Goal: Complete application form: Complete application form

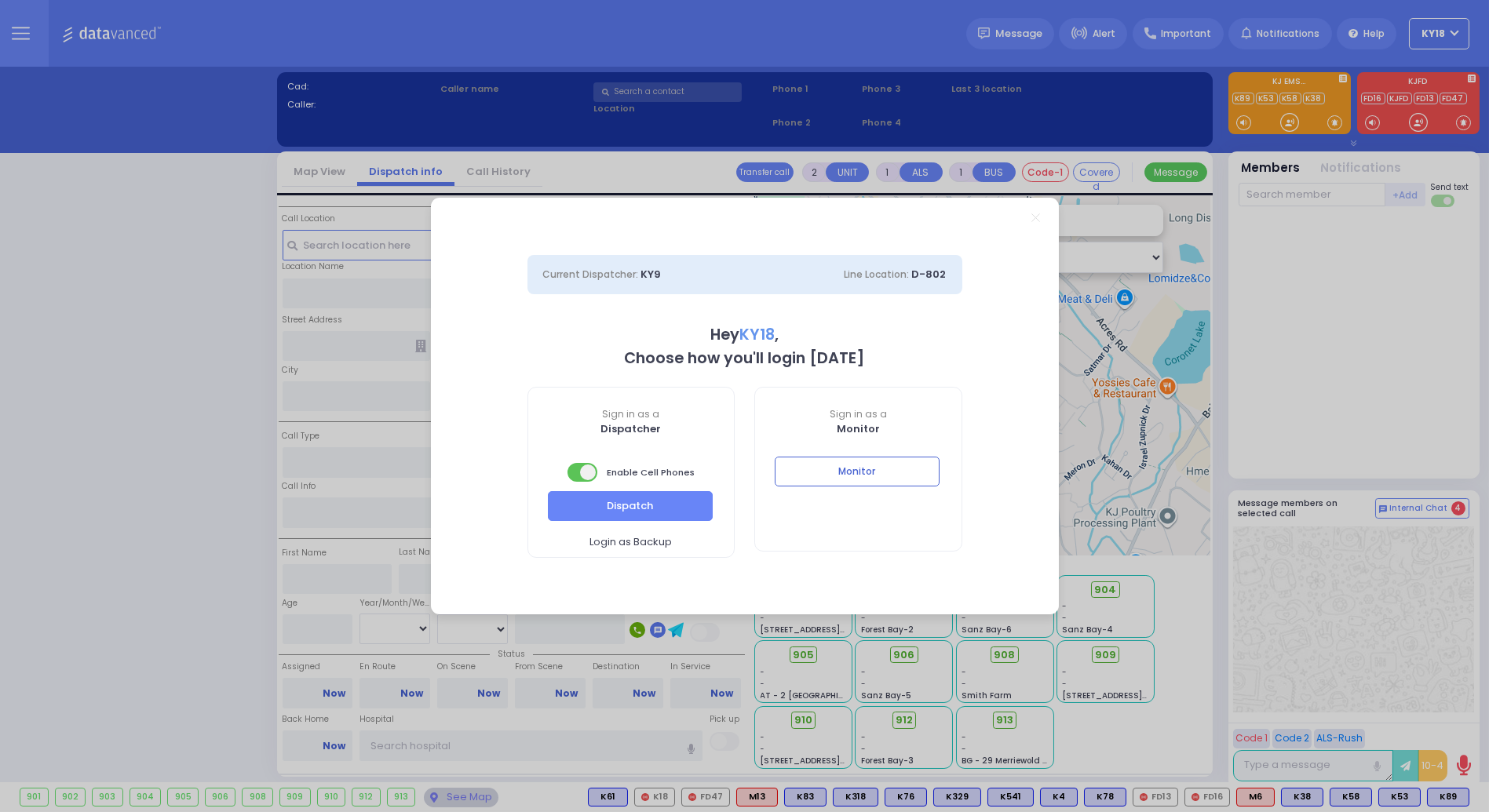
select select "4"
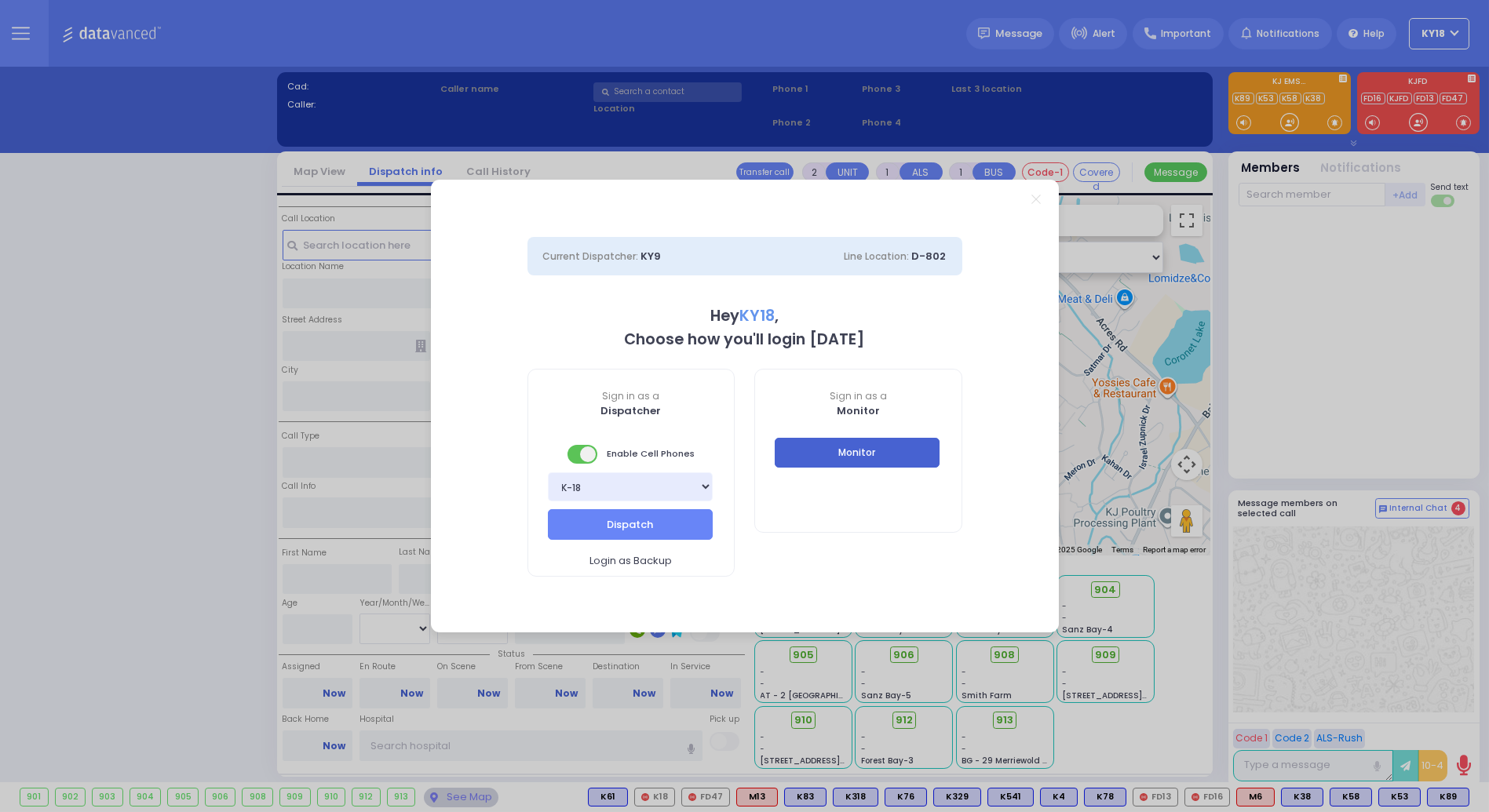
click at [883, 443] on button "Monitor" at bounding box center [858, 453] width 165 height 30
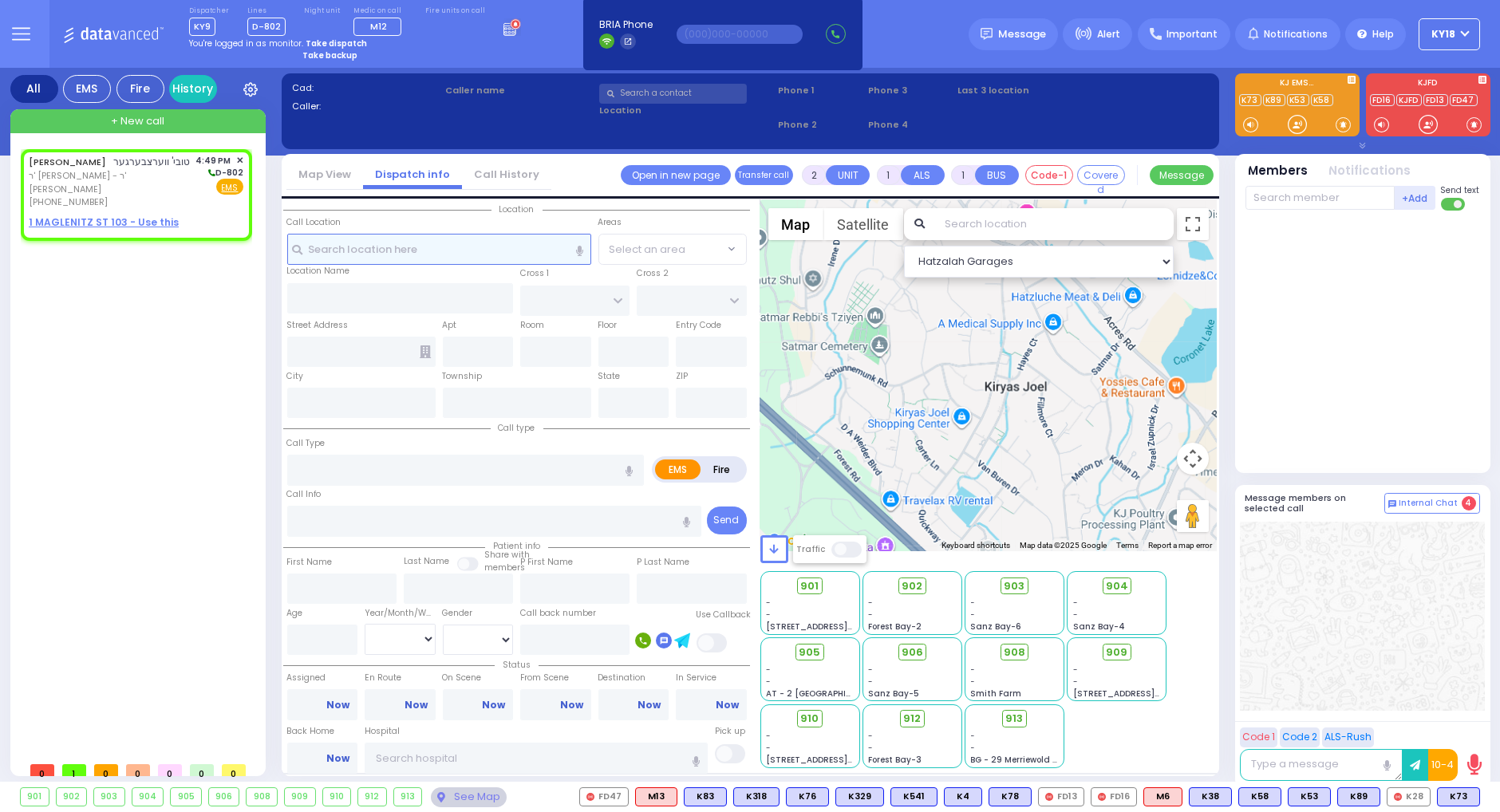
select select
radio input "true"
type input "TOVYA"
type input "WERTZBERGER"
select select
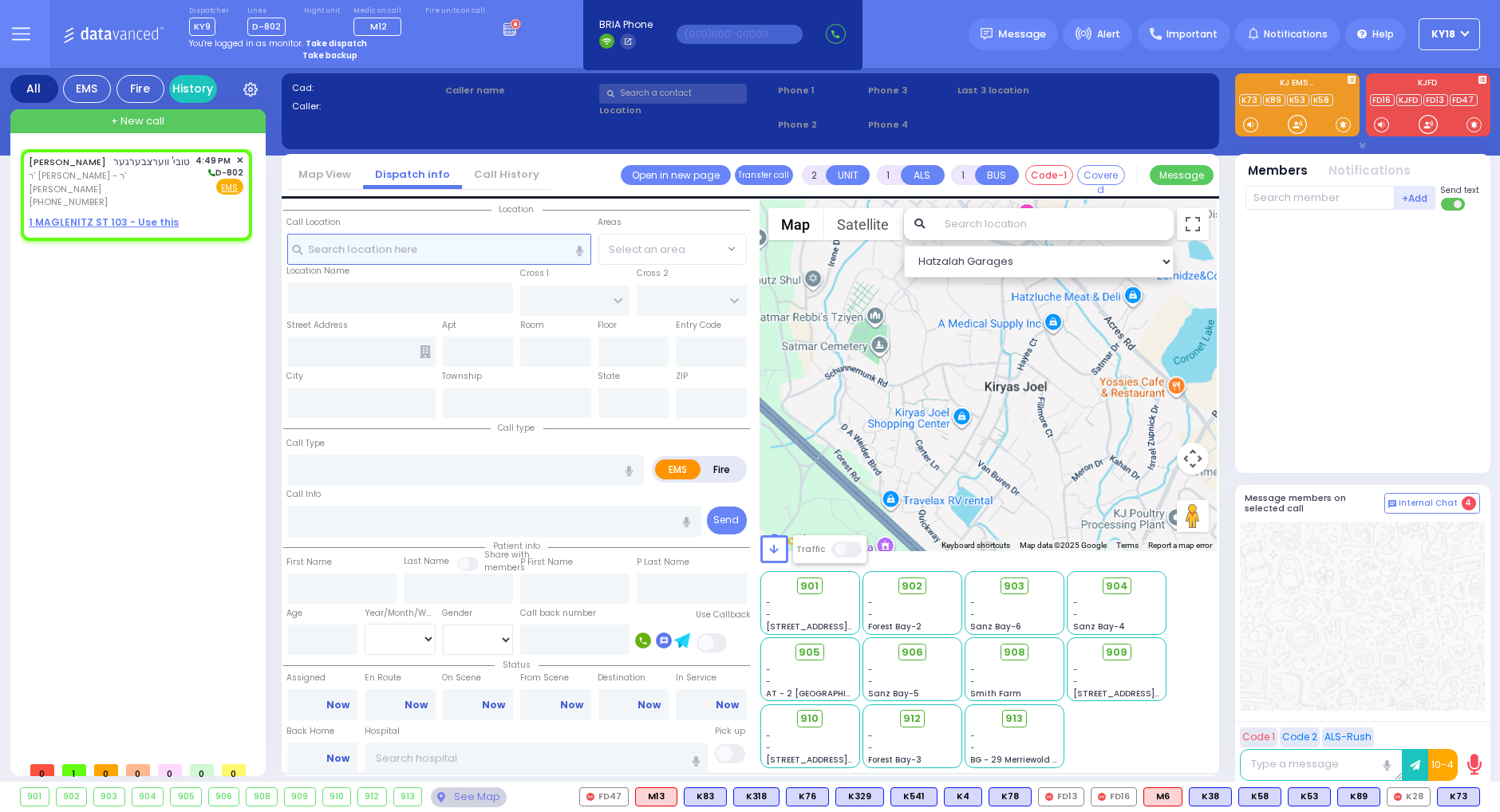
type input "16:49"
select select "Hatzalah Garages"
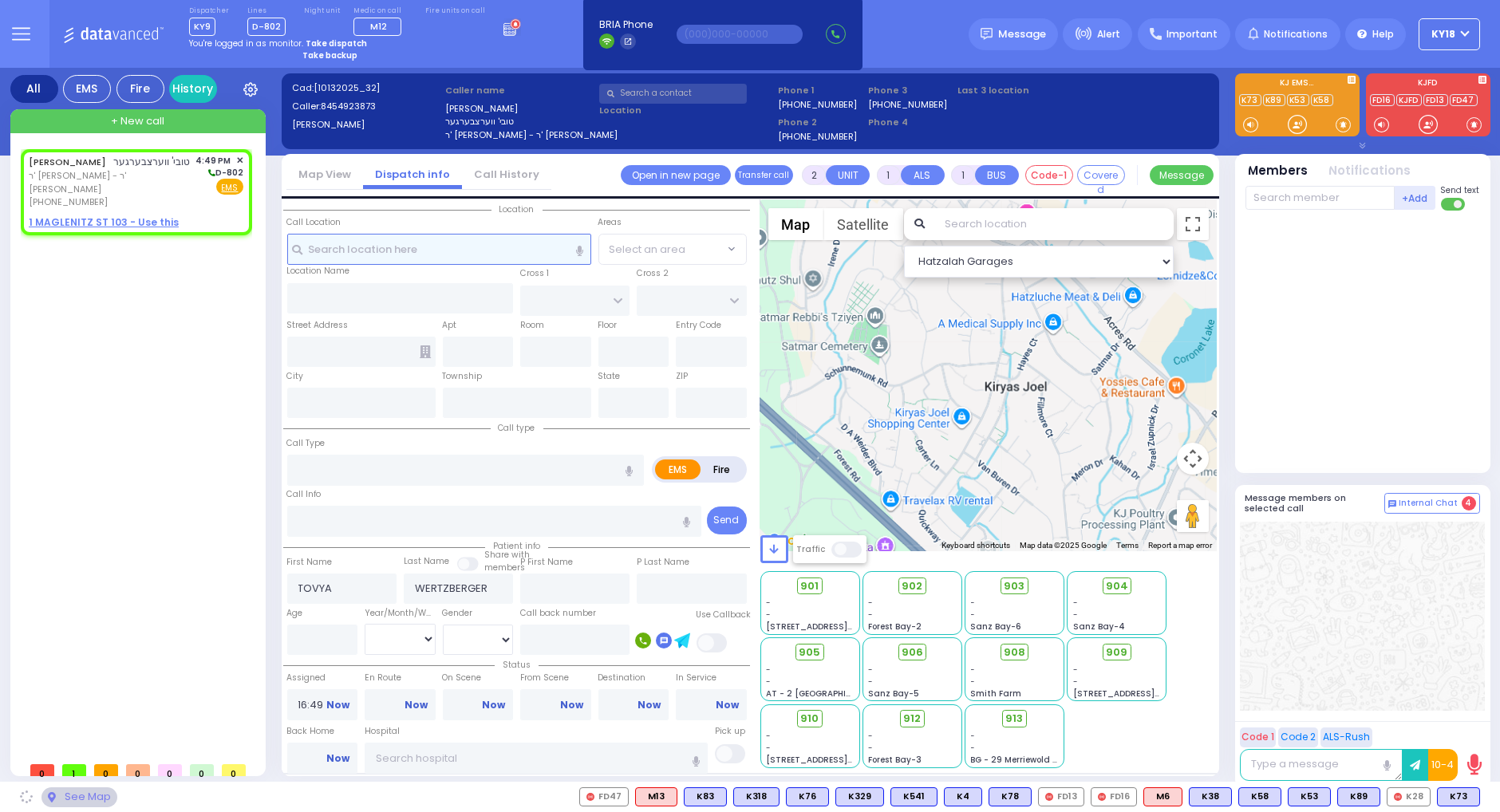
select select
radio input "true"
select select
select select "Hatzalah Garages"
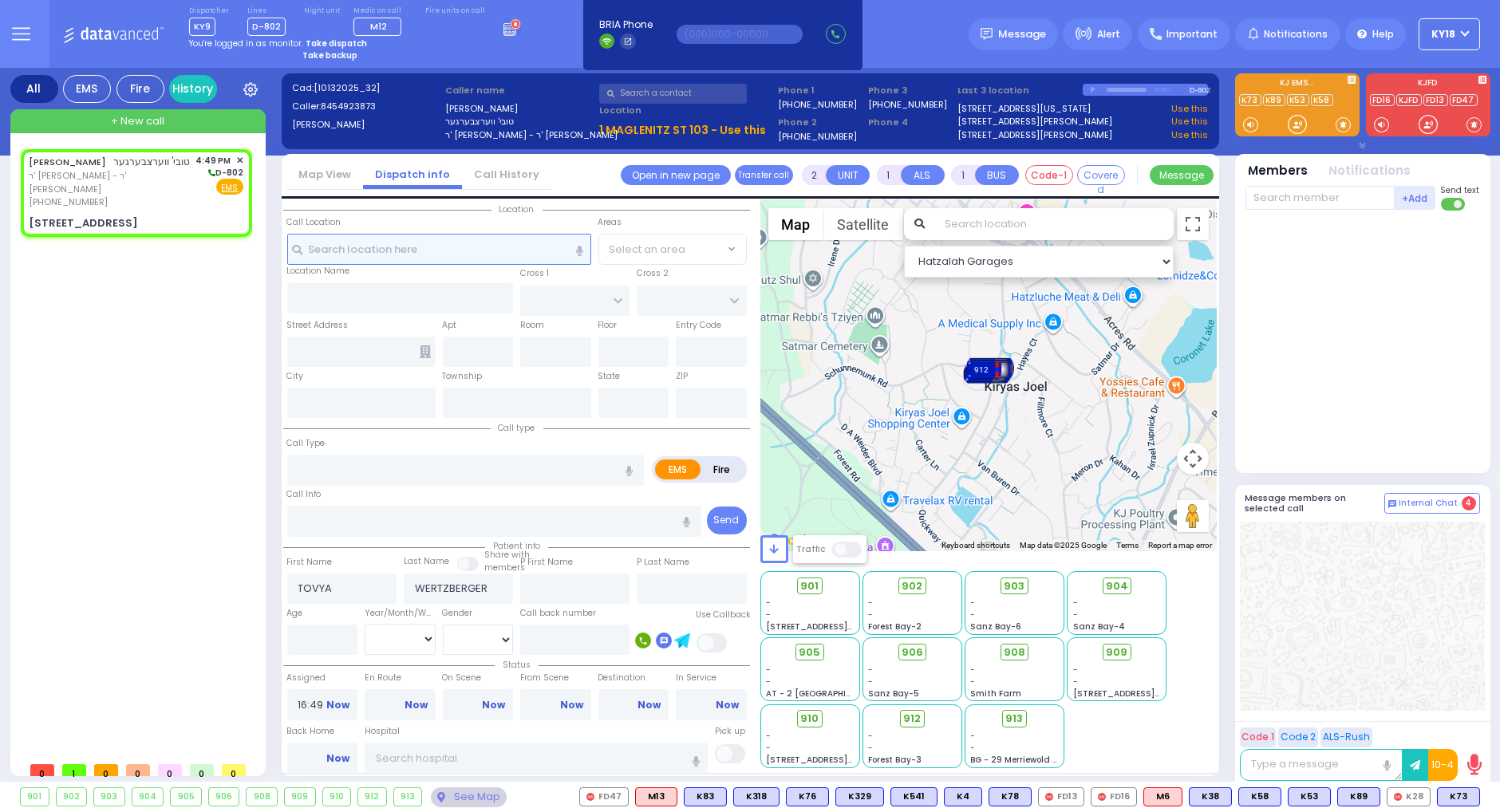
select select
radio input "true"
select select
type input "[PERSON_NAME][GEOGRAPHIC_DATA]"
type input "PILNUA RD"
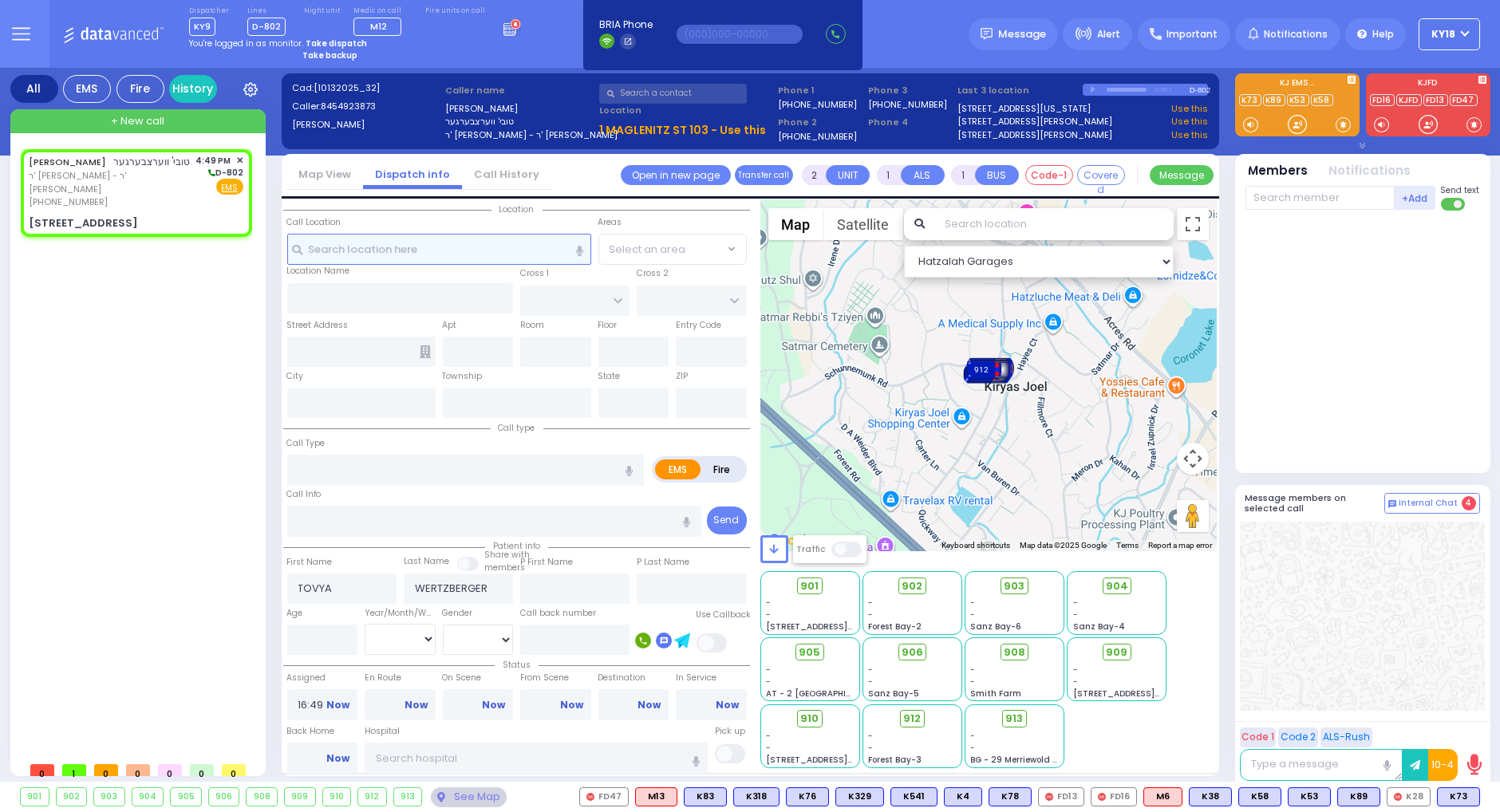
type input "1 MAGLENITZ ST"
type input "103"
type input "Monroe"
type input "[US_STATE]"
type input "10950"
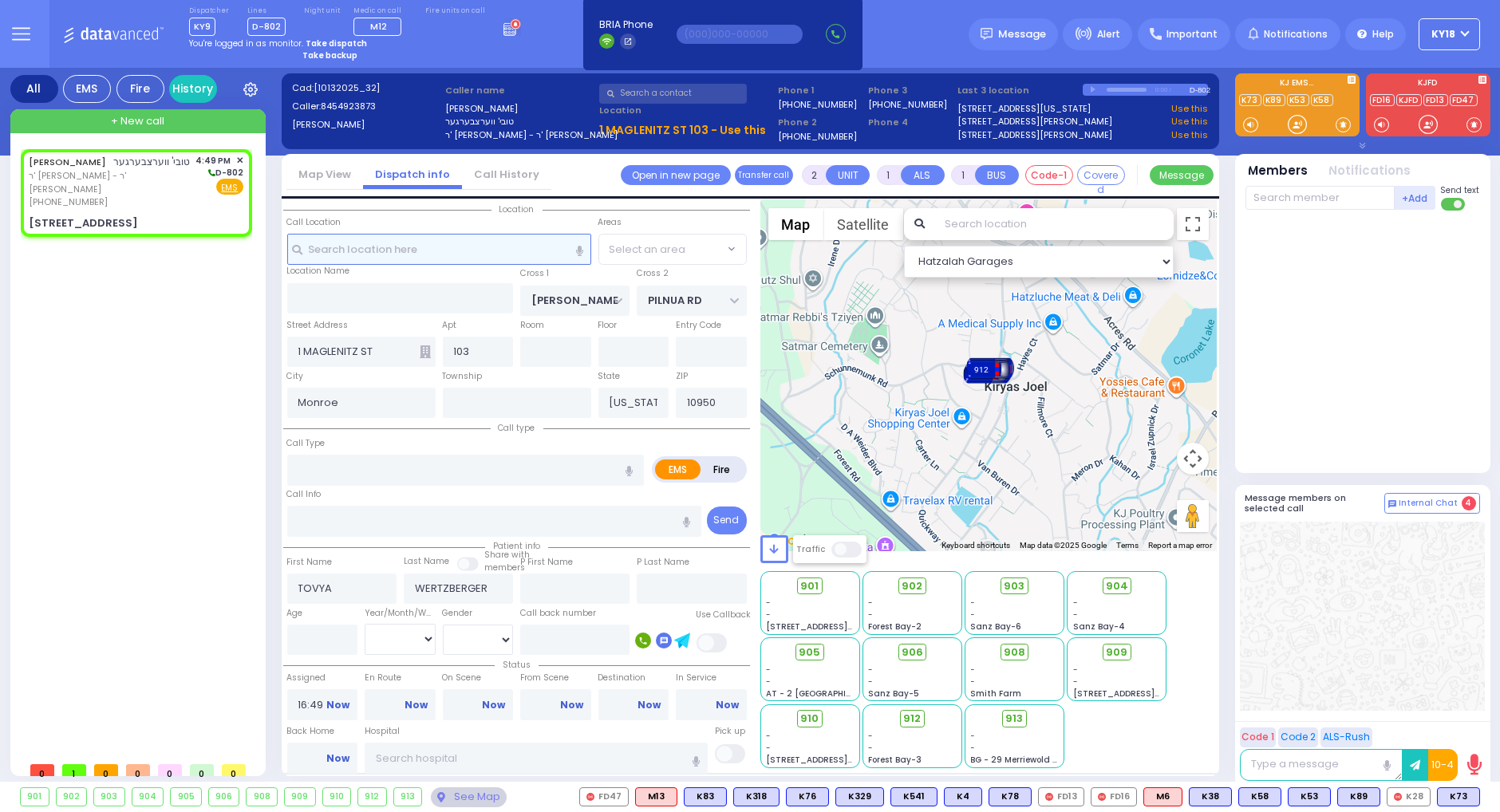
select select "Hatzalah Garages"
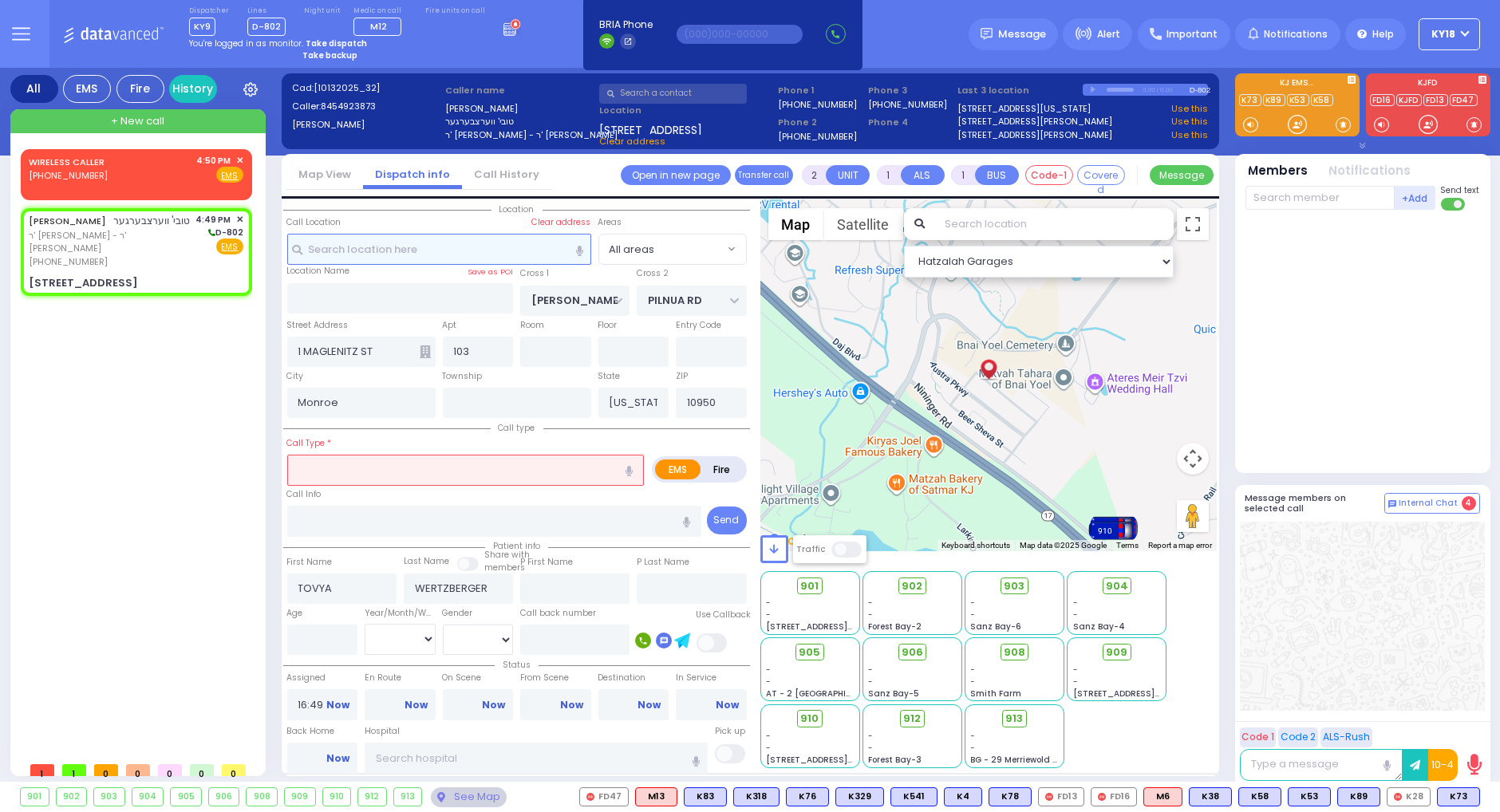
select select
radio input "true"
select select
select select "Hatzalah Garages"
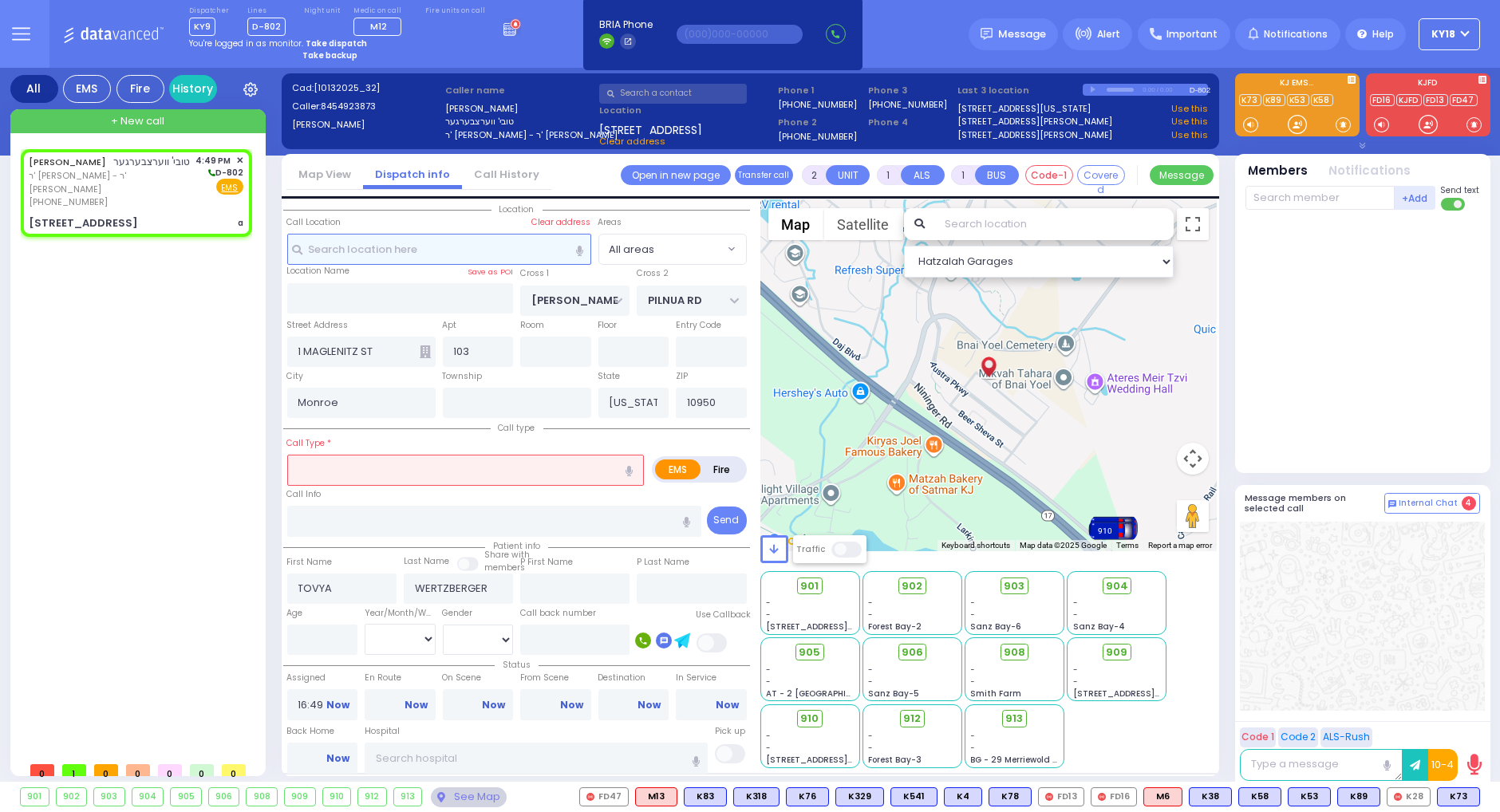
select select
type input "a"
radio input "true"
select select
select select "Hatzalah Garages"
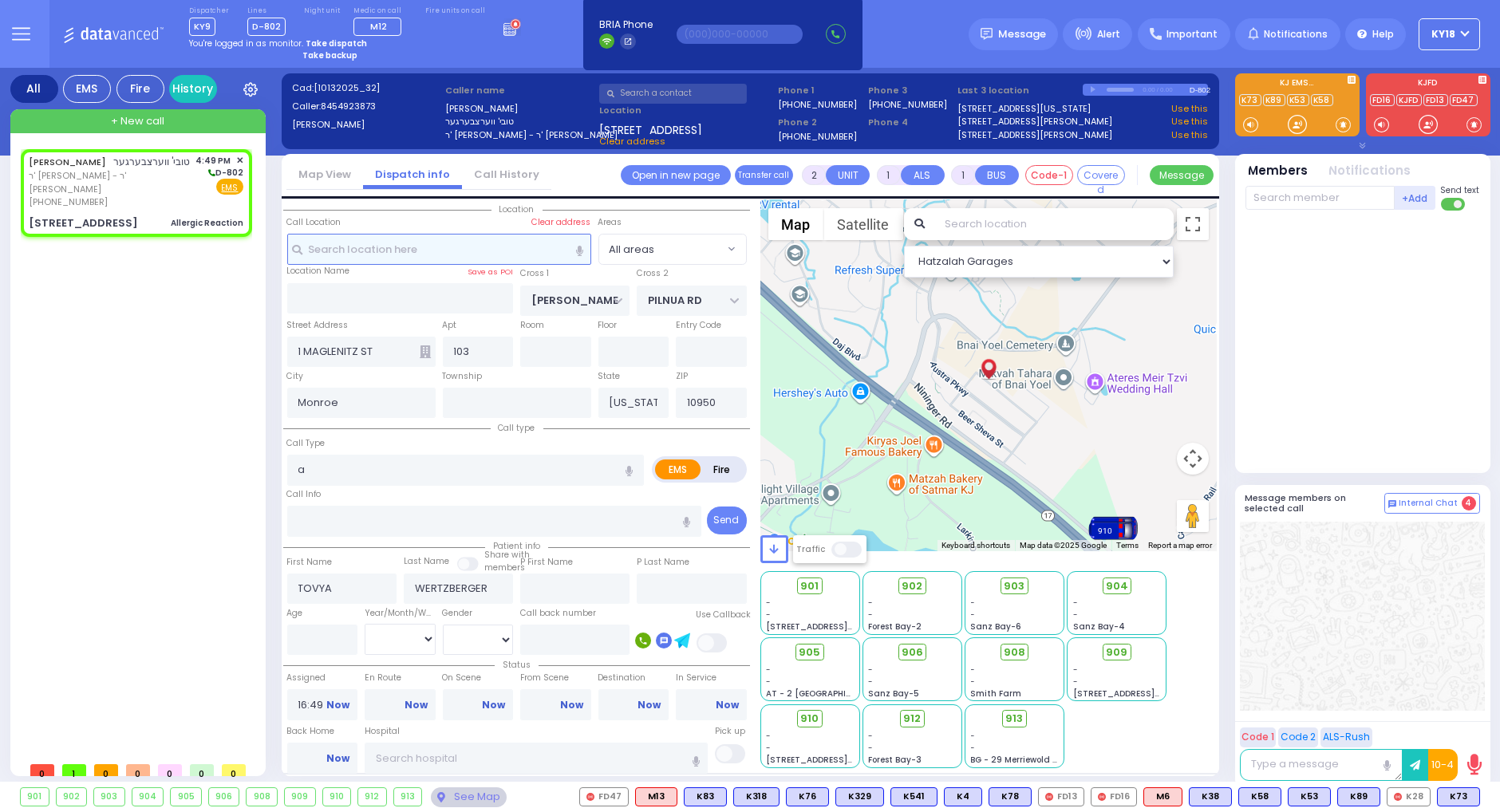
select select
type input "Allergic Reaction"
radio input "true"
select select
select select "Hatzalah Garages"
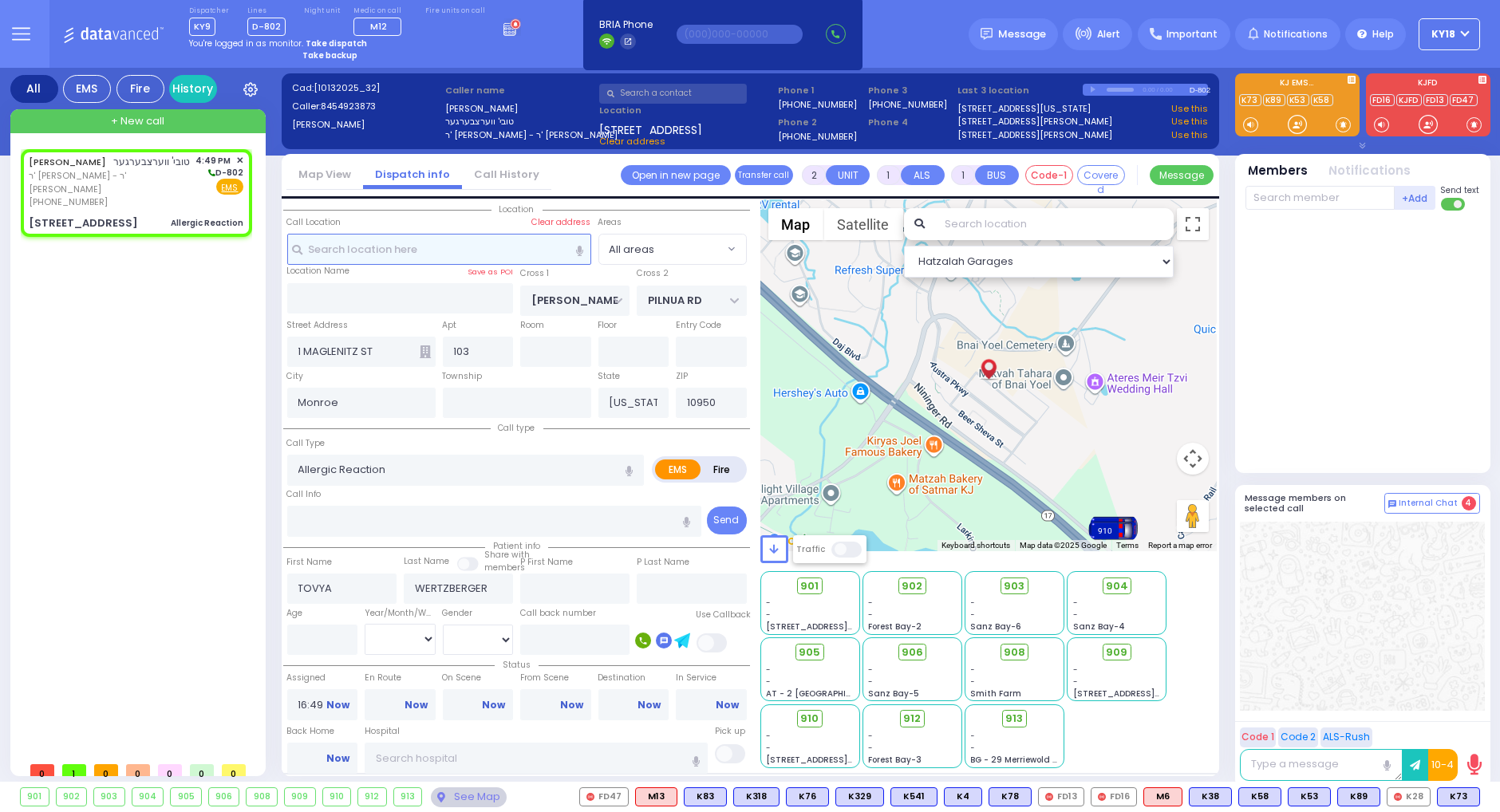
select select
radio input "true"
type input "30"
select select "Year"
select select "Hatzalah Garages"
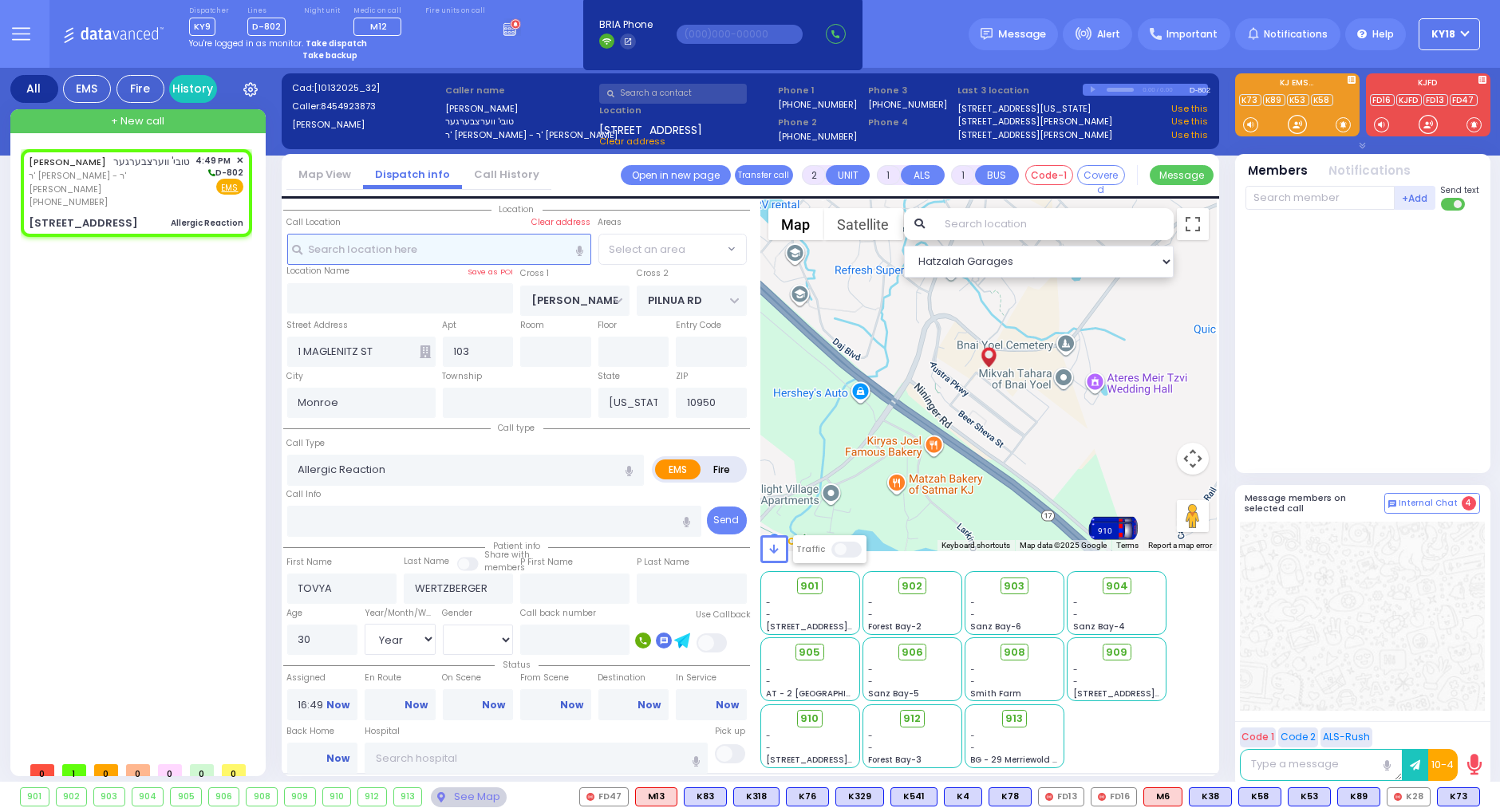
radio input "true"
select select "Year"
select select
select select "Hatzalah Garages"
select select
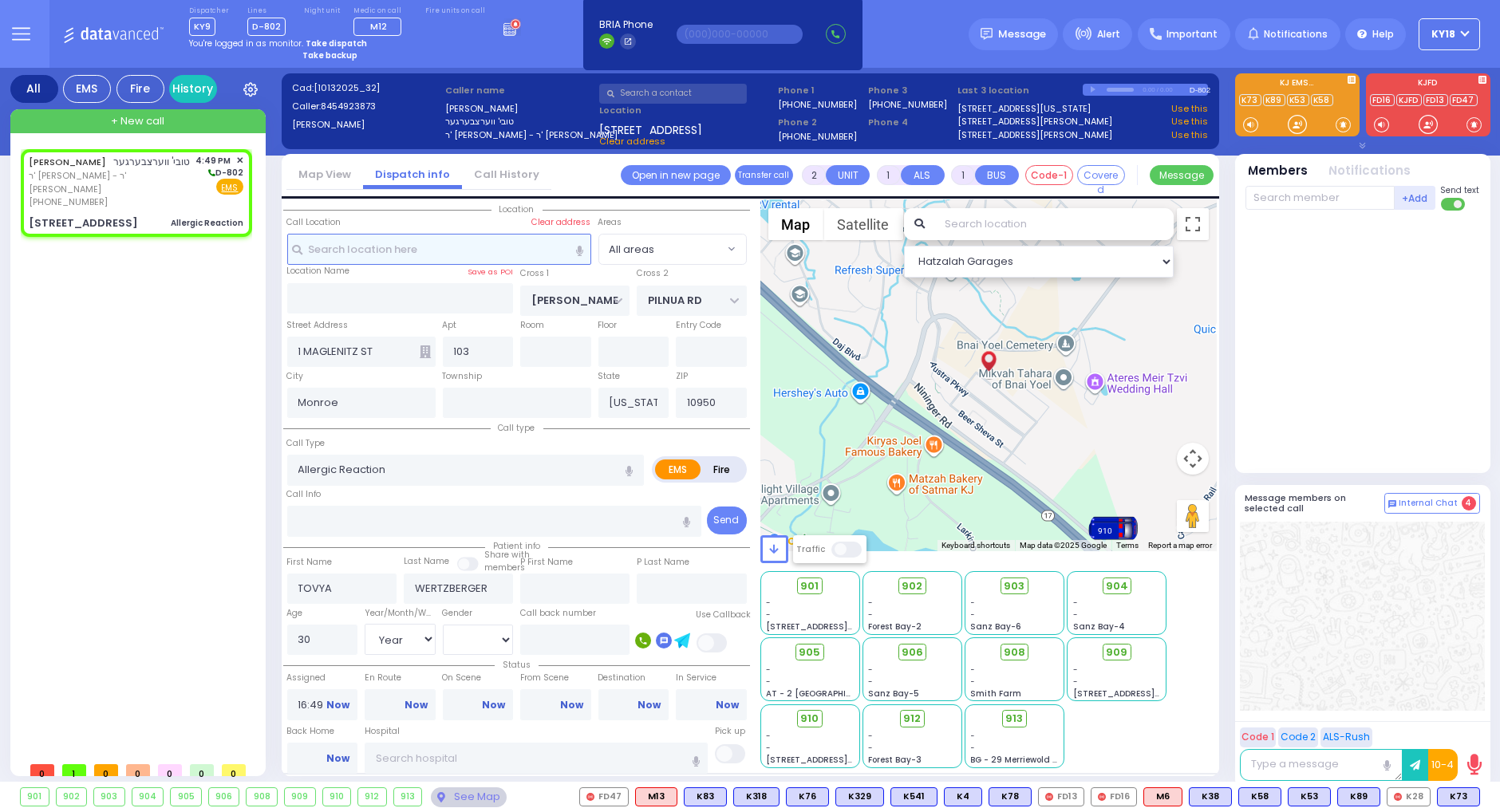
radio input "true"
select select "Year"
select select "[DEMOGRAPHIC_DATA]"
select select "Hatzalah Garages"
select select
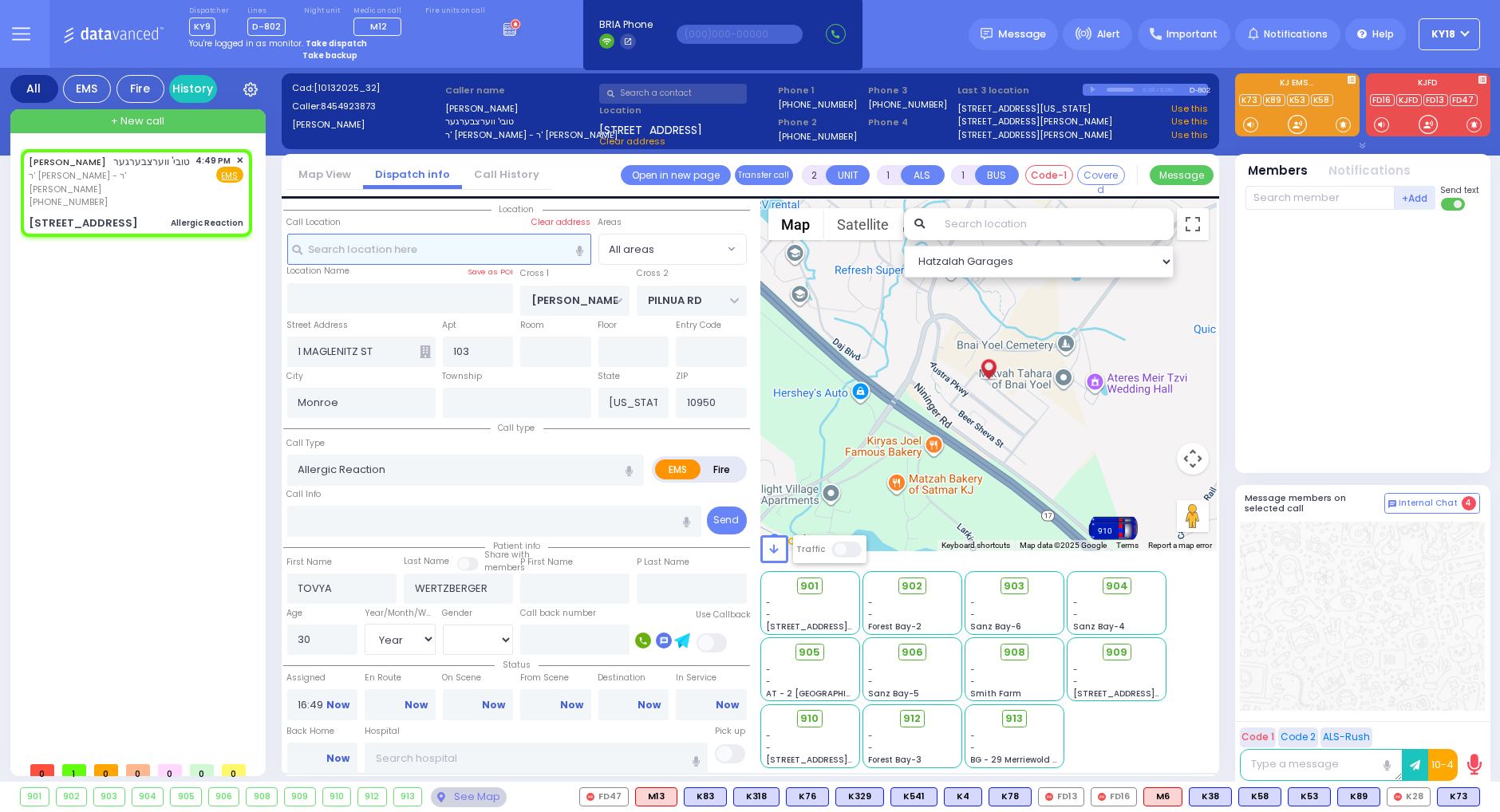
radio input "true"
select select "Year"
select select "[DEMOGRAPHIC_DATA]"
select select "Hatzalah Garages"
select select
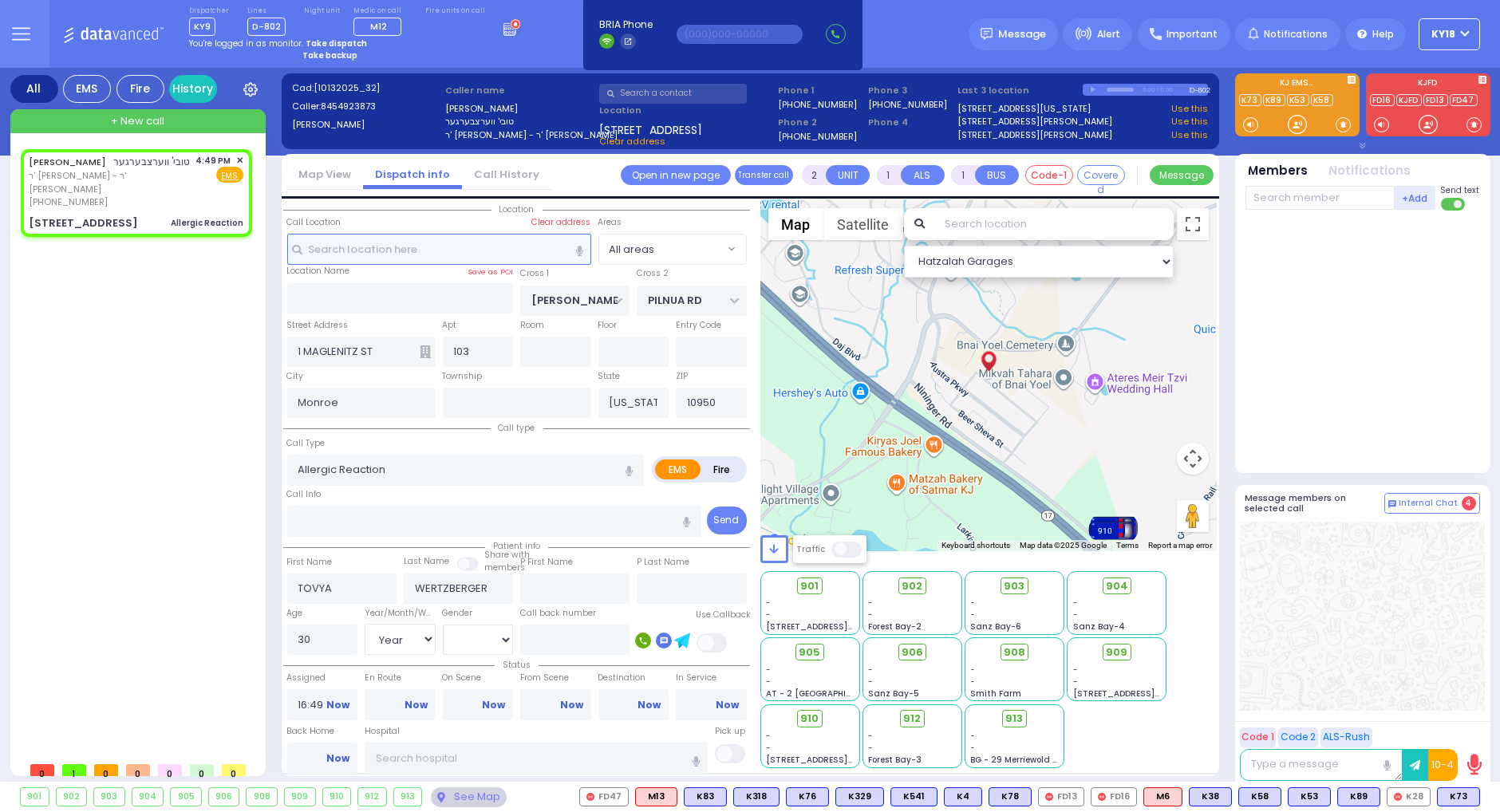
radio input "true"
select select "Year"
select select "[DEMOGRAPHIC_DATA]"
select select "Hatzalah Garages"
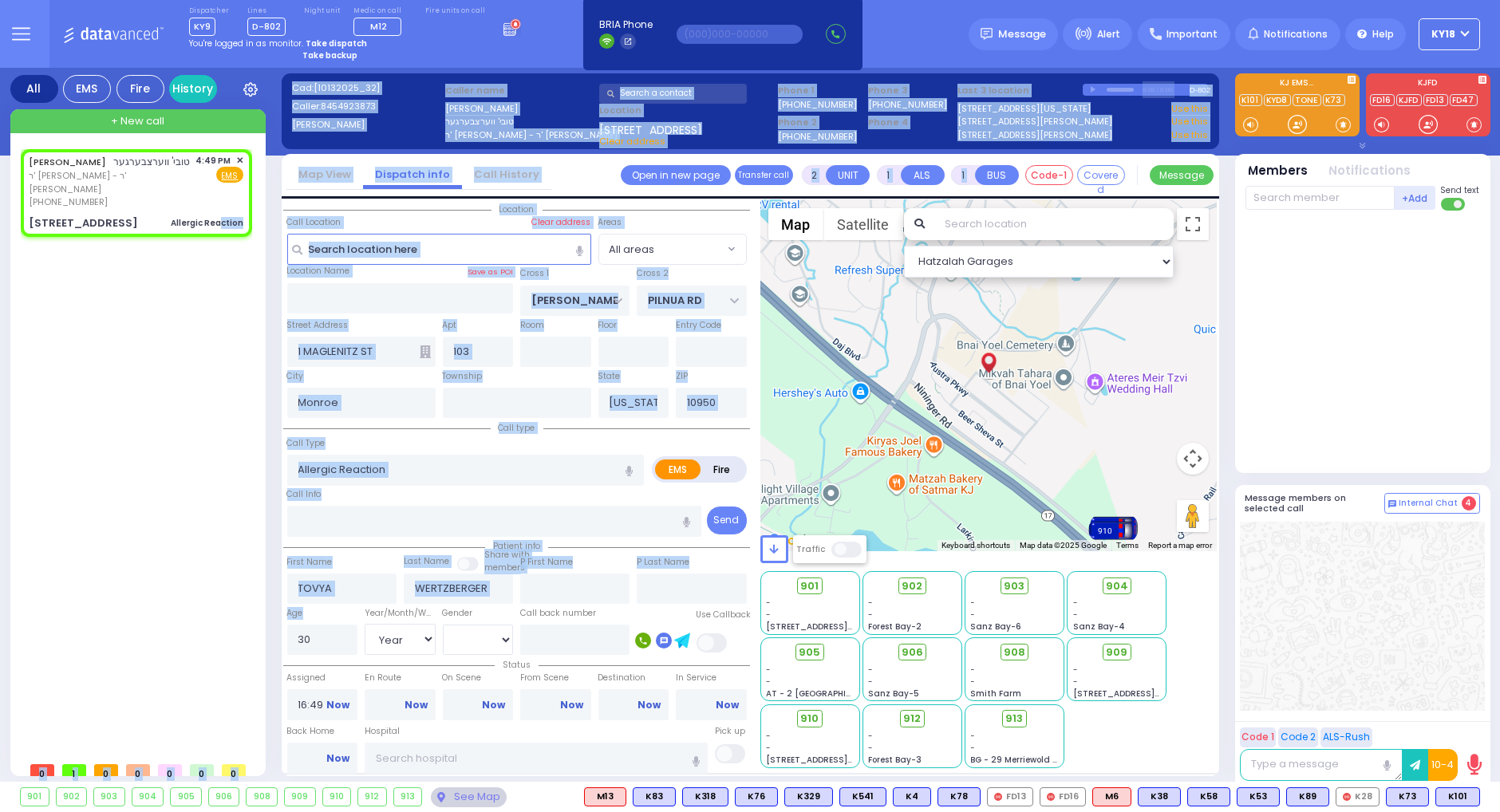
click at [309, 641] on div "All EMS Fire History Settings" at bounding box center [750, 428] width 1480 height 720
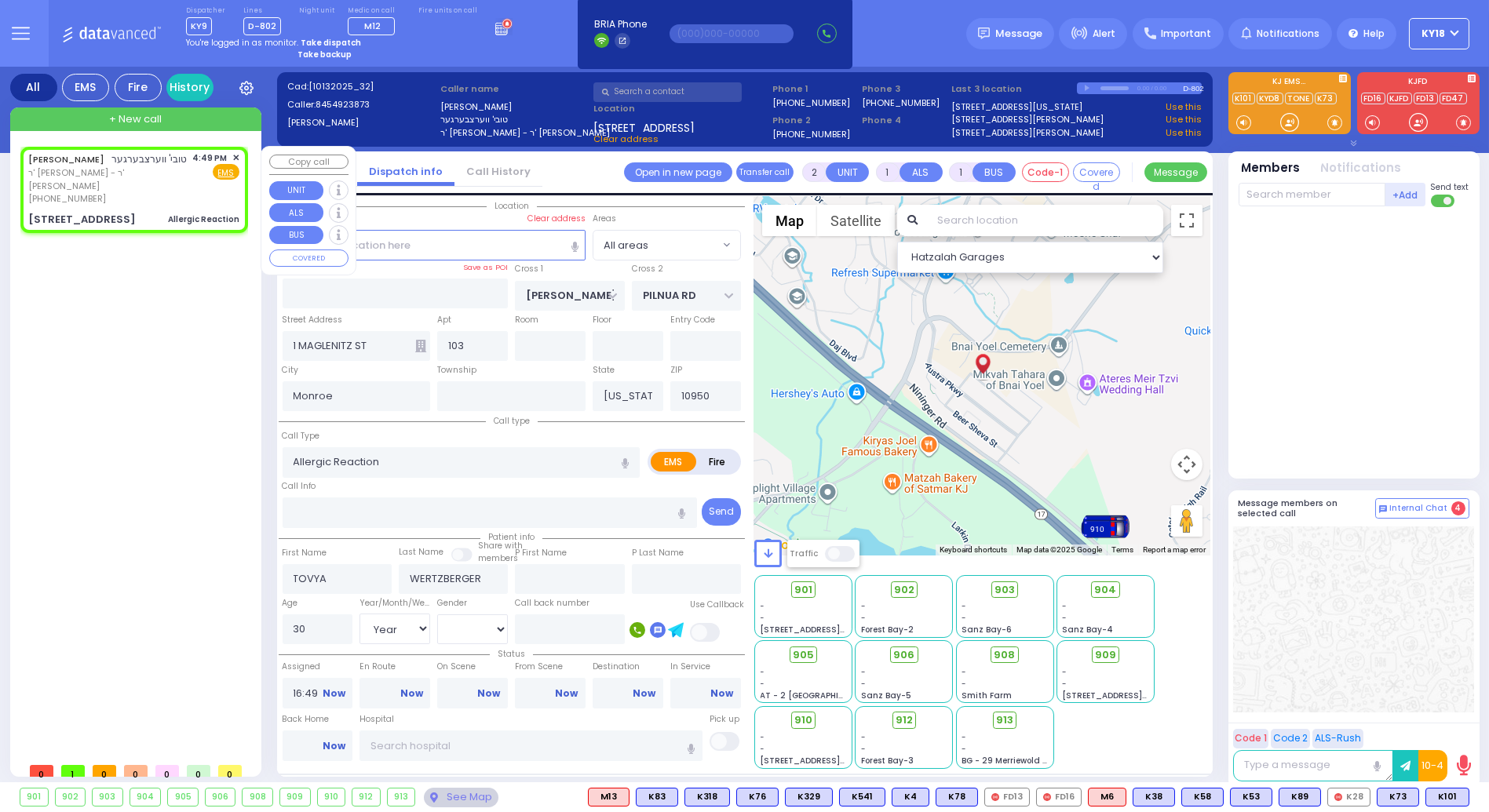
click at [153, 187] on span "ר' [PERSON_NAME] - ר' [PERSON_NAME]" at bounding box center [108, 178] width 159 height 26
select select
radio input "true"
select select "Year"
select select "[DEMOGRAPHIC_DATA]"
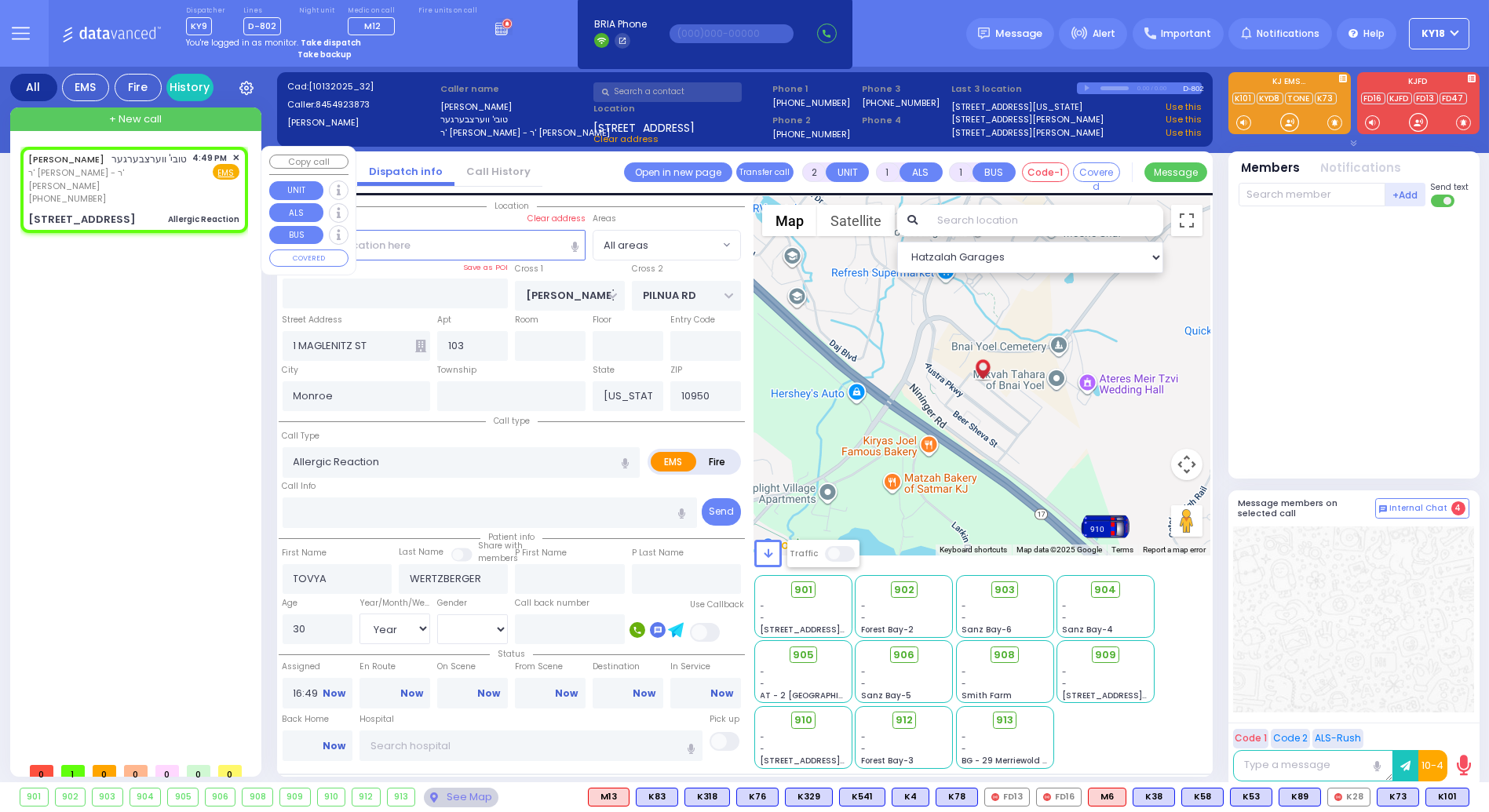
select select "Hatzalah Garages"
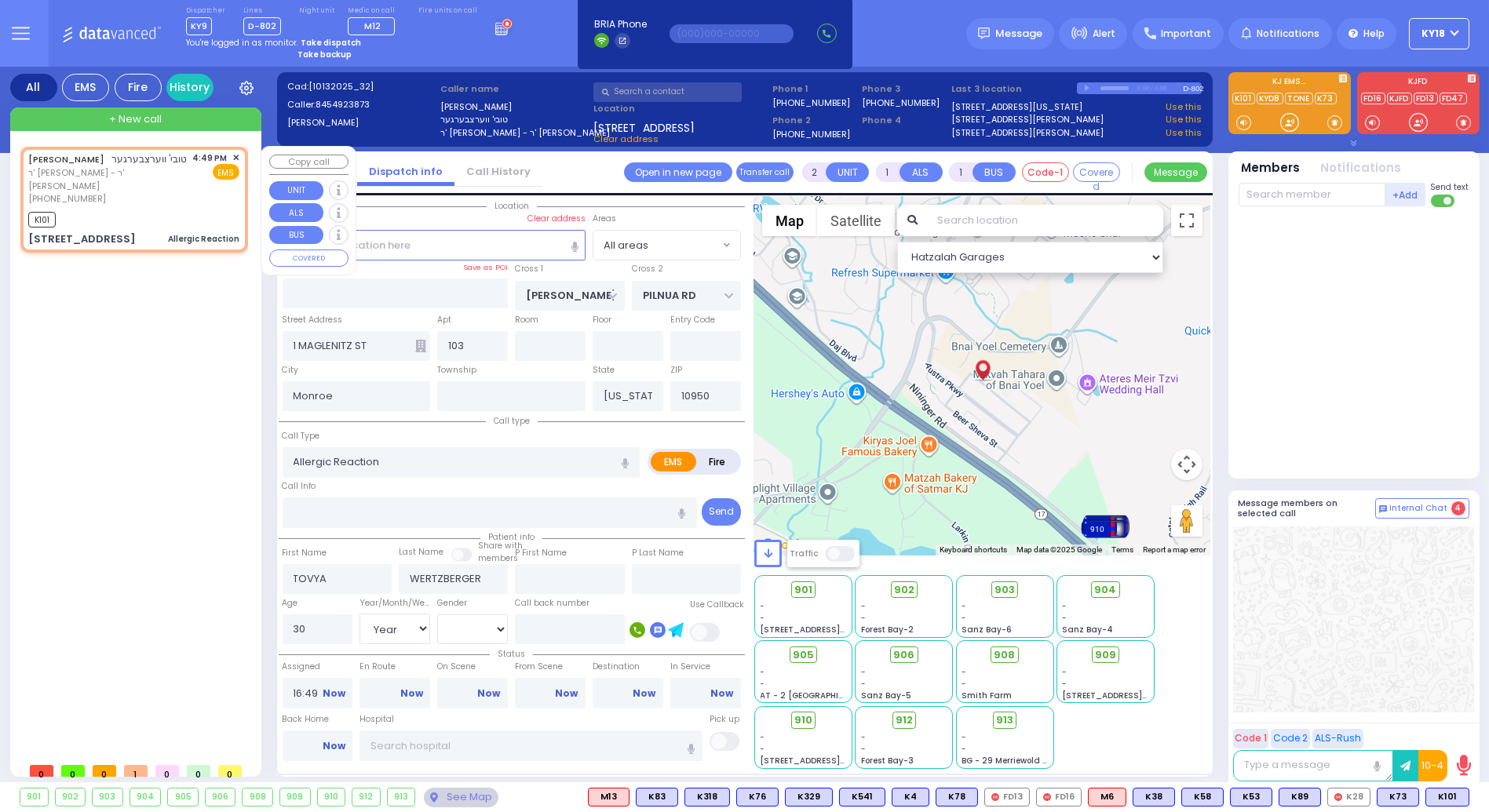
select select
radio input "true"
select select "Year"
select select "[DEMOGRAPHIC_DATA]"
type input "16:51"
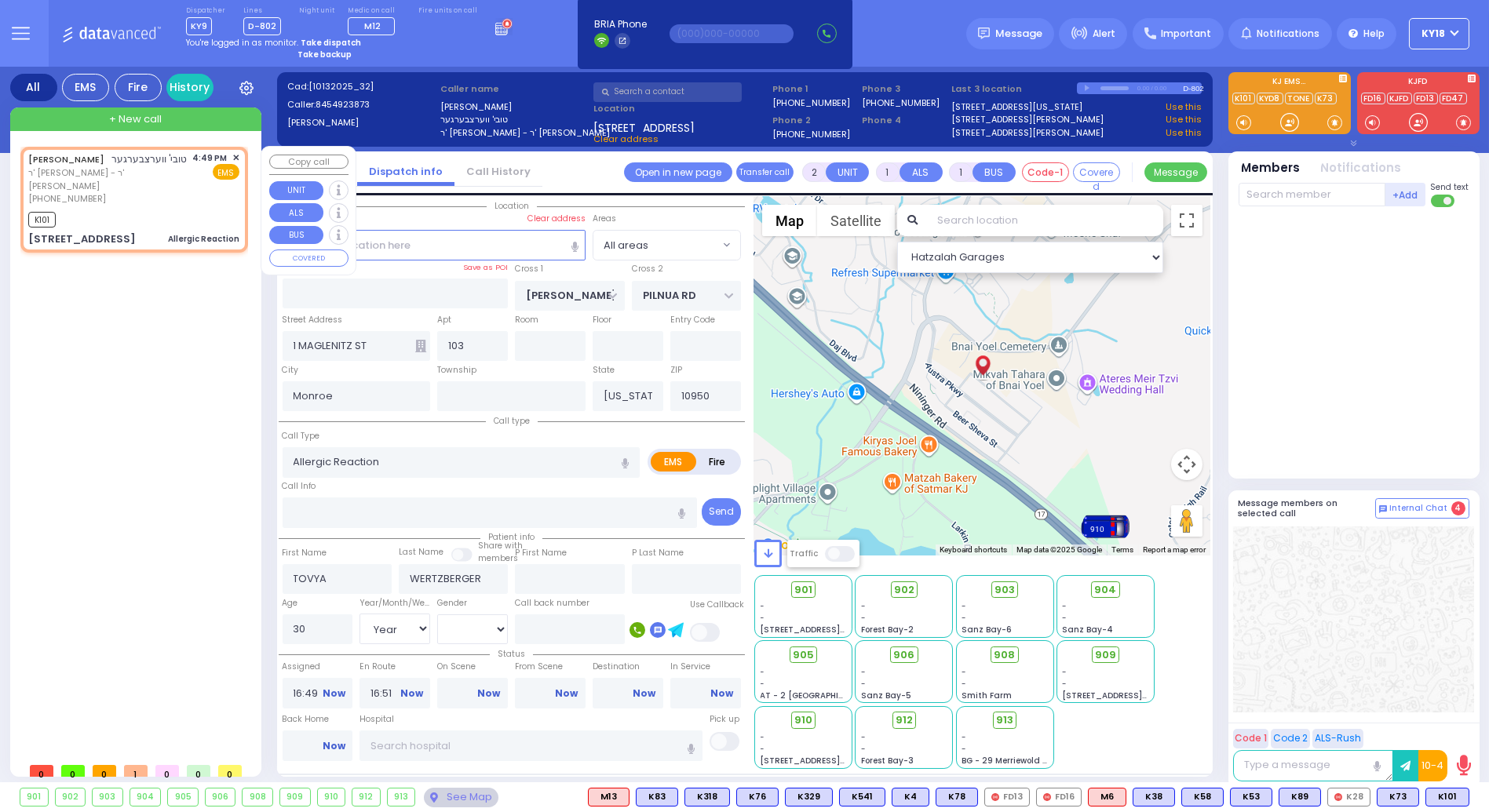
select select "Hatzalah Garages"
select select
radio input "true"
select select "Year"
select select "[DEMOGRAPHIC_DATA]"
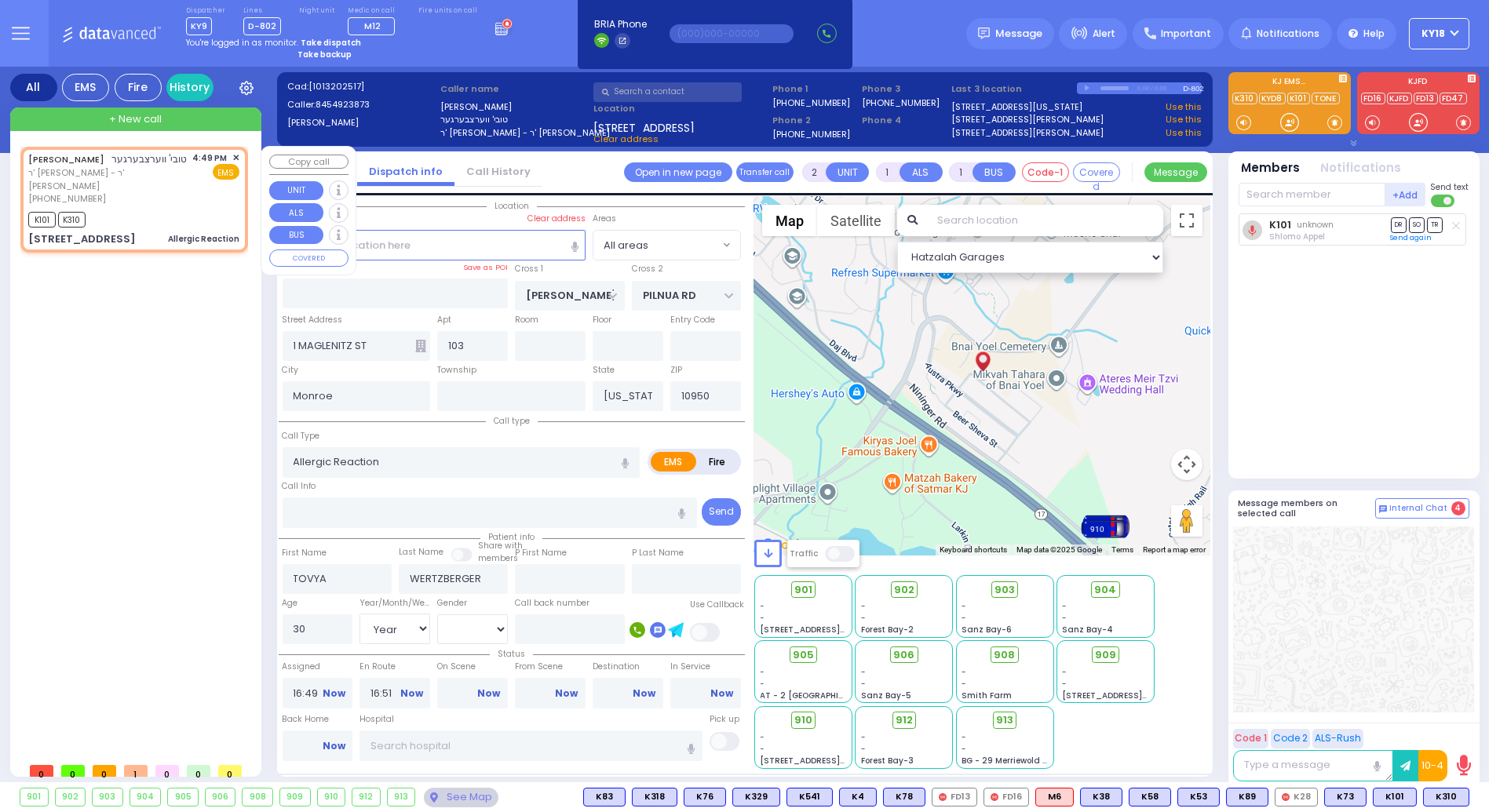
select select "Hatzalah Garages"
select select
radio input "true"
select select "Year"
select select "[DEMOGRAPHIC_DATA]"
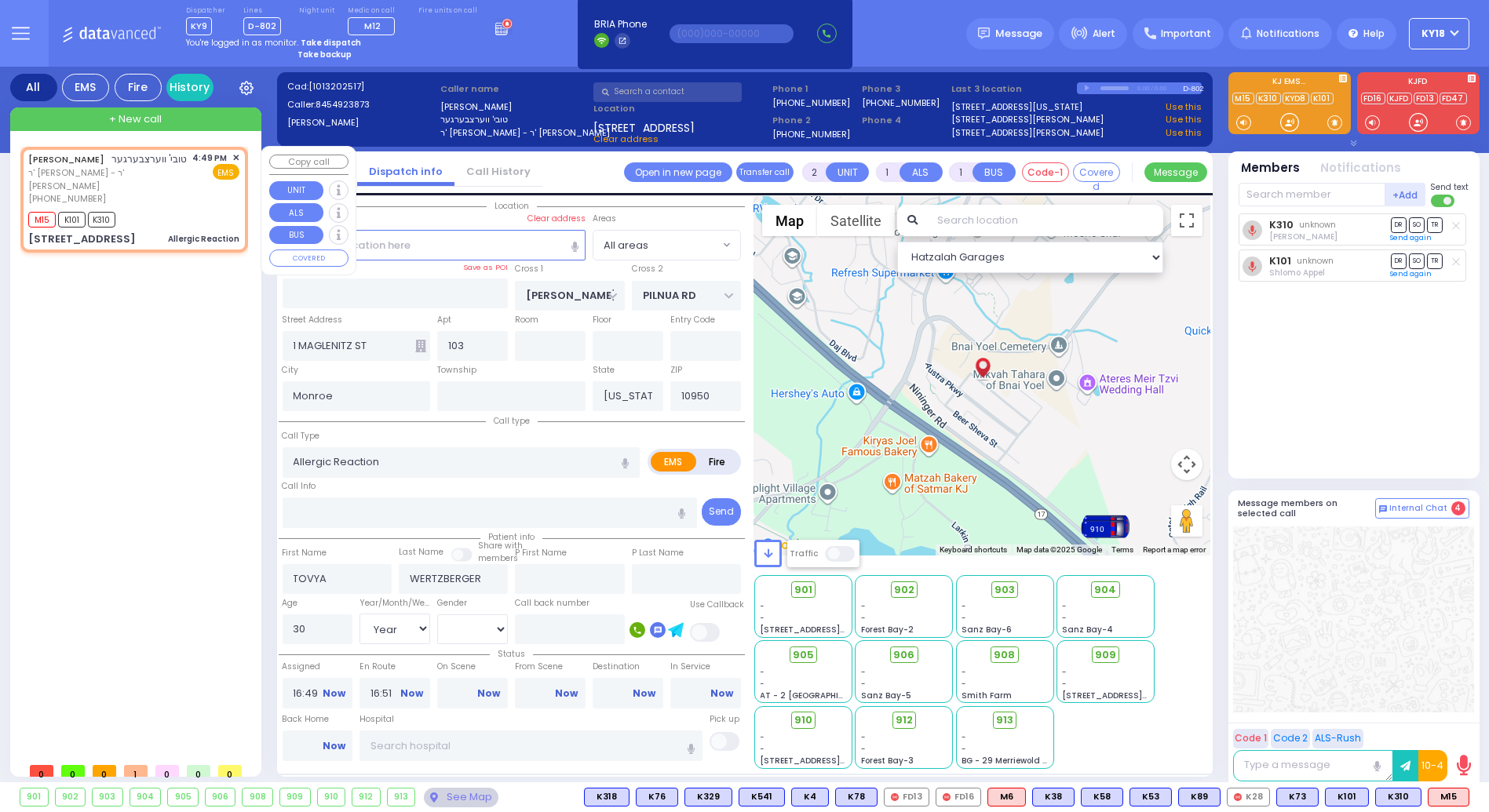
select select "Hatzalah Garages"
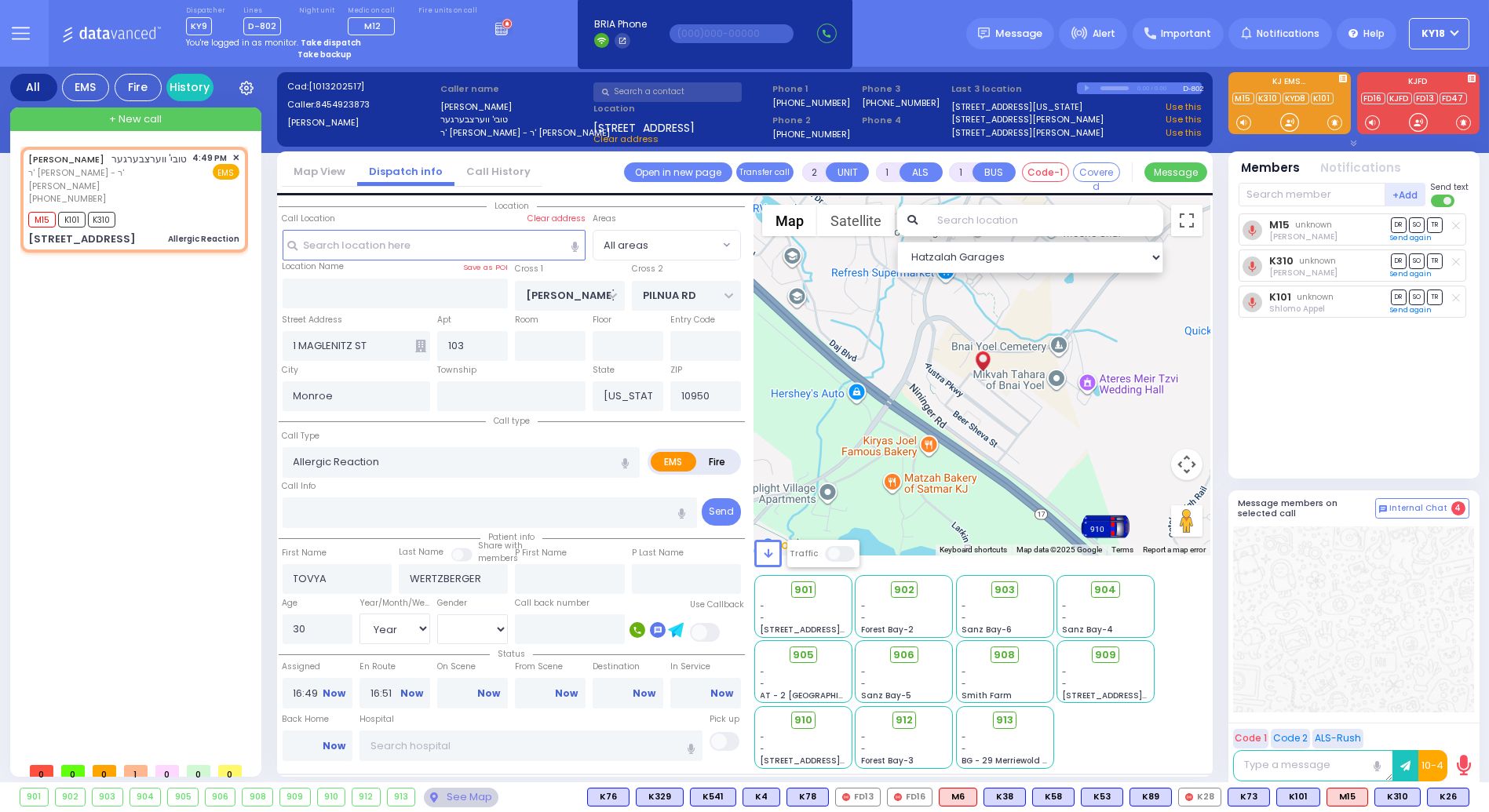
click at [1326, 404] on div "M15 unknown Jacob Friedman DR SO TR Sending text" at bounding box center [1356, 339] width 234 height 252
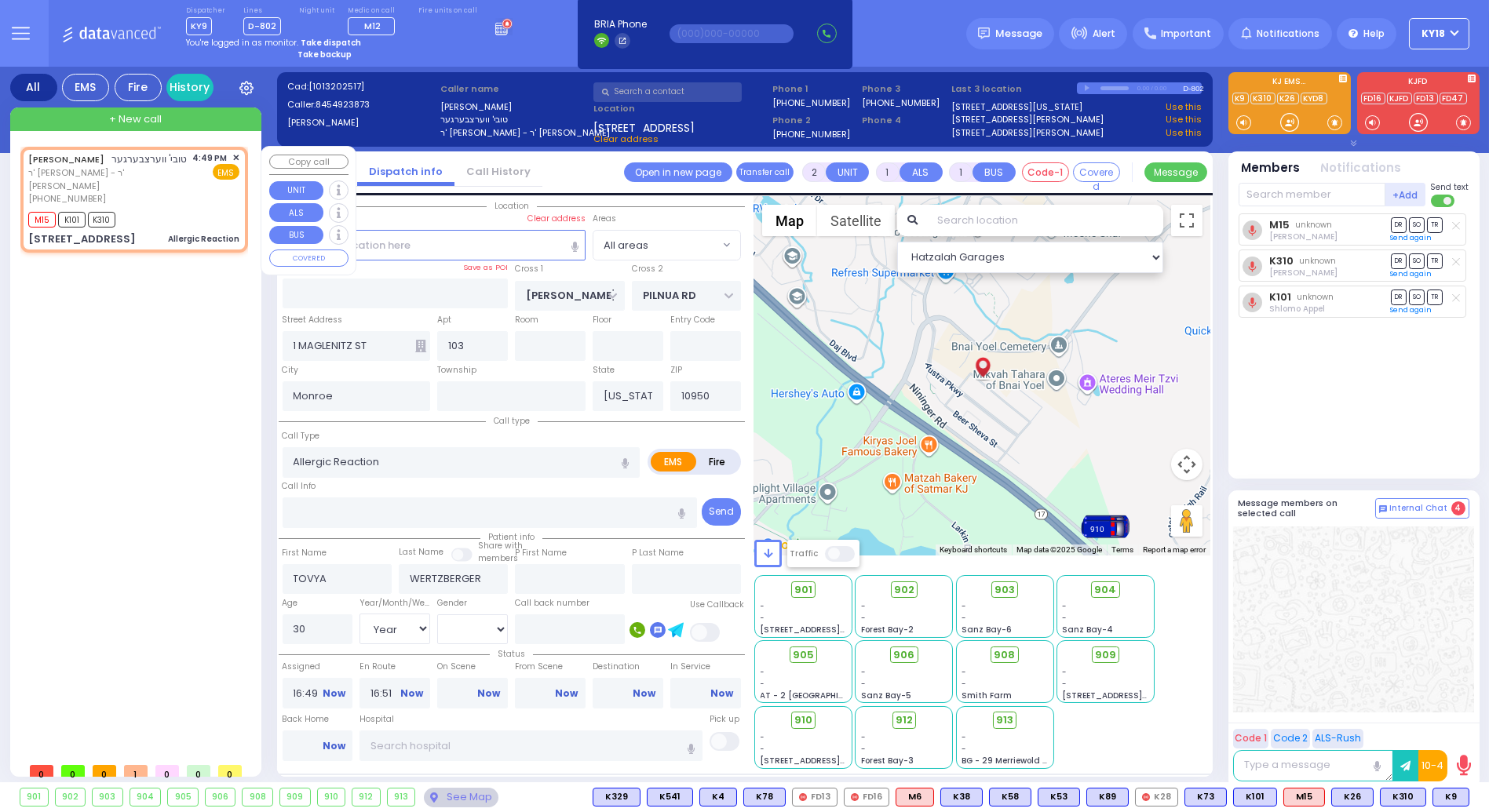
click at [139, 195] on div "[PHONE_NUMBER]" at bounding box center [108, 199] width 159 height 13
select select
radio input "true"
select select "Year"
select select "[DEMOGRAPHIC_DATA]"
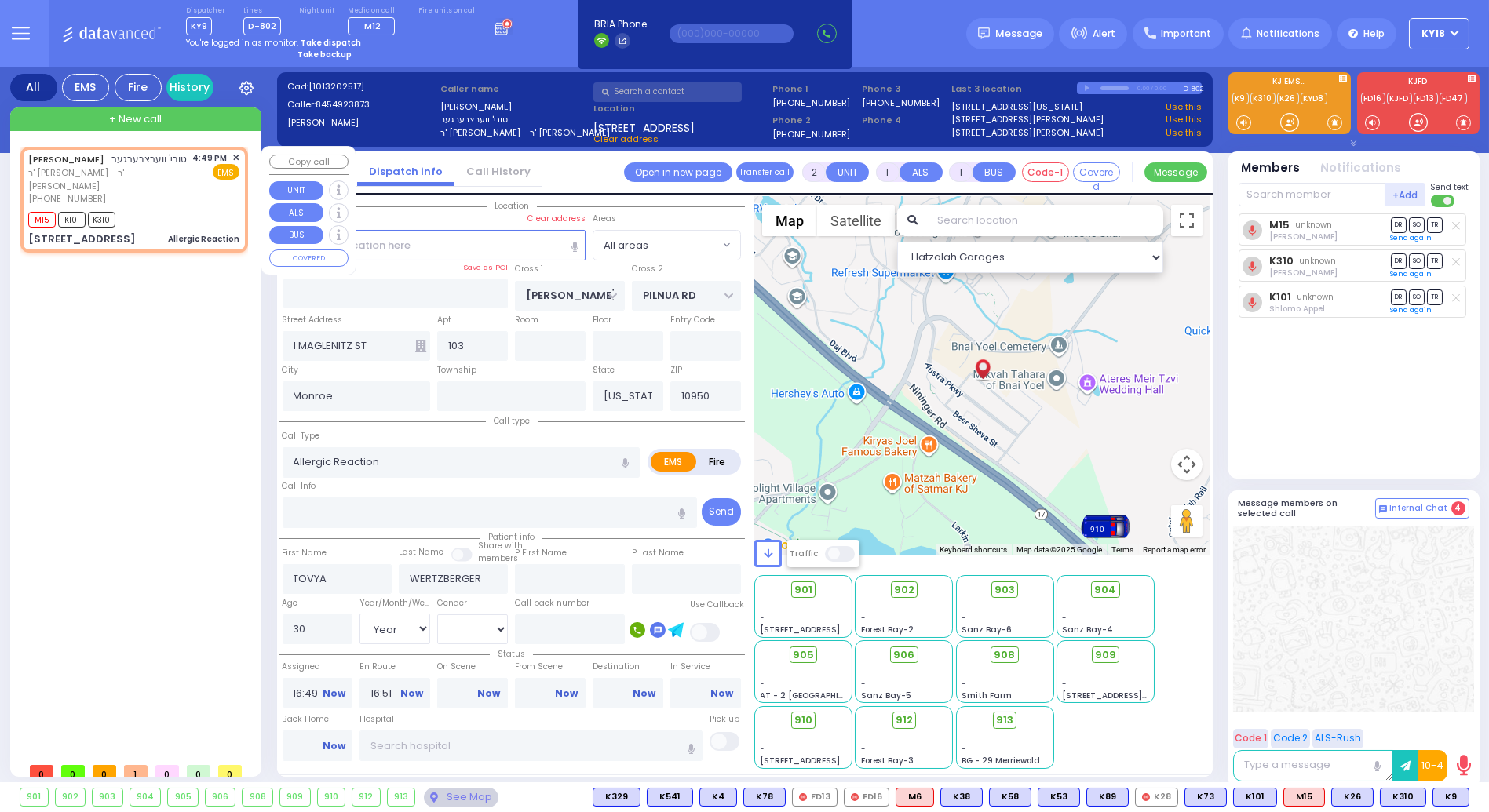
select select "Hatzalah Garages"
select select
radio input "true"
select select "Year"
select select "[DEMOGRAPHIC_DATA]"
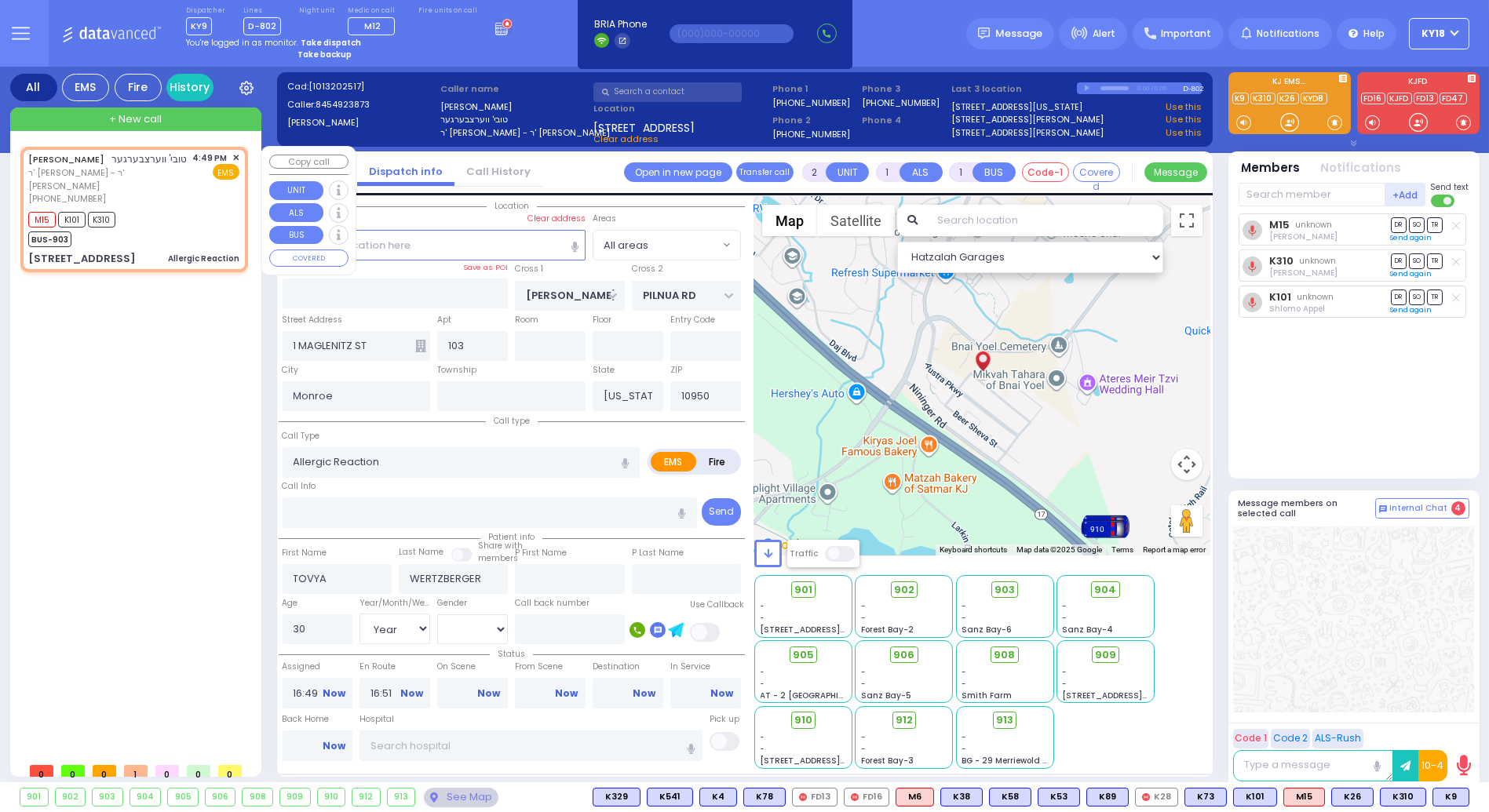
select select "Hatzalah Garages"
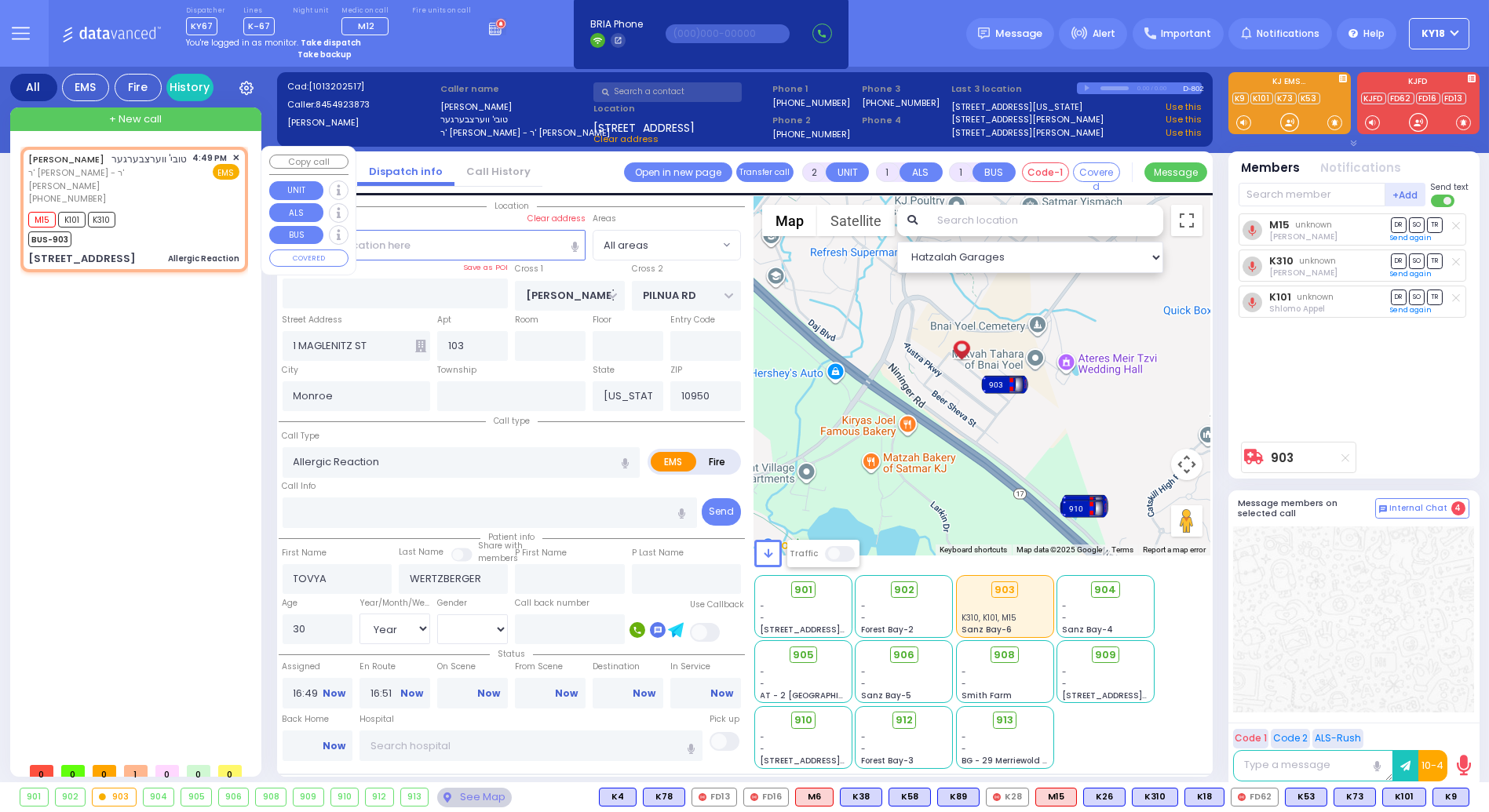
type input "6"
select select
radio input "true"
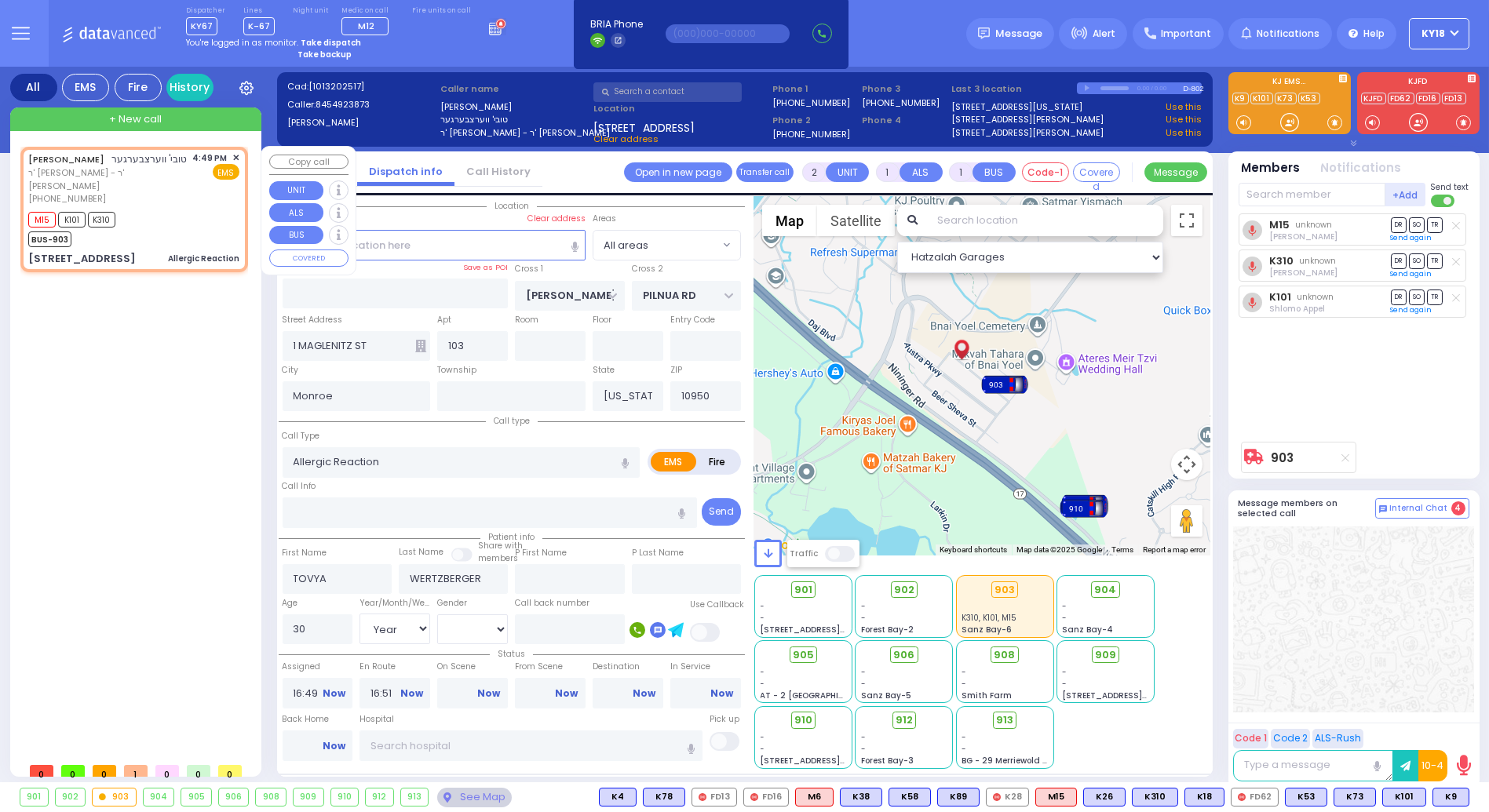
type input "Unknown"
select select "Year"
select select "[DEMOGRAPHIC_DATA]"
select select "Hatzalah Garages"
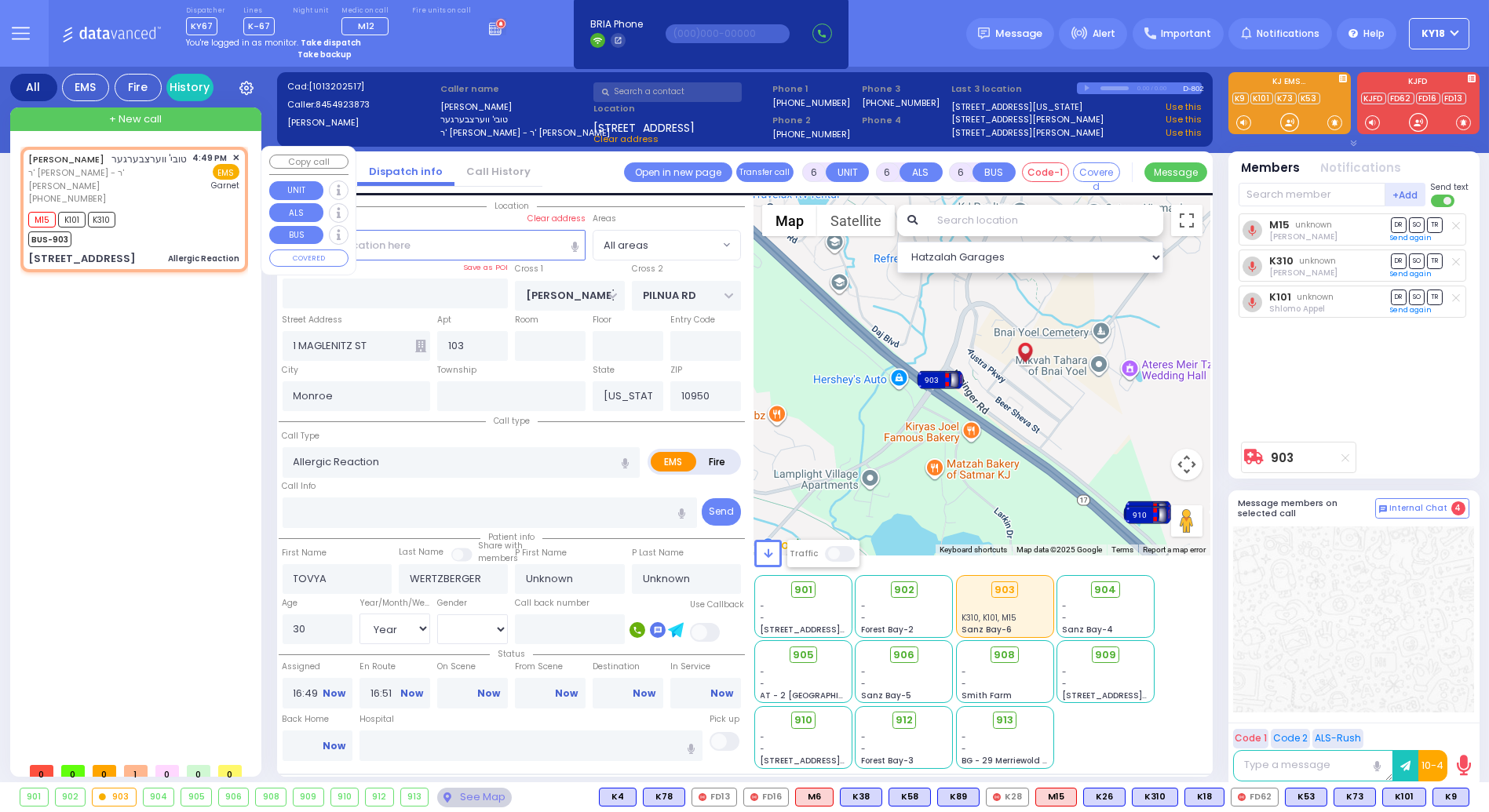
select select
radio input "true"
select select "Year"
select select "[DEMOGRAPHIC_DATA]"
type input "[GEOGRAPHIC_DATA]"
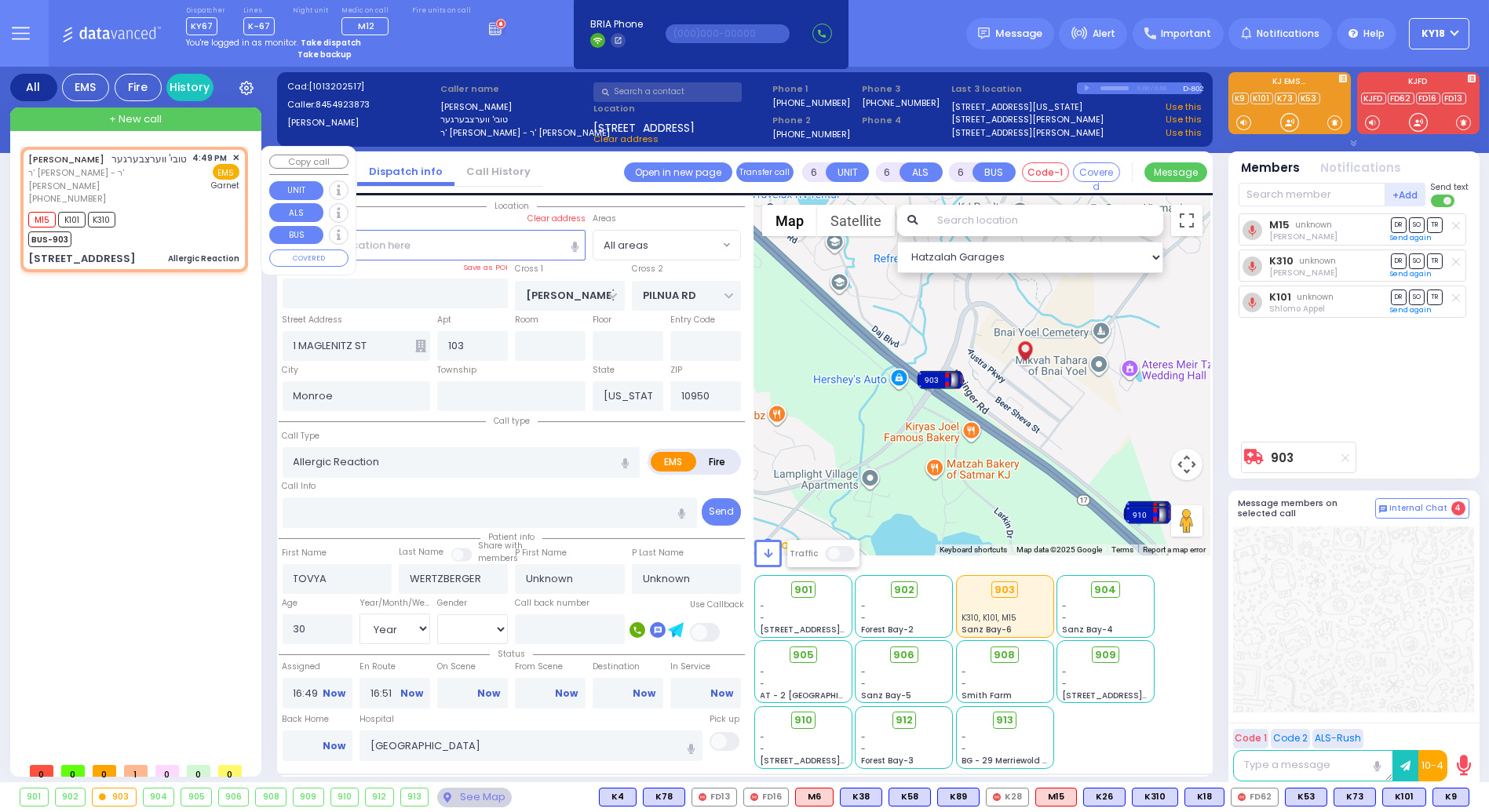
select select "Hatzalah Garages"
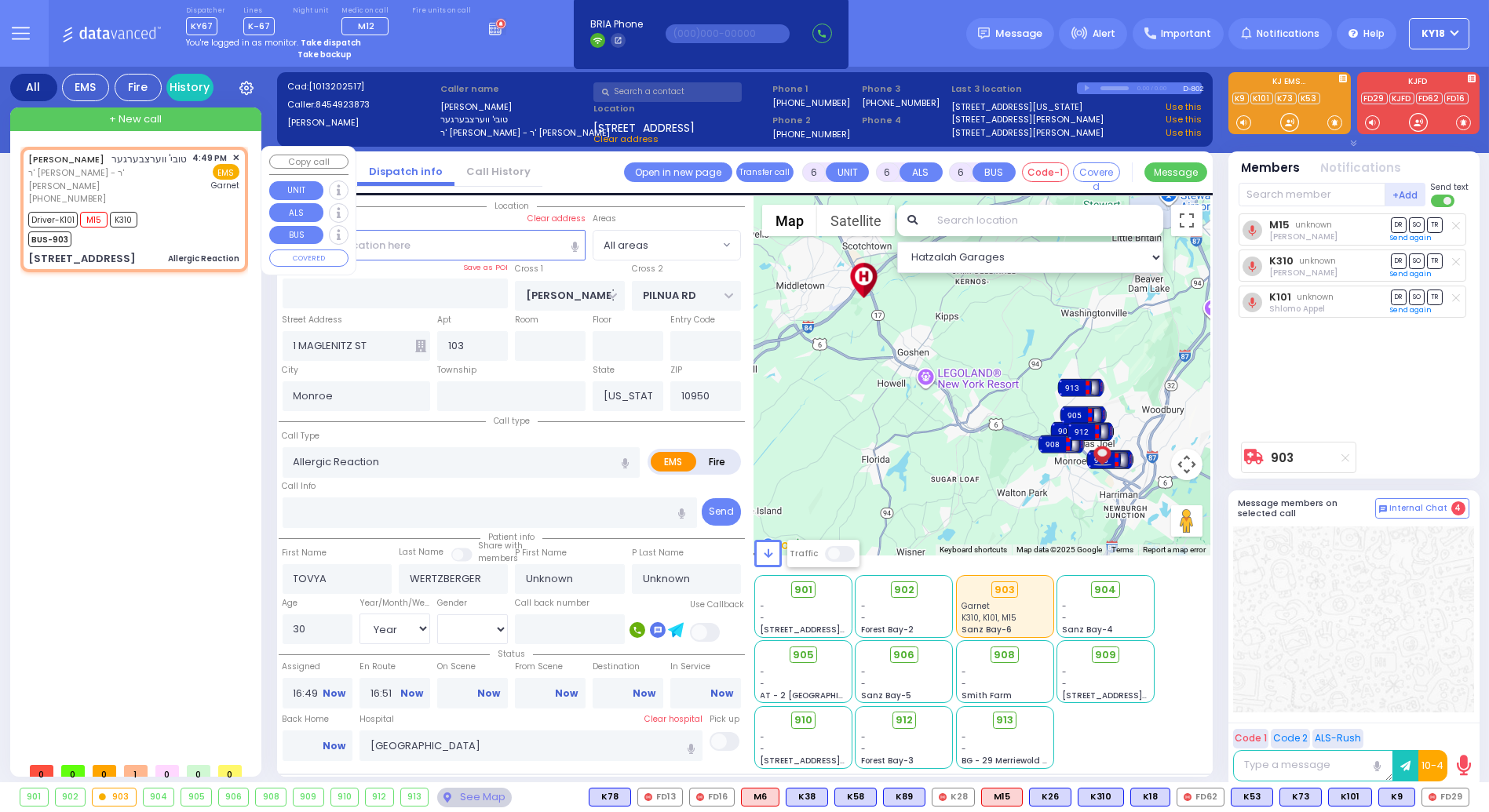
select select
radio input "true"
select select "Year"
select select "[DEMOGRAPHIC_DATA]"
type input "16:54"
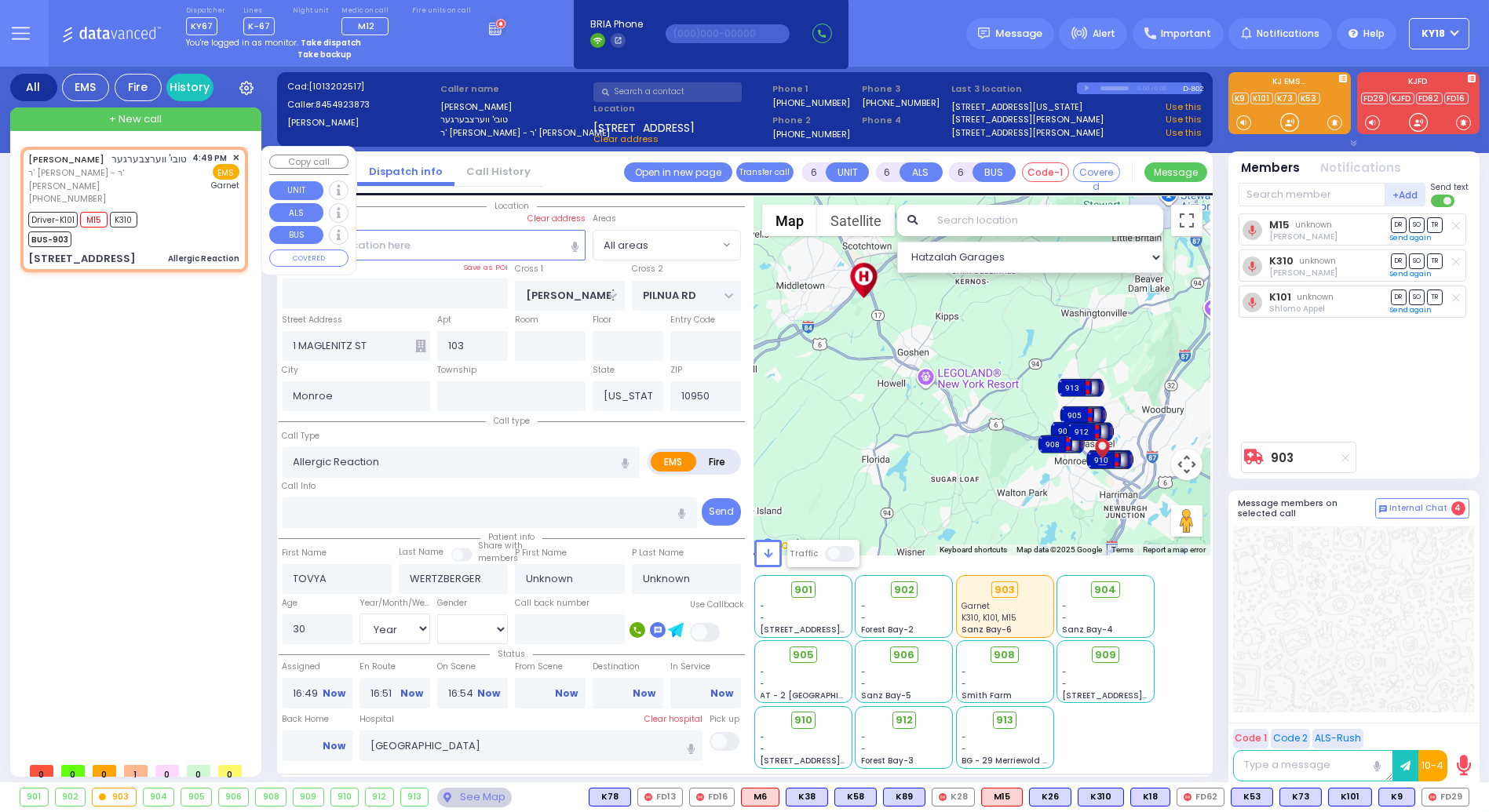
select select "Hatzalah Garages"
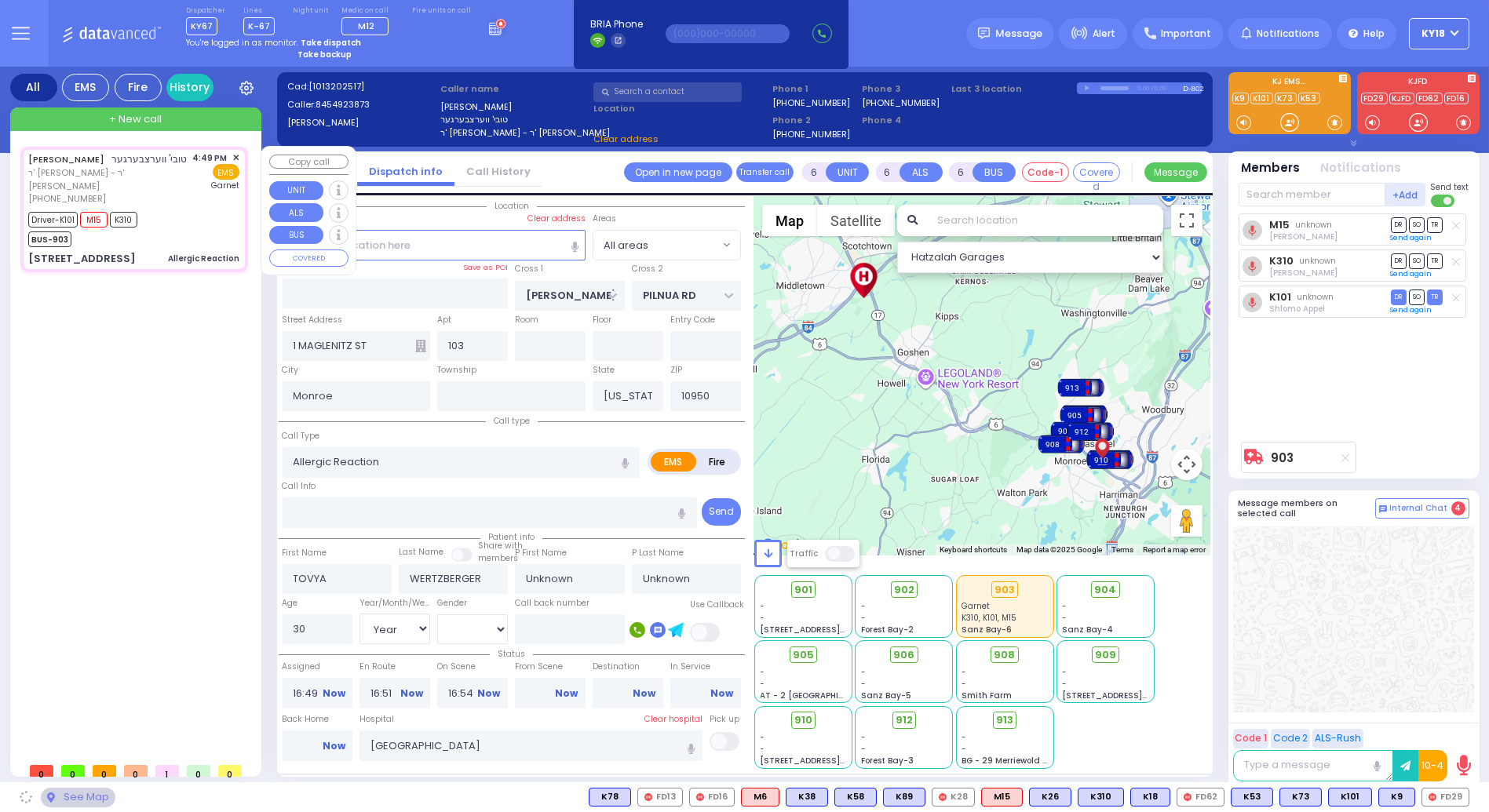
select select
radio input "true"
select select "Year"
select select "[DEMOGRAPHIC_DATA]"
select select "Hatzalah Garages"
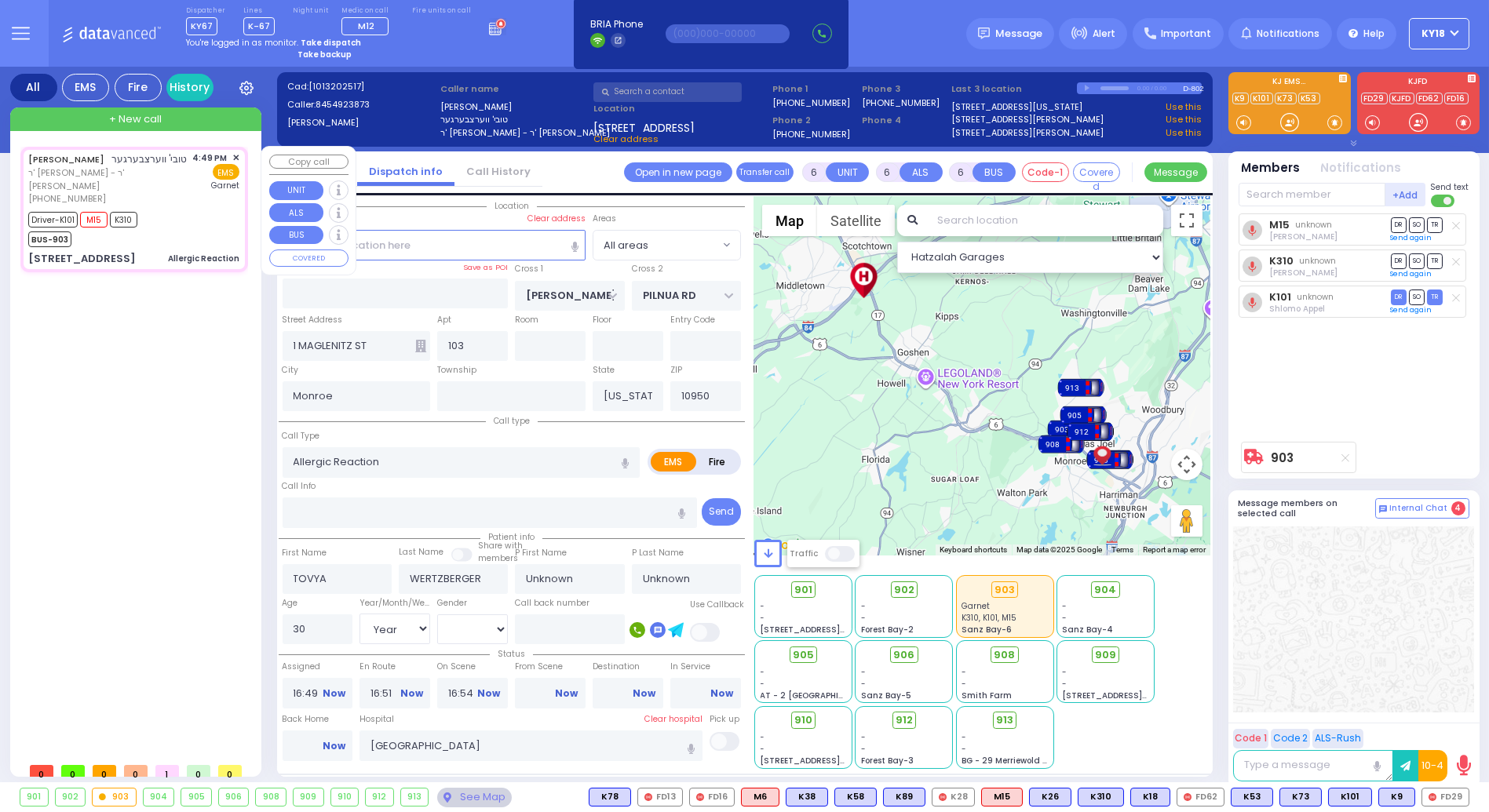
select select
radio input "true"
select select "Year"
select select "[DEMOGRAPHIC_DATA]"
select select "Hatzalah Garages"
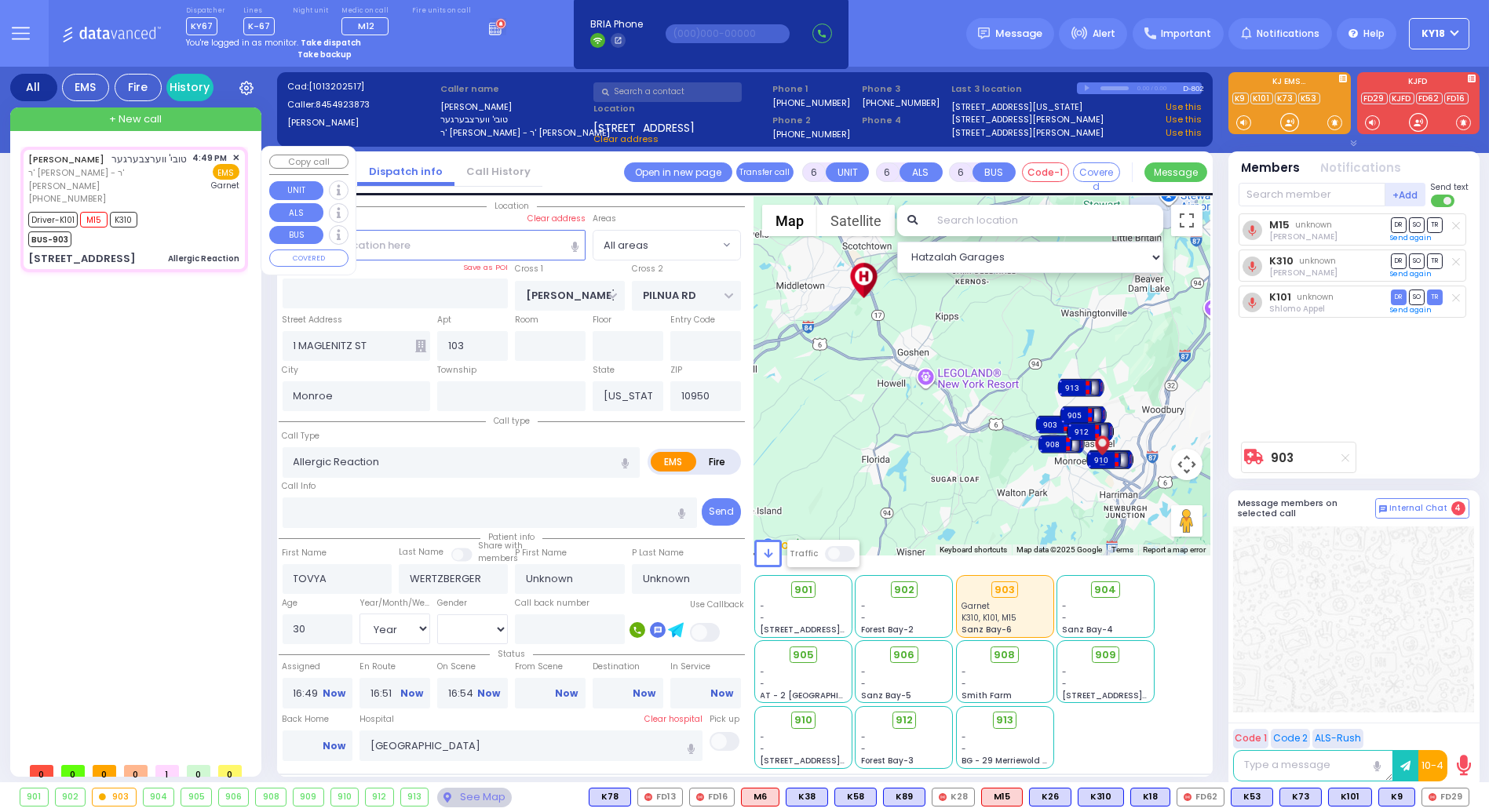
select select
radio input "true"
select select "Year"
select select "[DEMOGRAPHIC_DATA]"
select select "Hatzalah Garages"
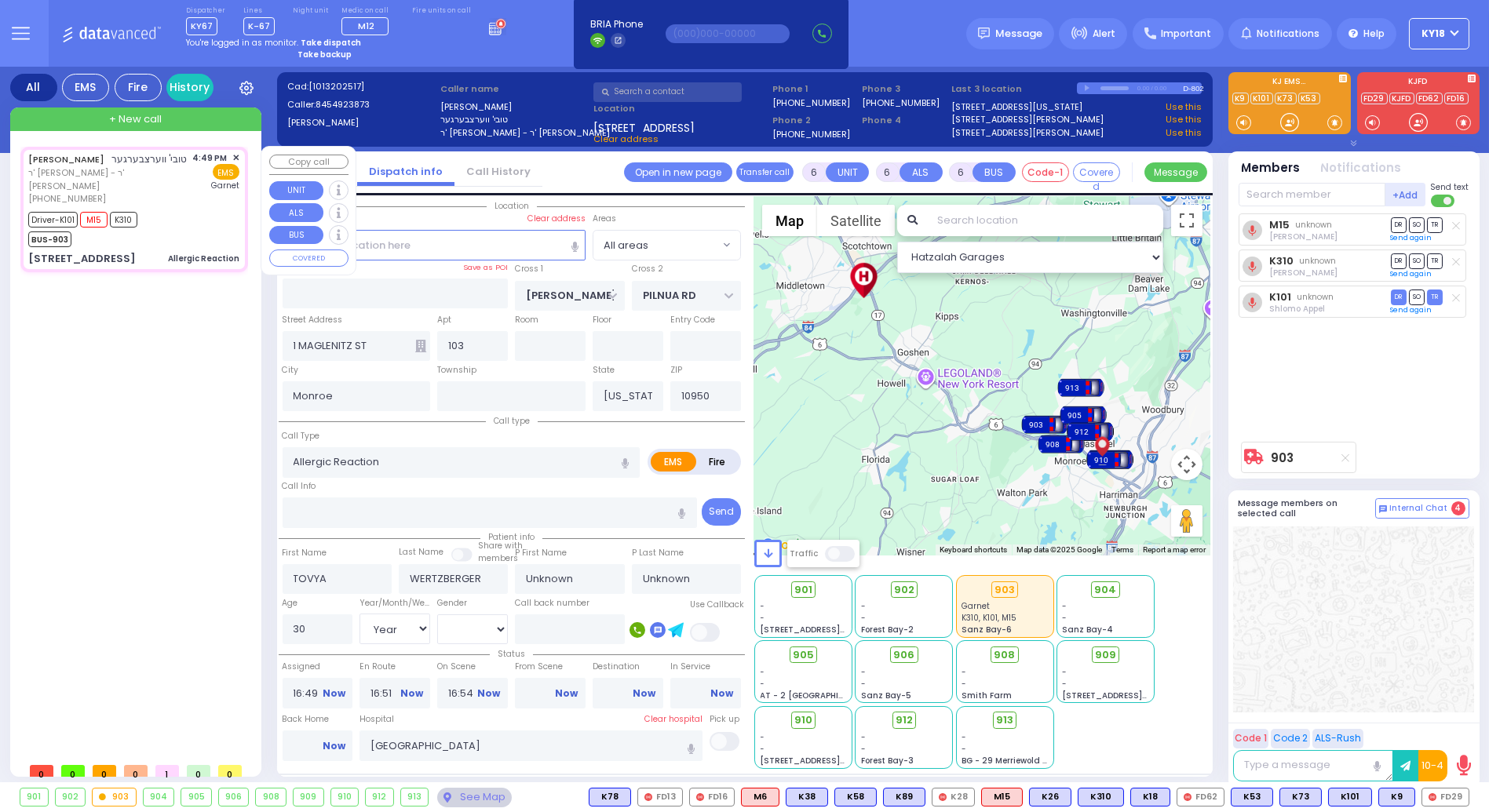
select select
radio input "true"
select select "Year"
select select "[DEMOGRAPHIC_DATA]"
select select "Hatzalah Garages"
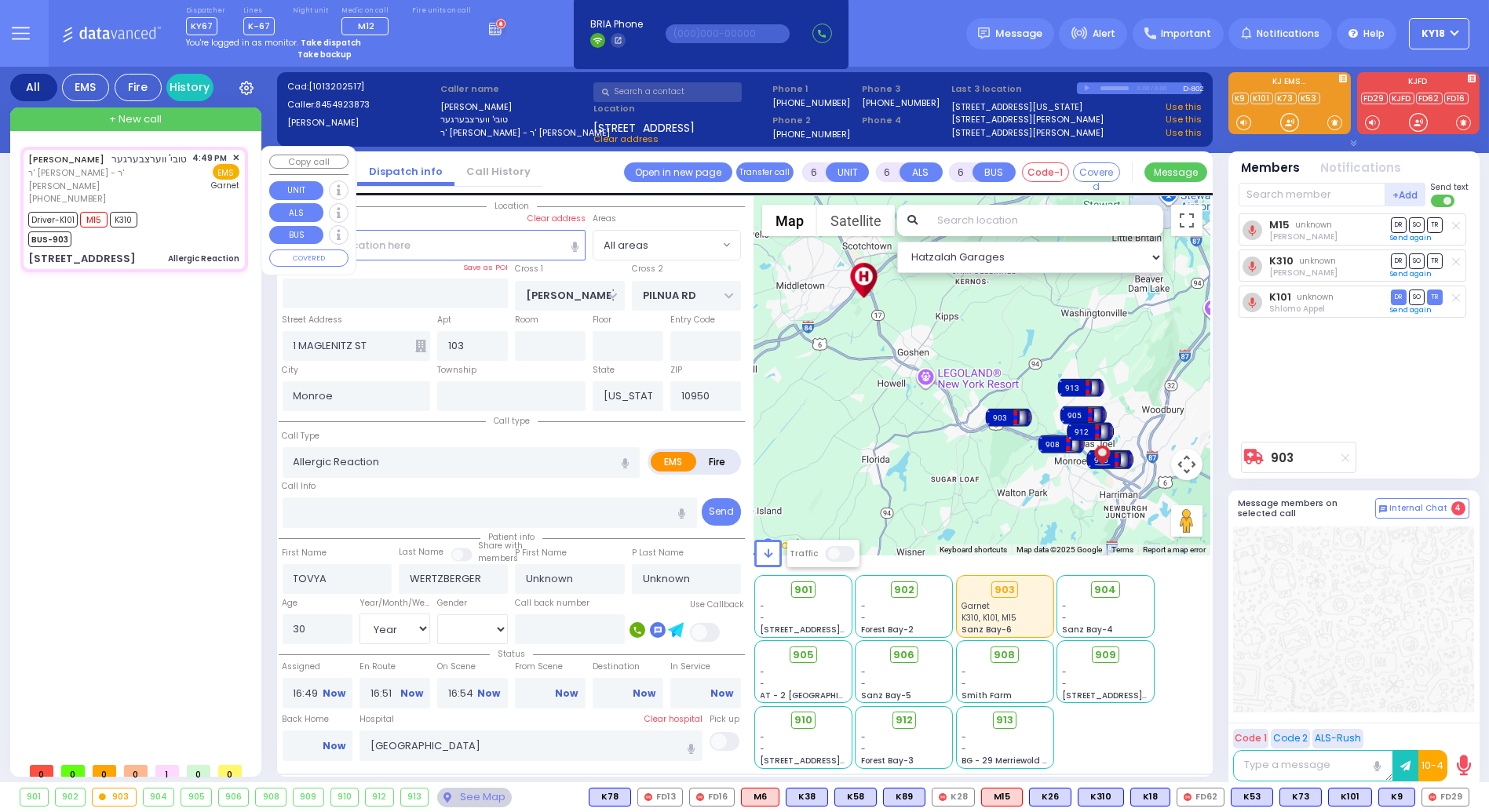
select select
radio input "true"
type input "Ita"
type input "[PERSON_NAME]"
select select "Year"
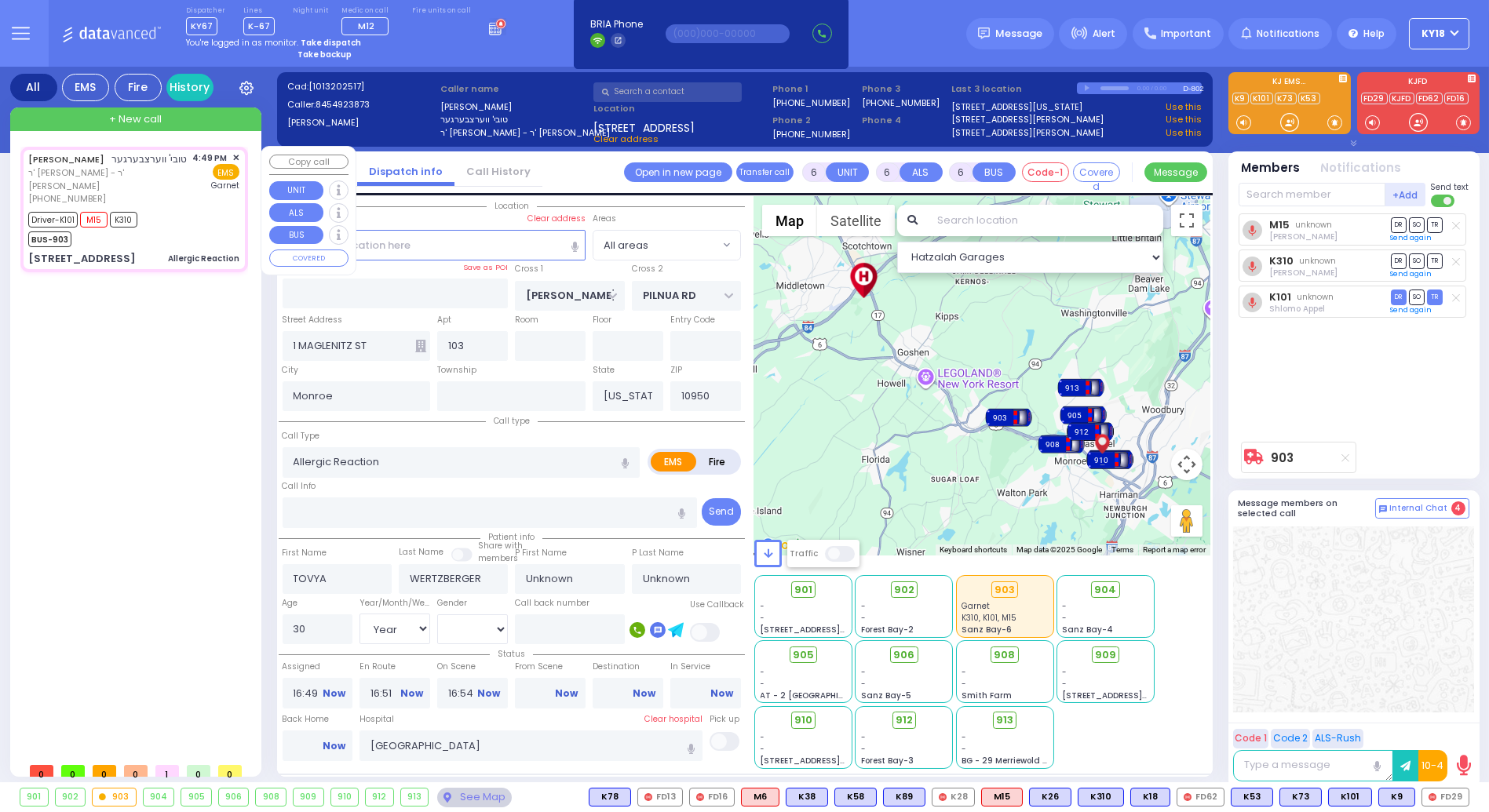
select select "[DEMOGRAPHIC_DATA]"
type input "17:14"
select select "Hatzalah Garages"
radio input "true"
select select "Year"
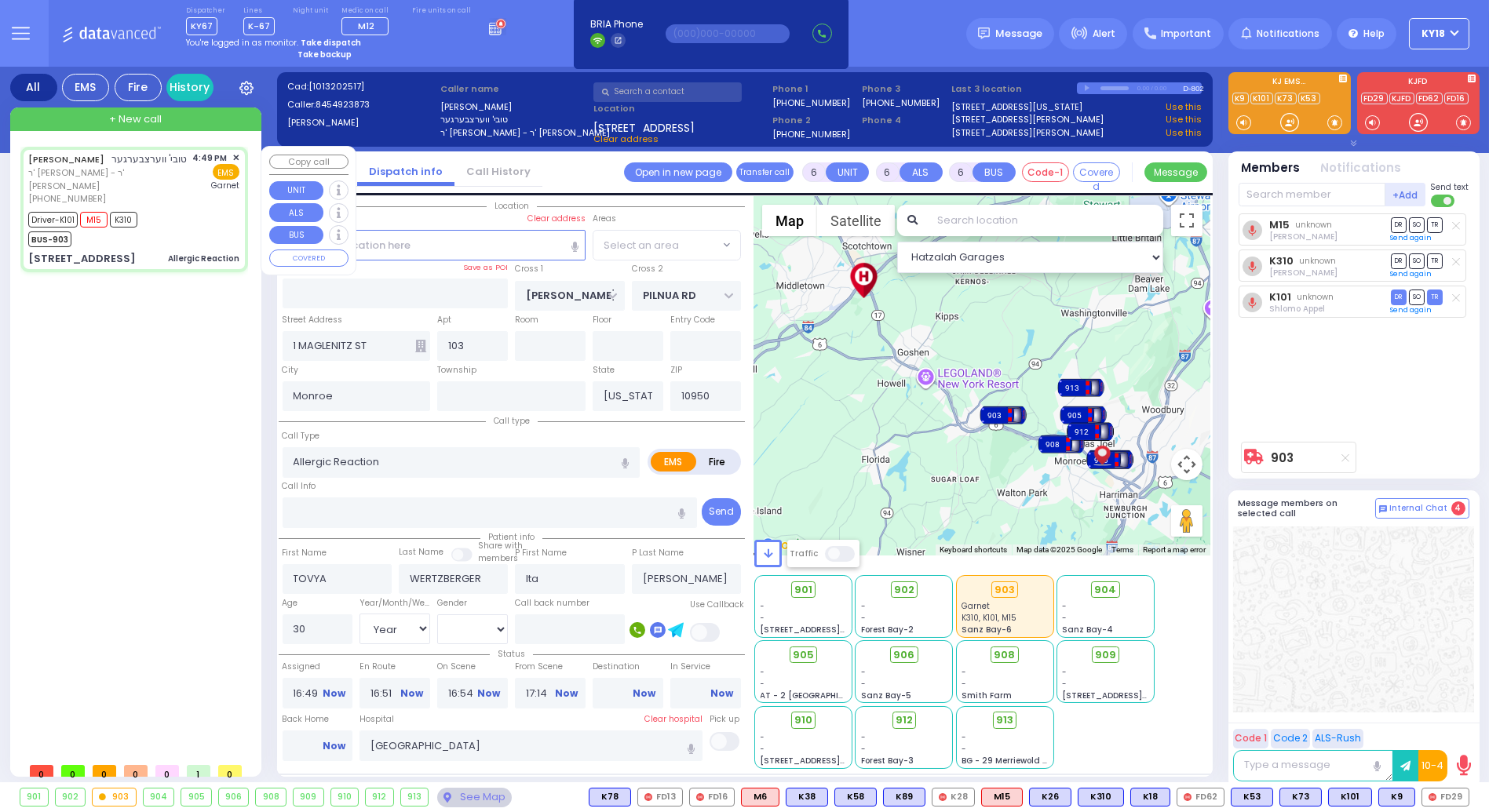
select select "[DEMOGRAPHIC_DATA]"
select select
select select "Hatzalah Garages"
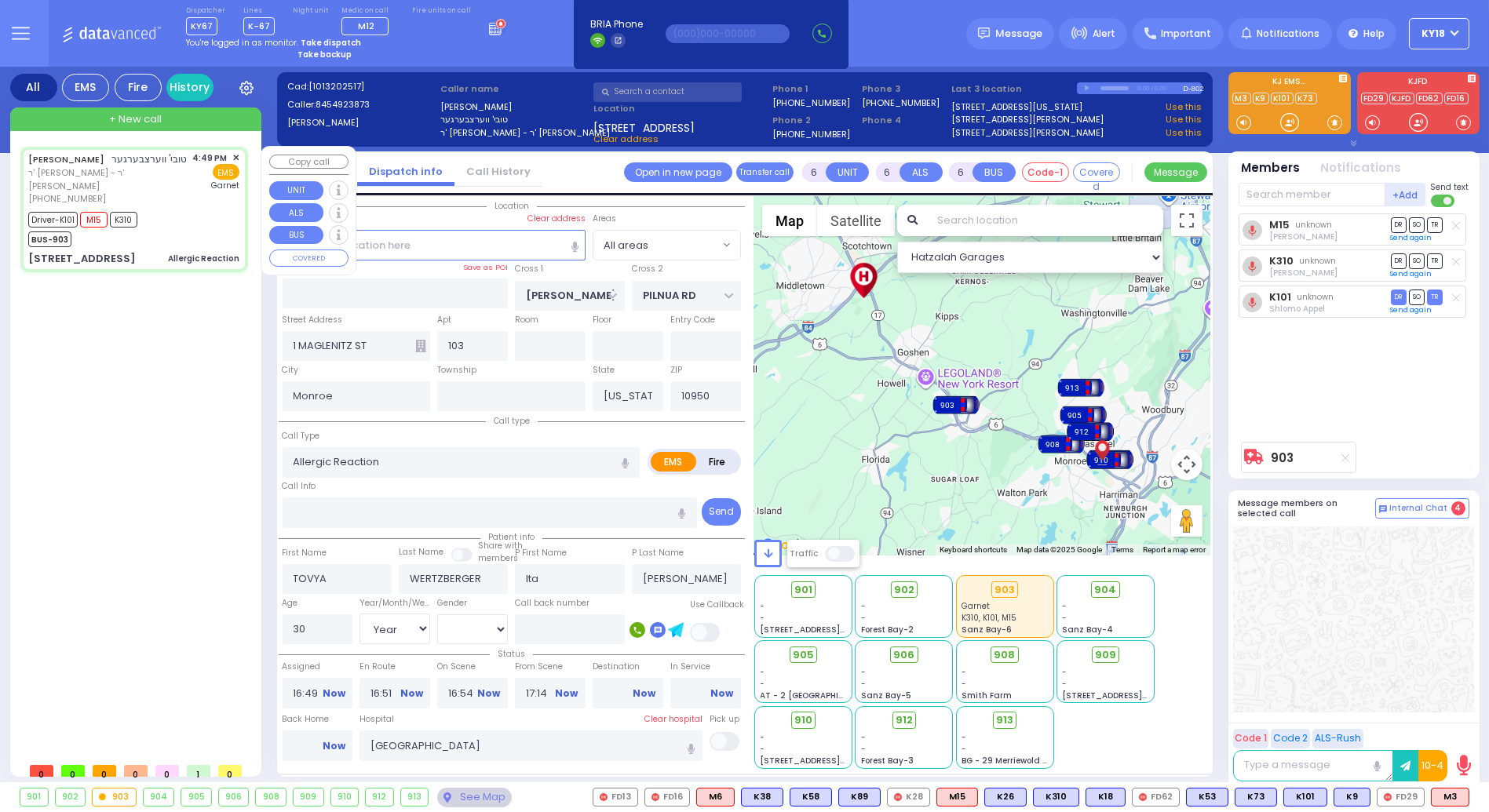
select select
radio input "true"
select select "Year"
select select "[DEMOGRAPHIC_DATA]"
select select "Hatzalah Garages"
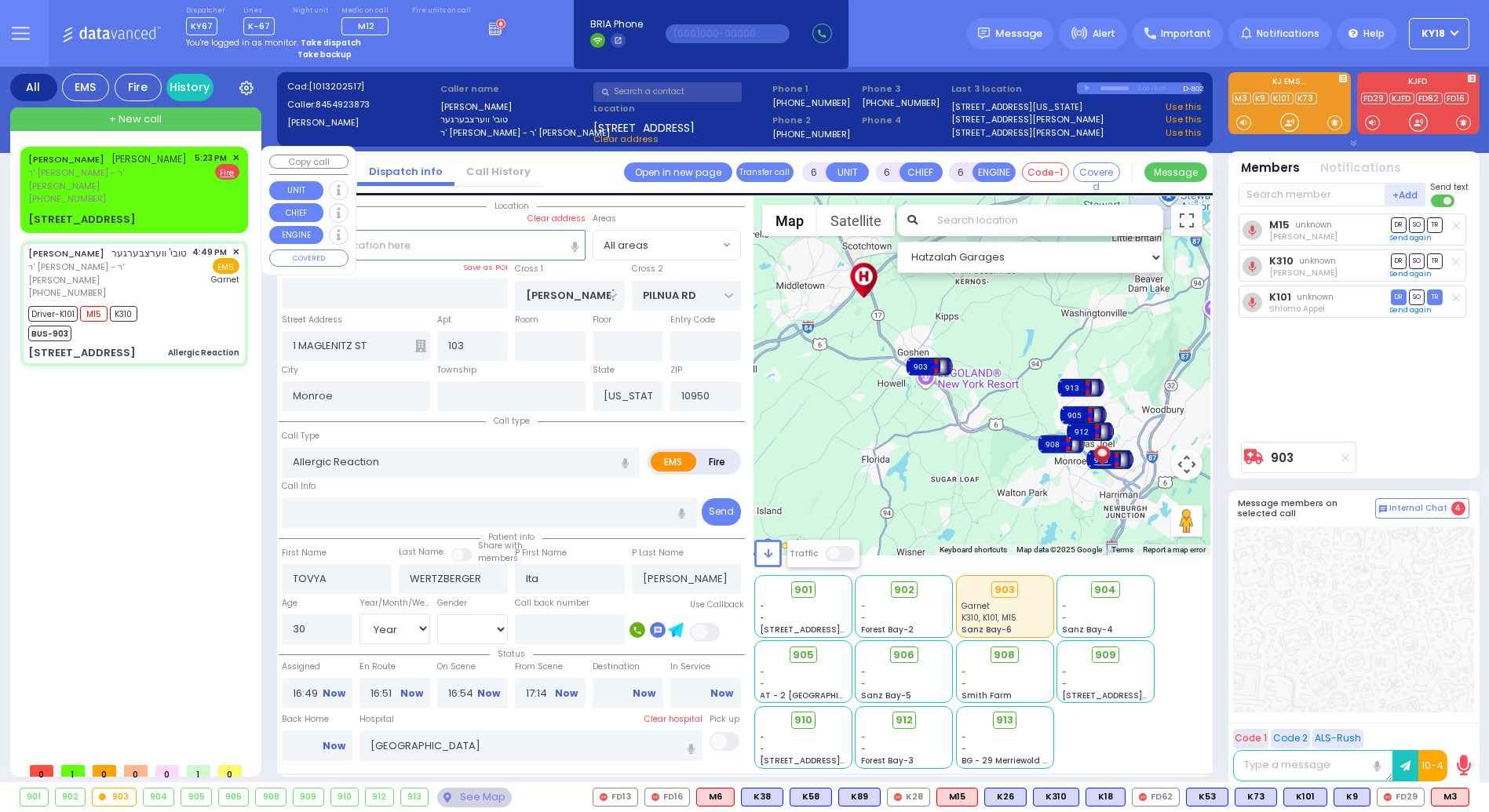
select select
radio input "true"
select select "Year"
select select "[DEMOGRAPHIC_DATA]"
select select "Hatzalah Garages"
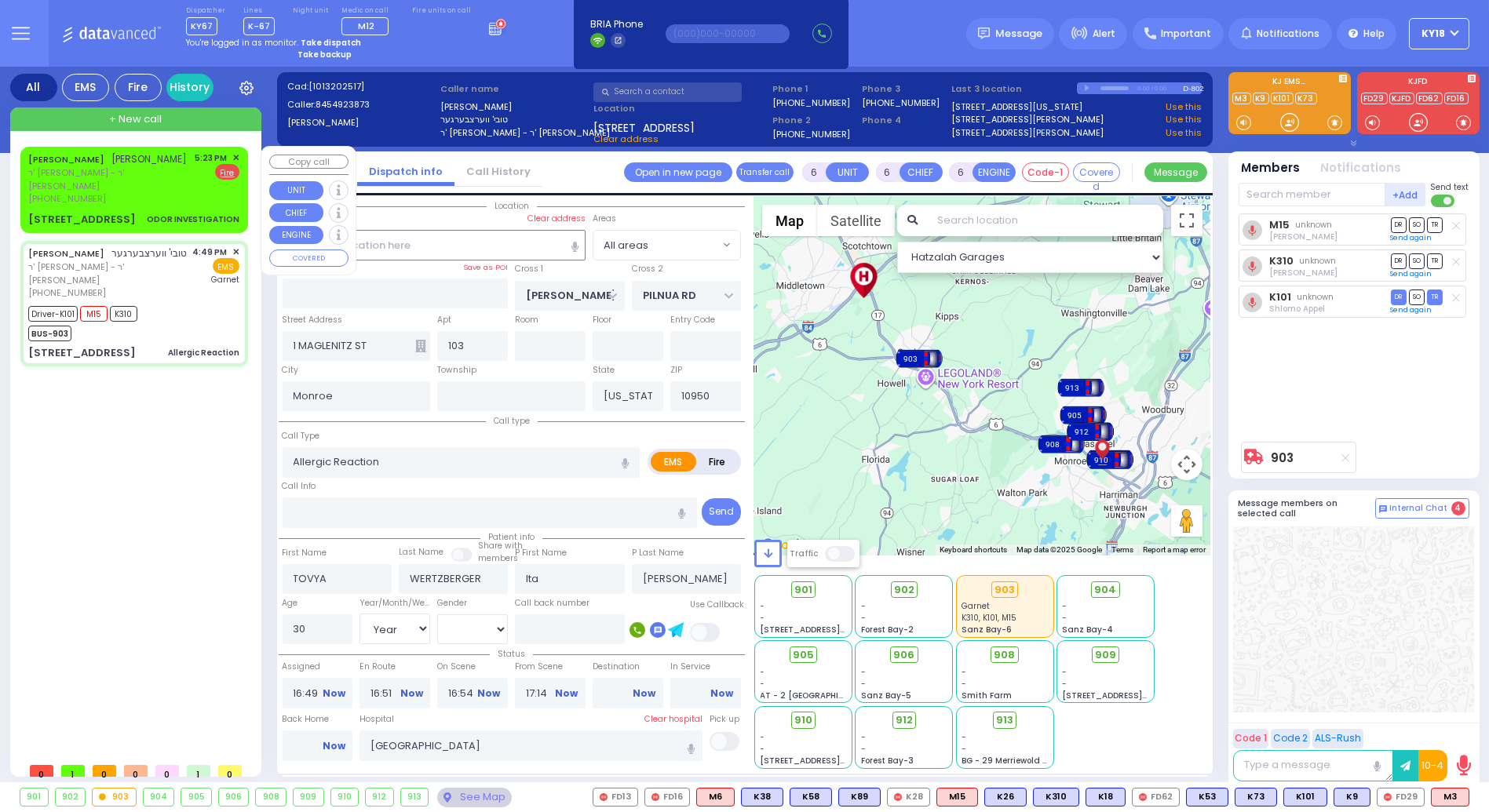
select select
radio input "true"
select select "Year"
select select "[DEMOGRAPHIC_DATA]"
select select "Hatzalah Garages"
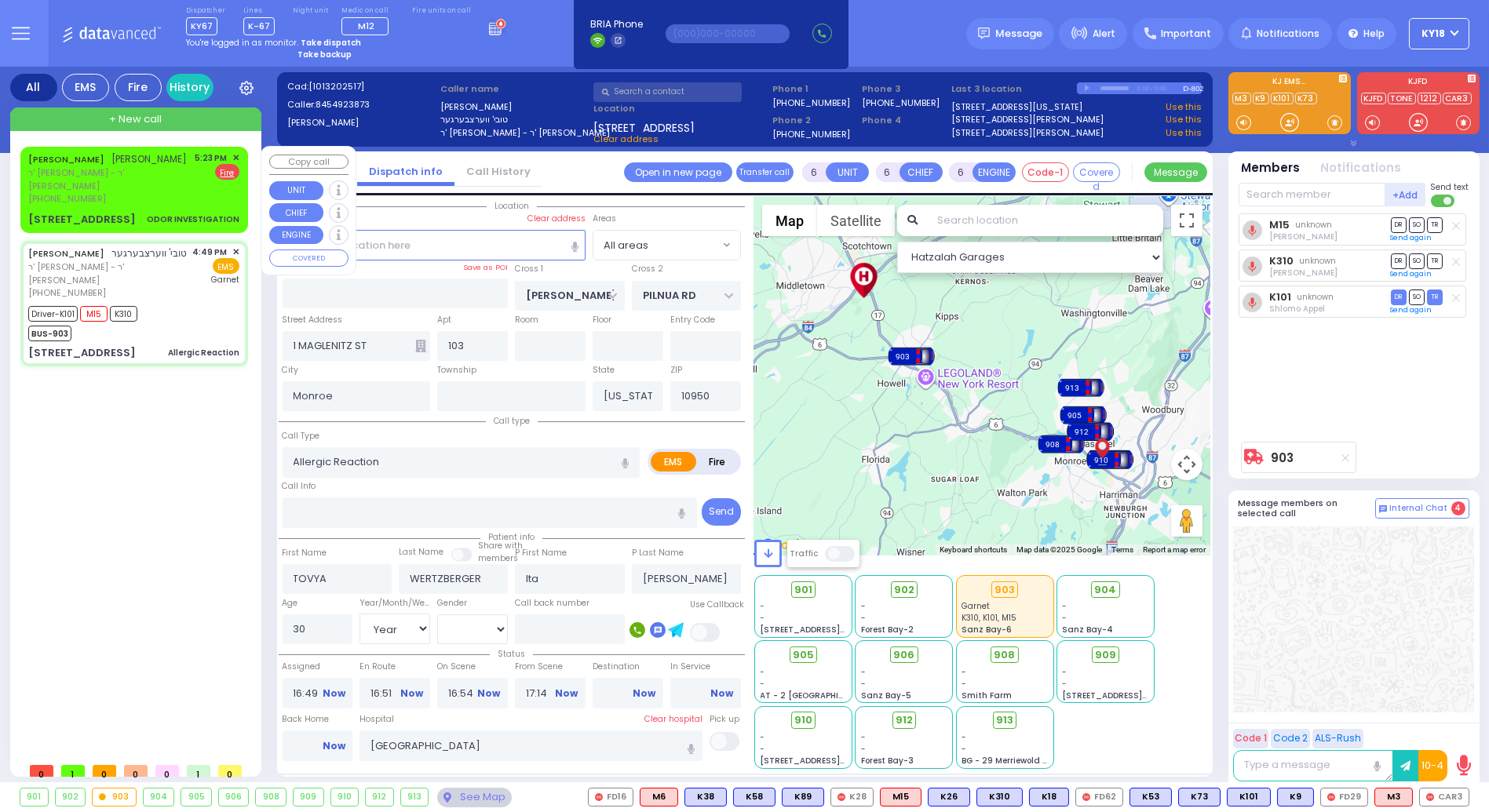
select select
radio input "true"
select select "Year"
select select "[DEMOGRAPHIC_DATA]"
select select "Hatzalah Garages"
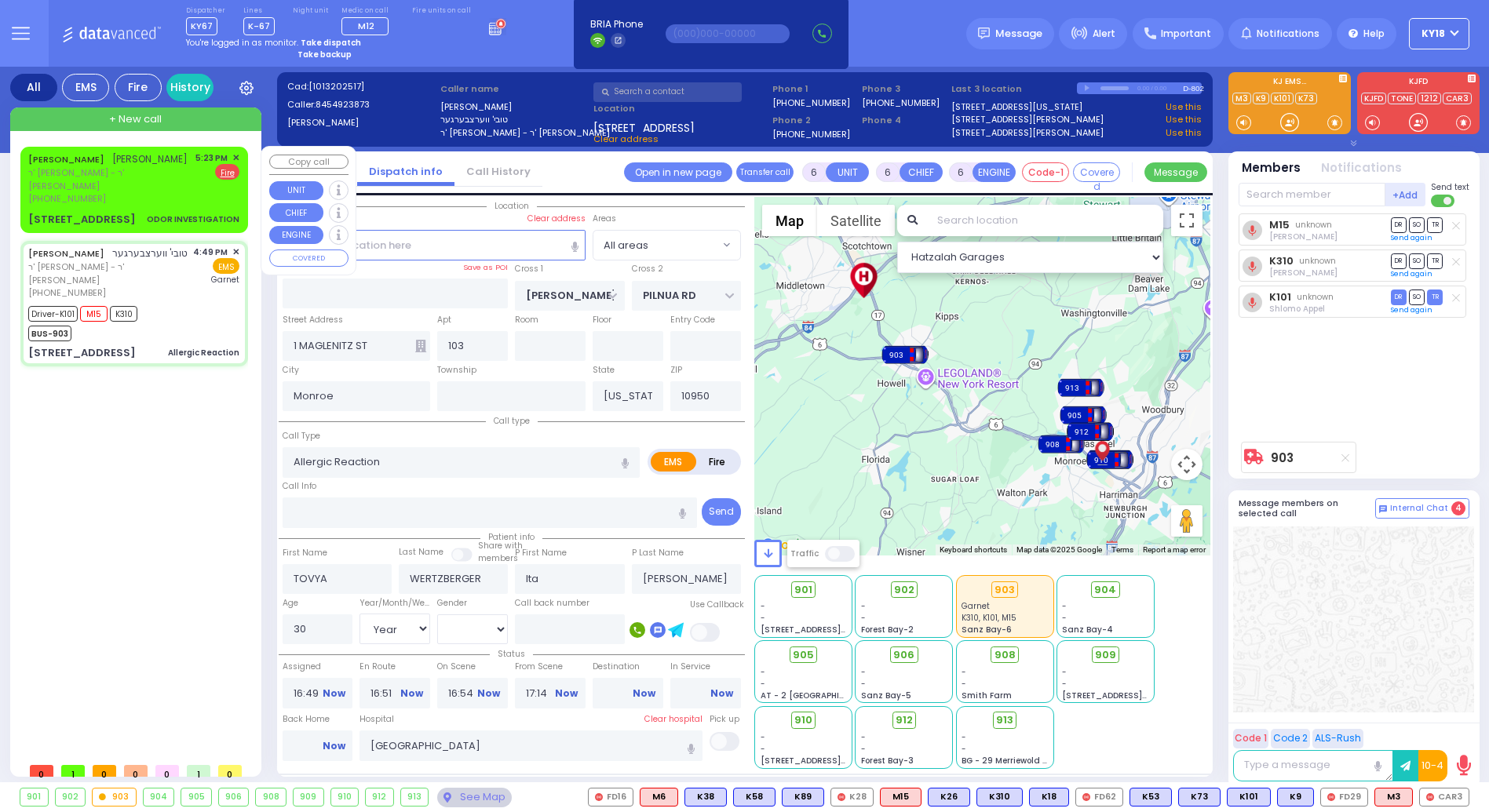
select select "Year"
select select "[DEMOGRAPHIC_DATA]"
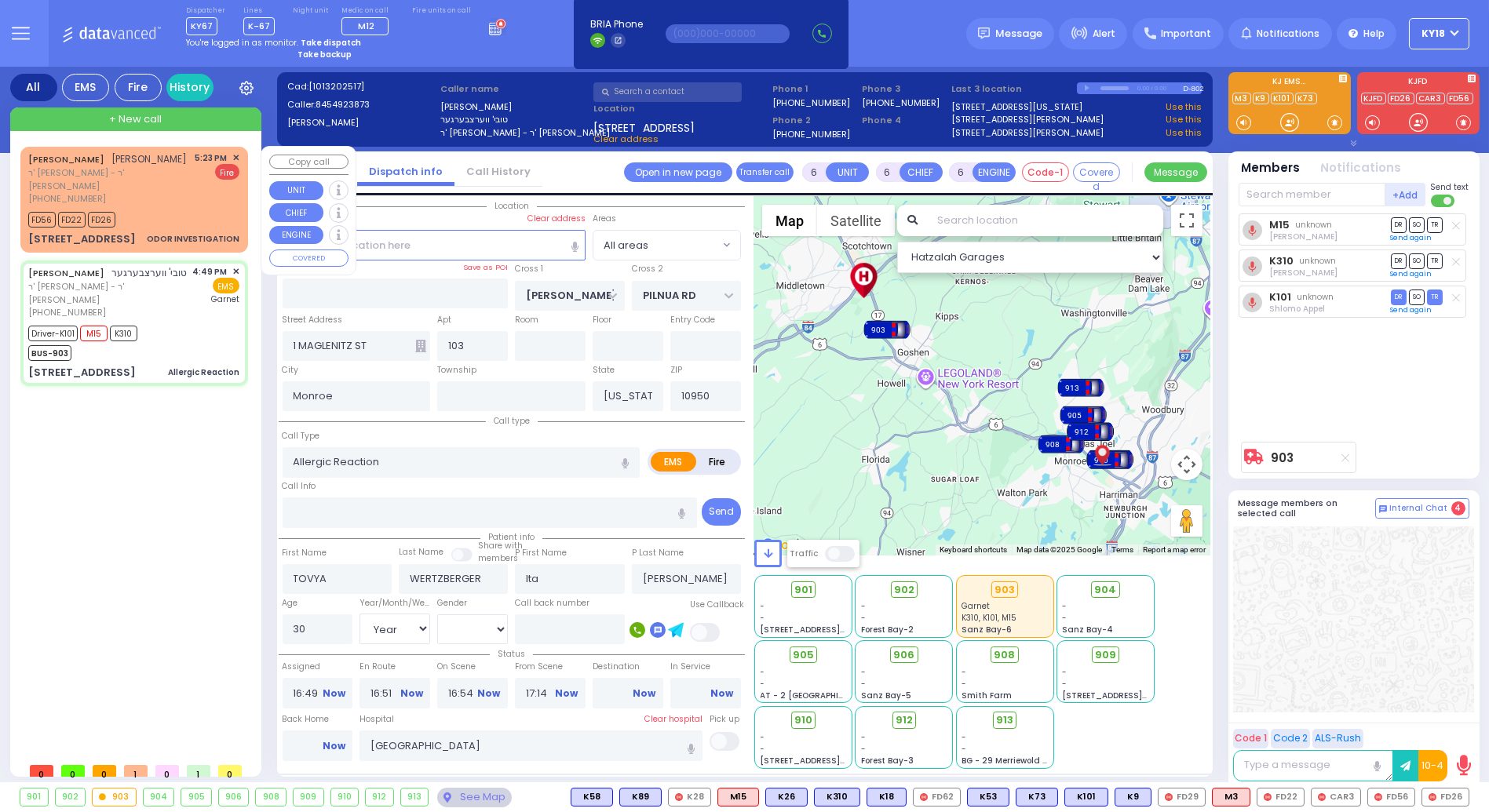
select select
radio input "true"
select select "Year"
select select "[DEMOGRAPHIC_DATA]"
select select "Hatzalah Garages"
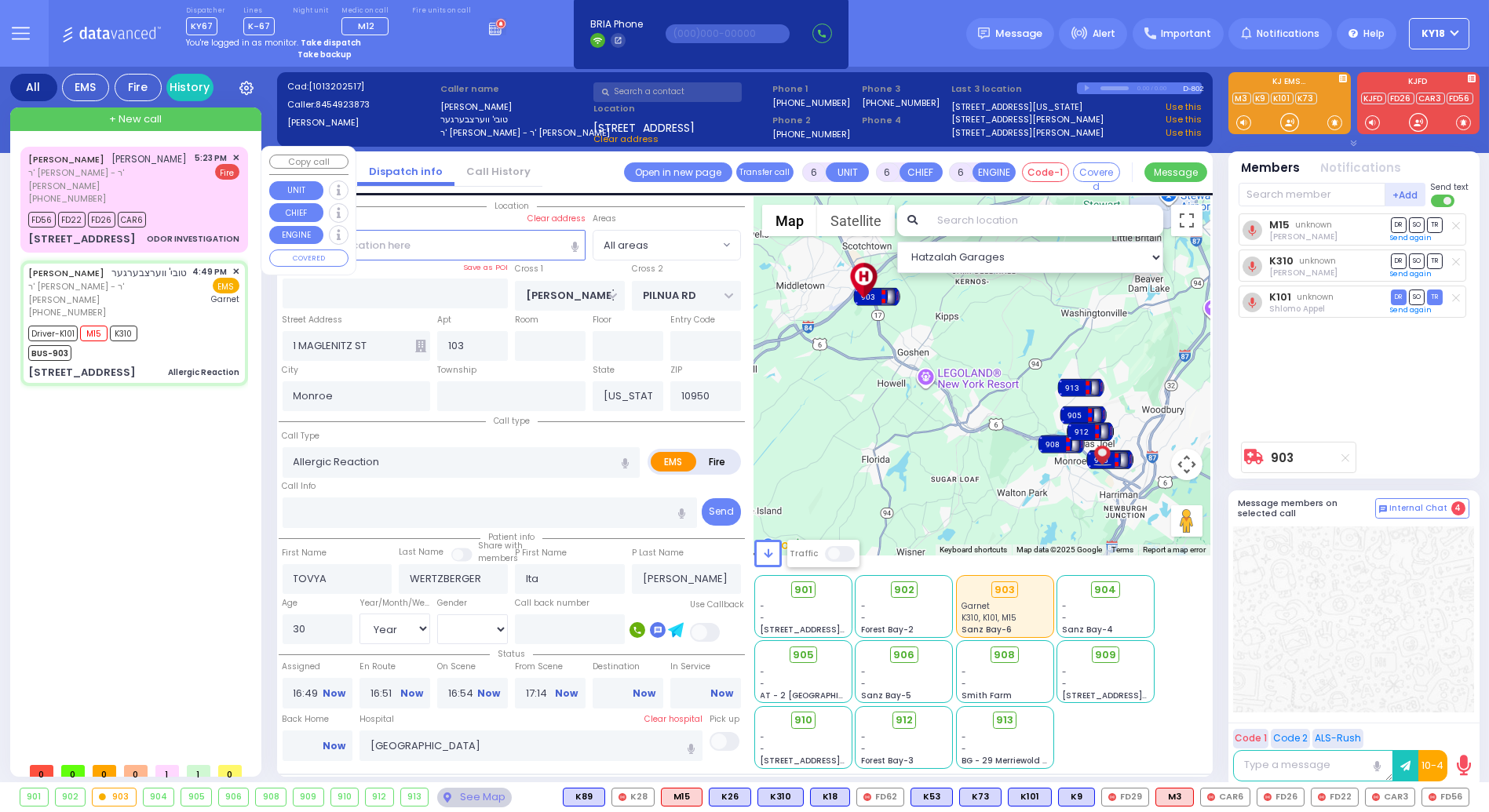
select select
radio input "true"
select select "Year"
select select "[DEMOGRAPHIC_DATA]"
select select "Hatzalah Garages"
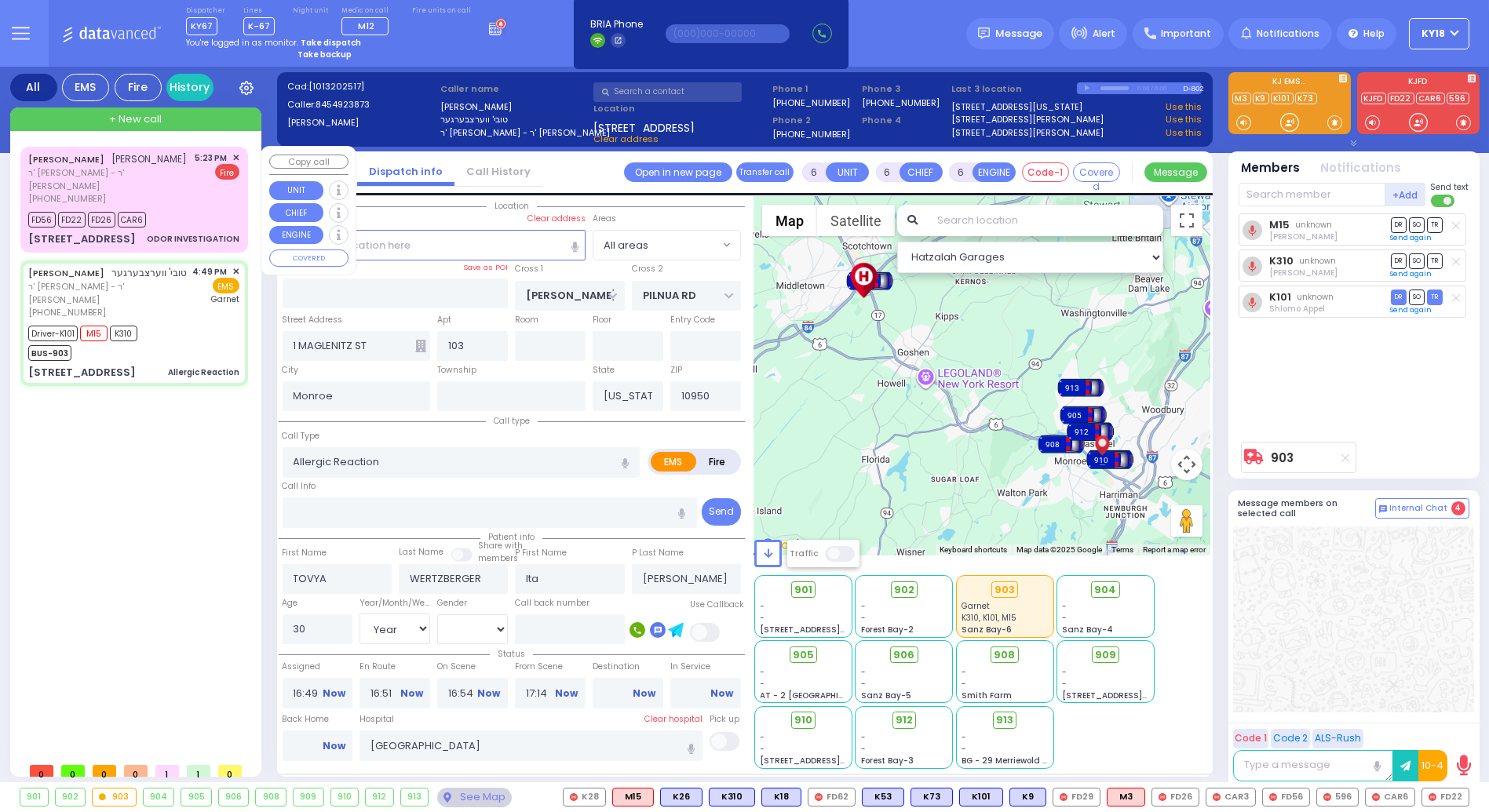
select select
radio input "true"
select select "Year"
select select "[DEMOGRAPHIC_DATA]"
select select "Hatzalah Garages"
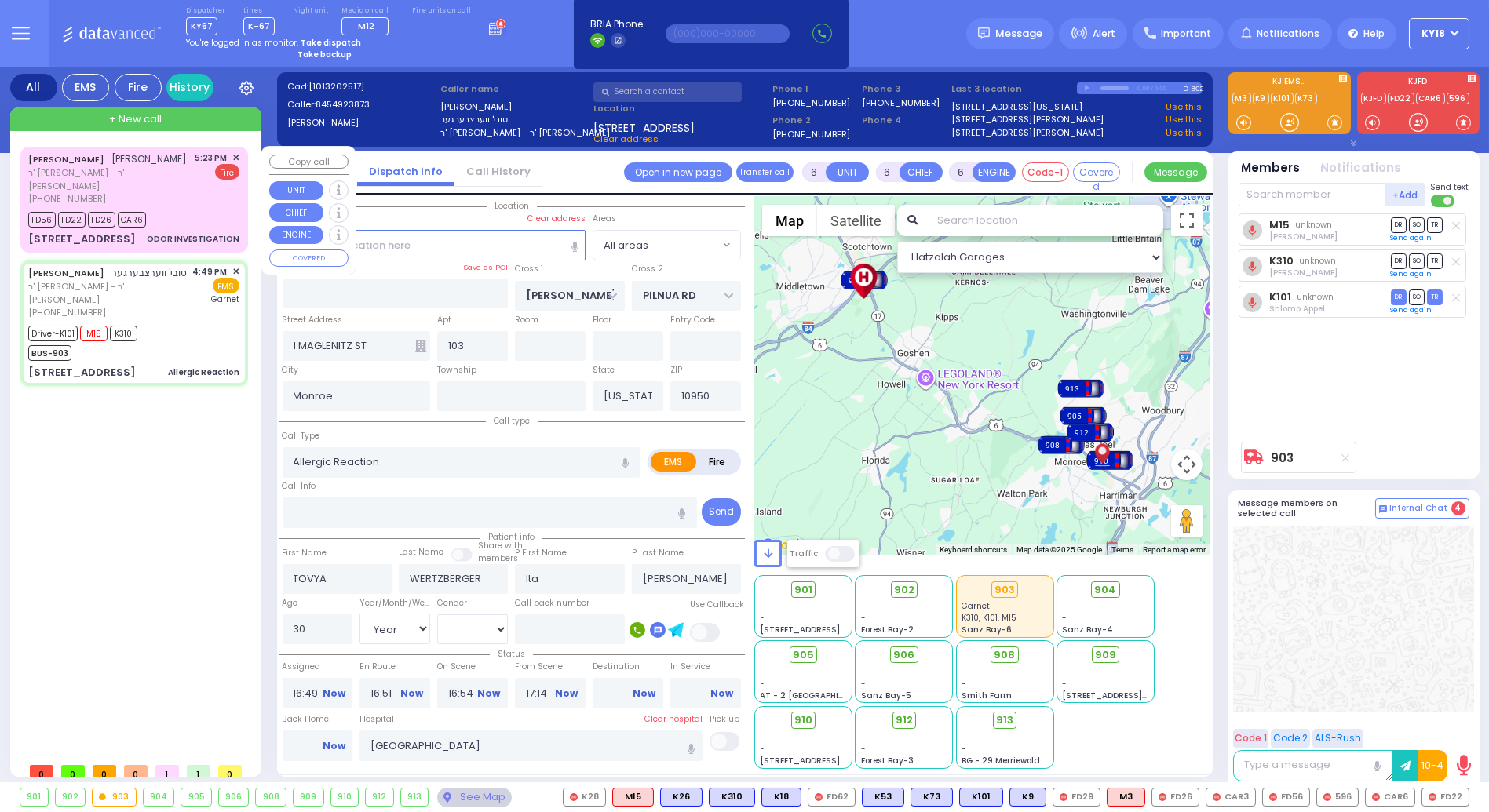
select select
radio input "true"
select select "Year"
select select "[DEMOGRAPHIC_DATA]"
select select "Hatzalah Garages"
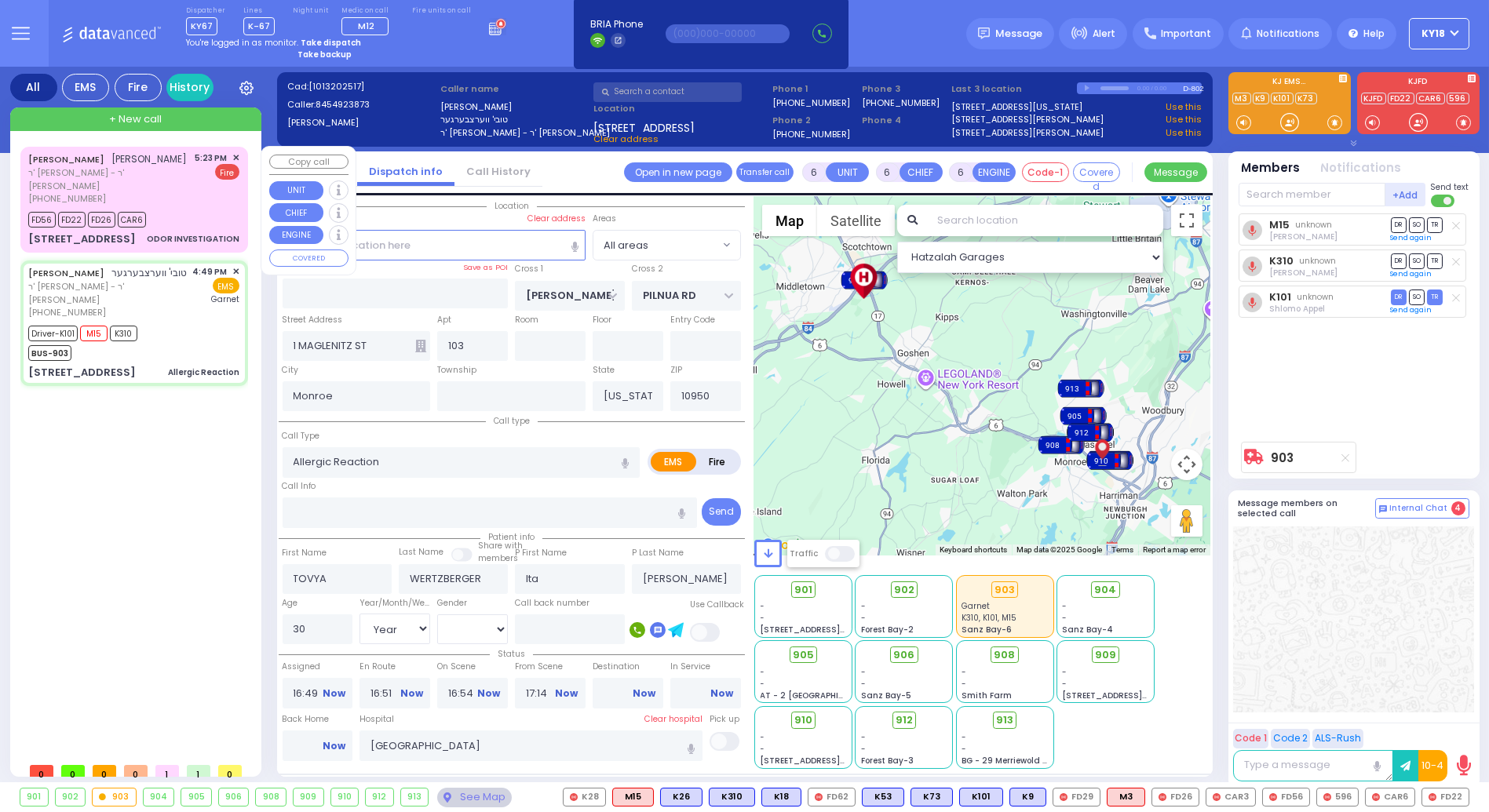
select select
radio input "true"
select select "Year"
select select "[DEMOGRAPHIC_DATA]"
select select "Hatzalah Garages"
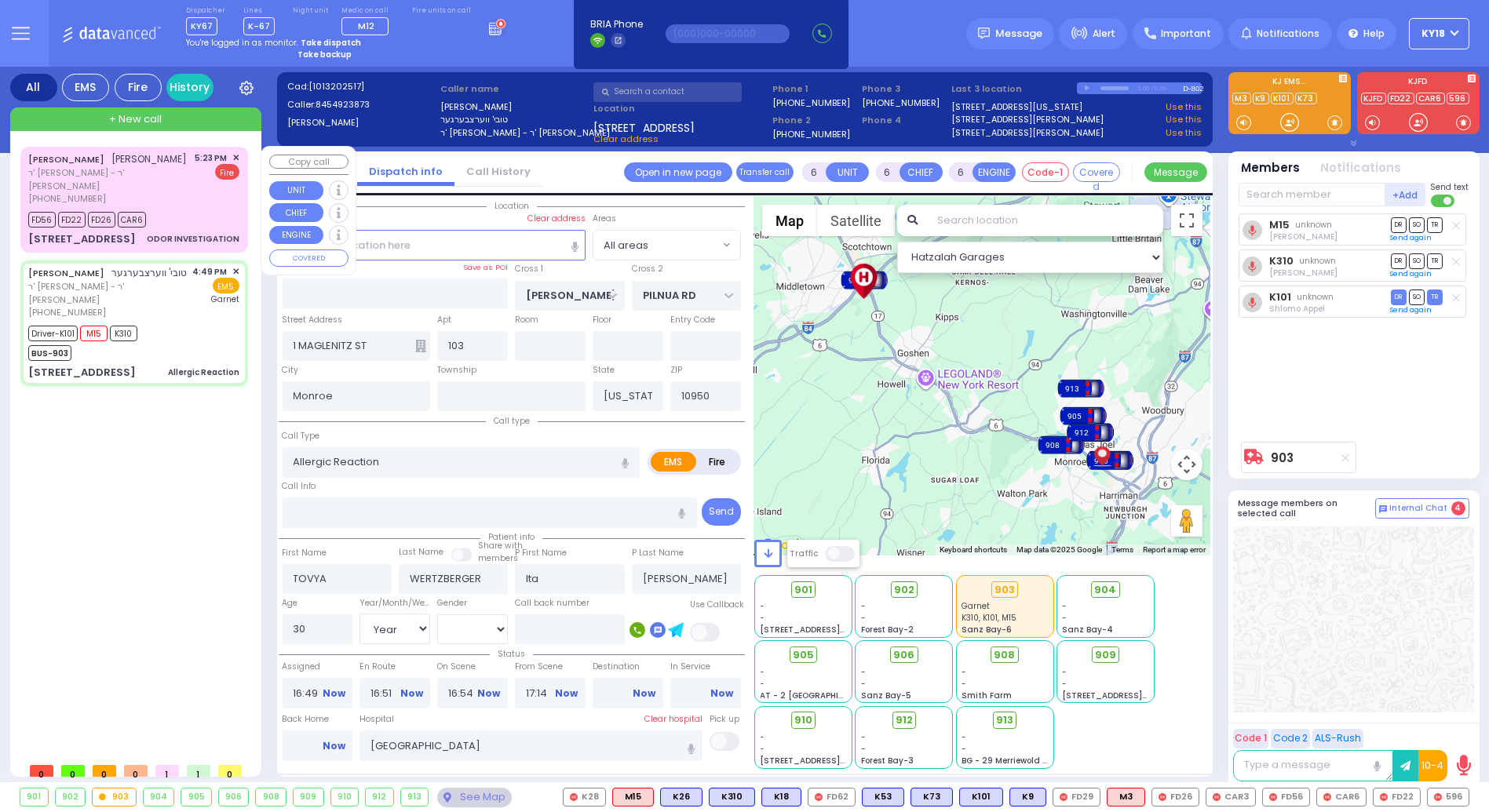
select select
radio input "true"
select select "Year"
select select "[DEMOGRAPHIC_DATA]"
select select "Hatzalah Garages"
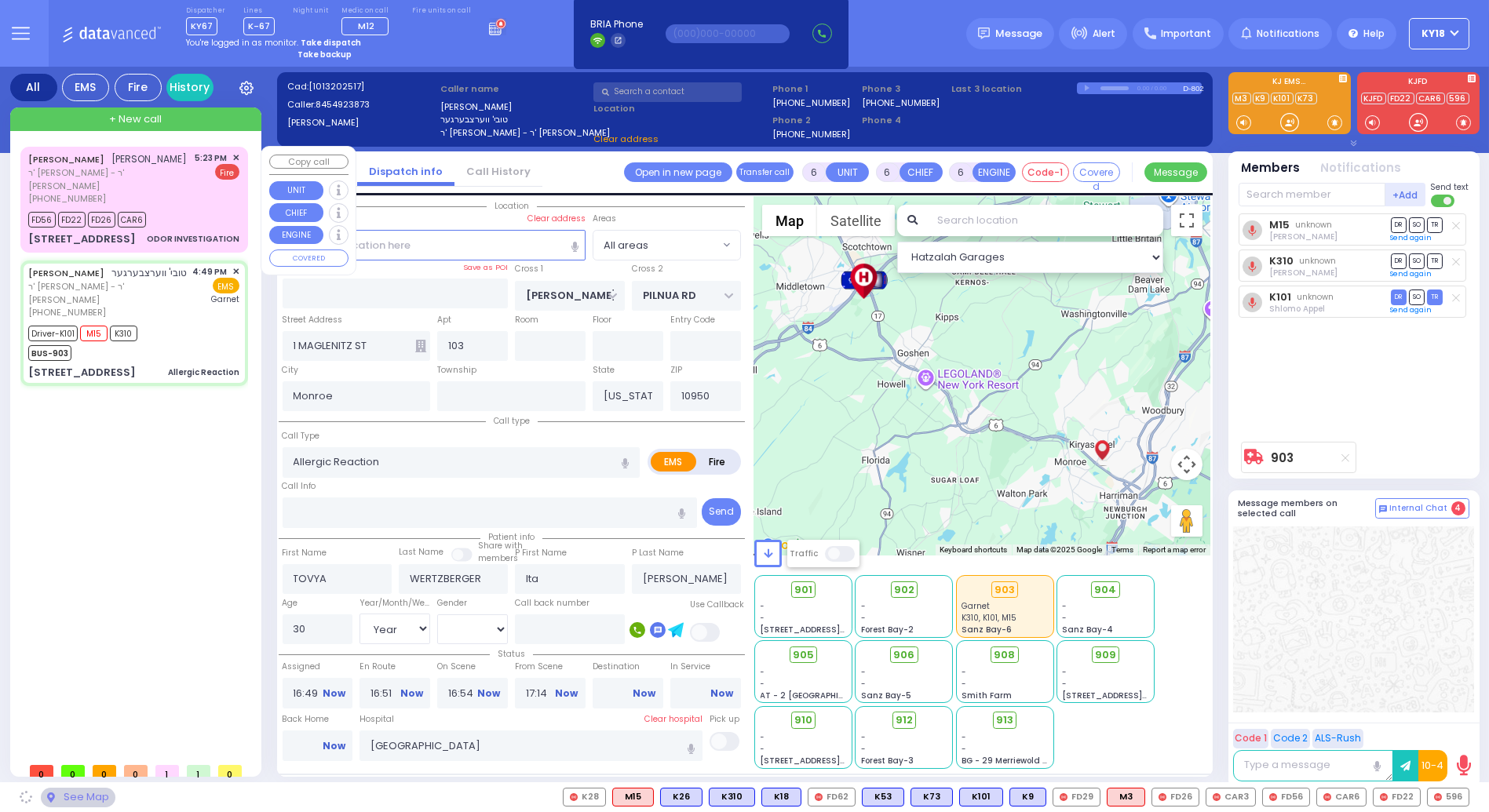
select select
radio input "true"
select select "Year"
select select "[DEMOGRAPHIC_DATA]"
select select "Hatzalah Garages"
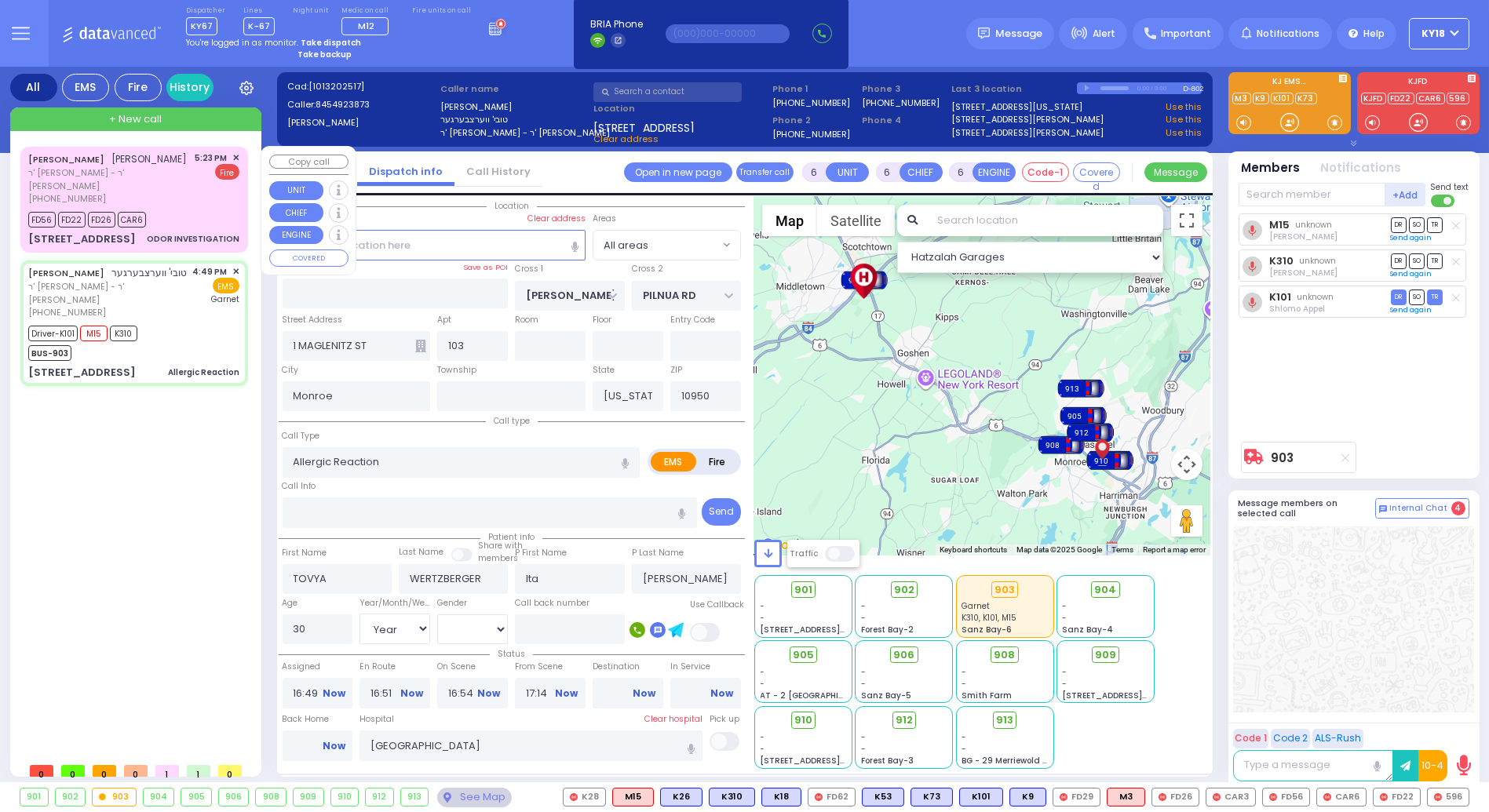
select select
radio input "true"
select select "Year"
select select "[DEMOGRAPHIC_DATA]"
select select "Hatzalah Garages"
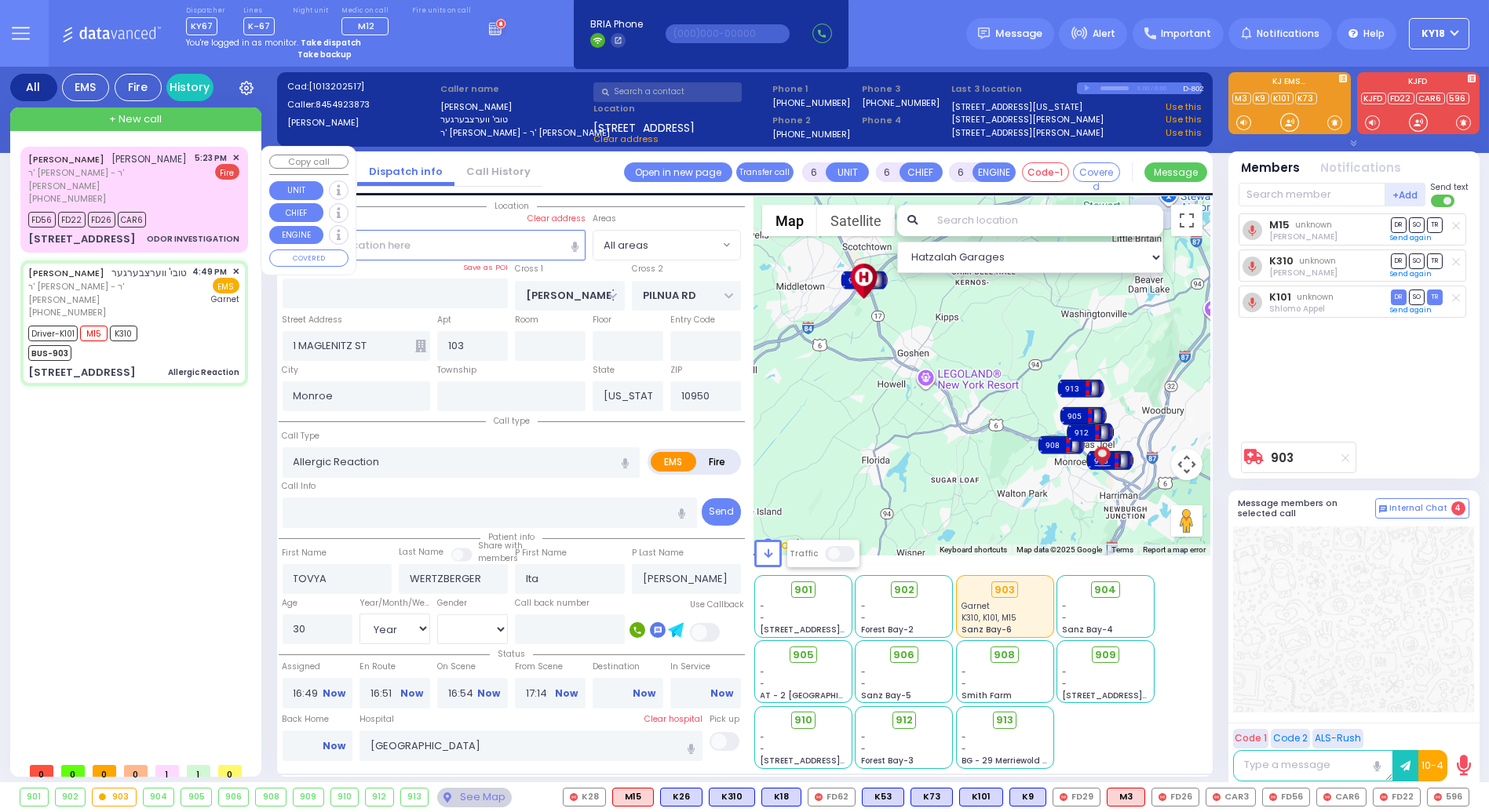
select select
radio input "true"
select select "Year"
select select "[DEMOGRAPHIC_DATA]"
type input "17:32"
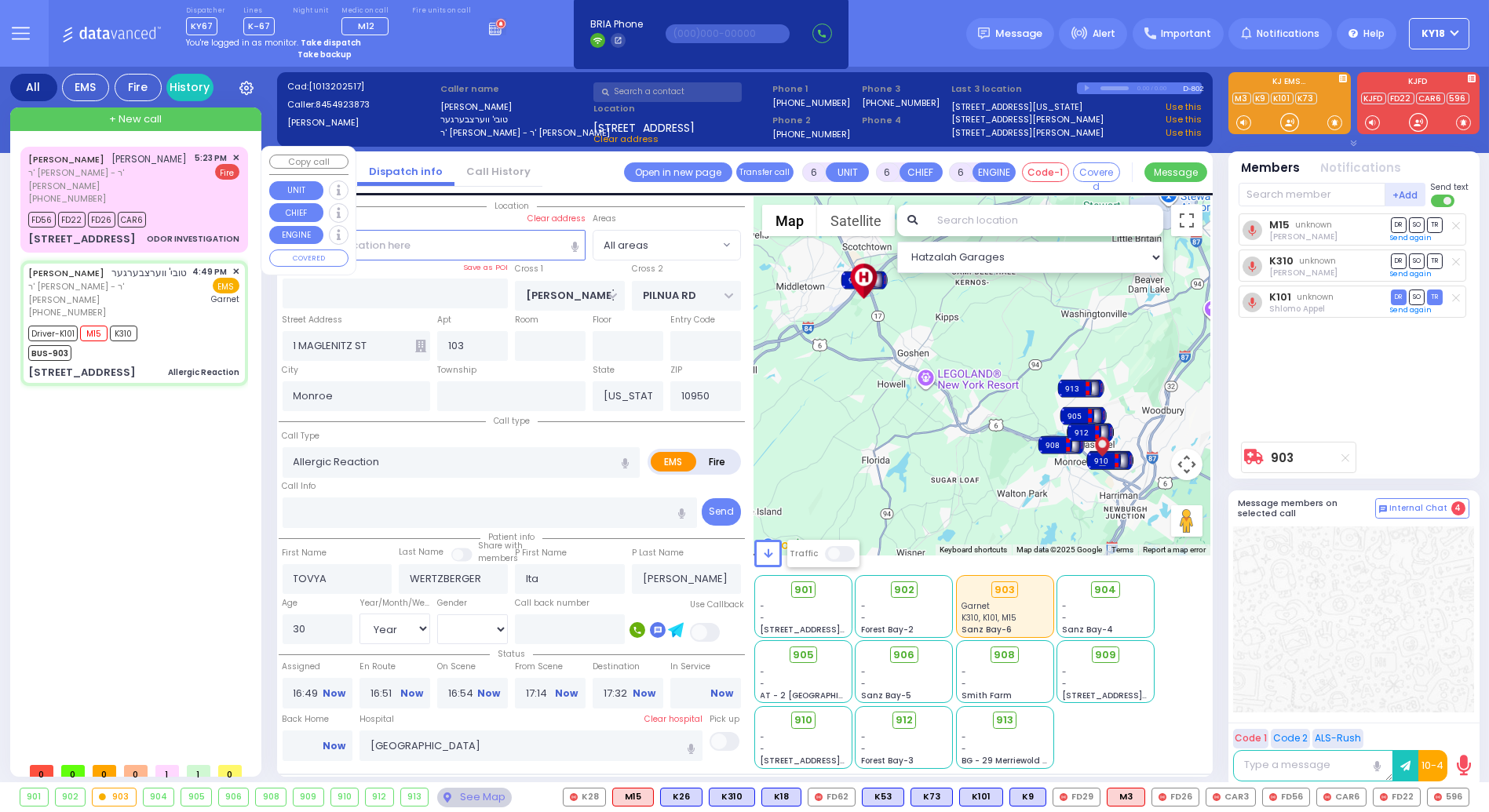
select select "Hatzalah Garages"
select select
radio input "true"
select select "Year"
select select "[DEMOGRAPHIC_DATA]"
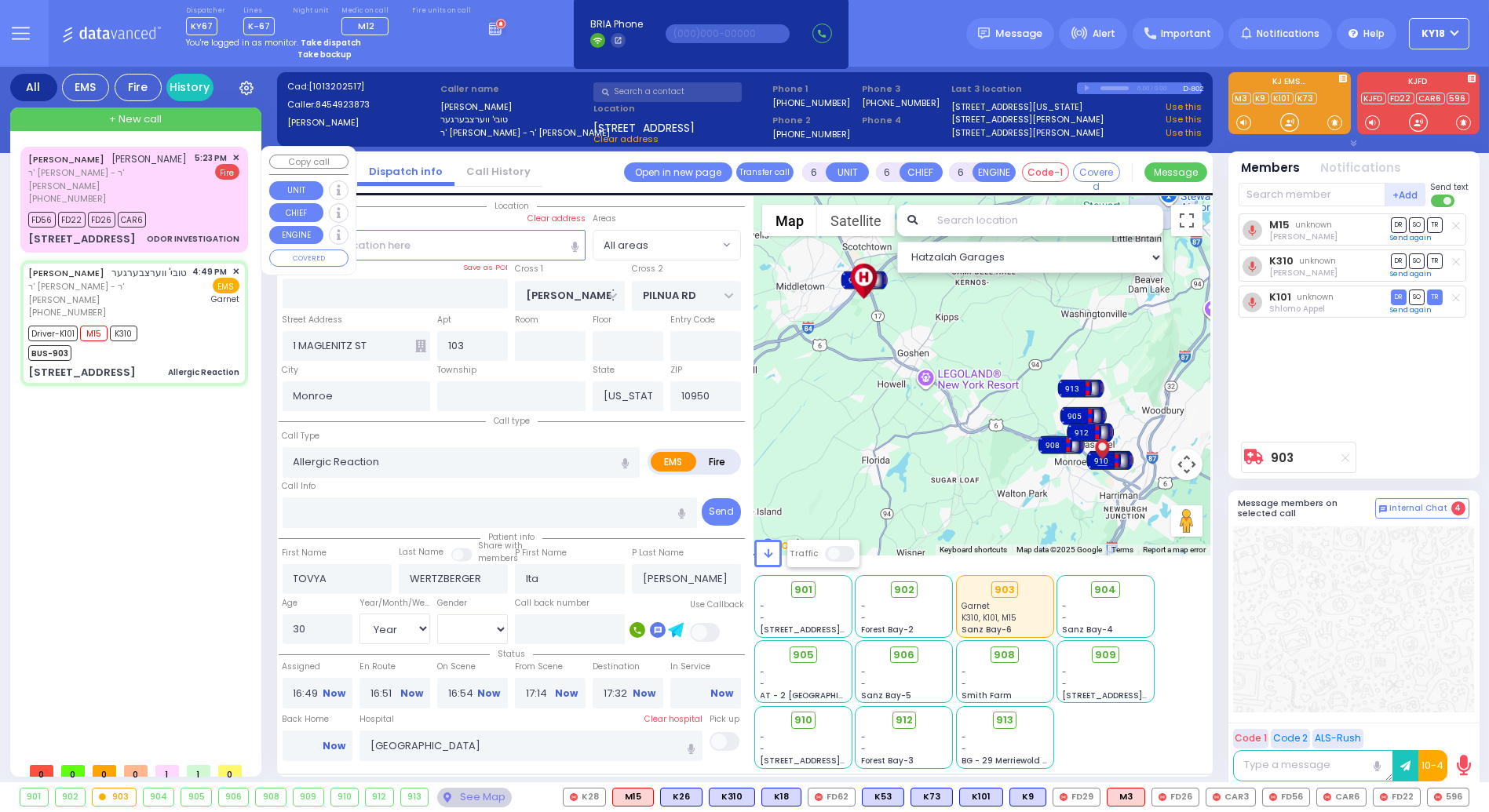
select select "Hatzalah Garages"
select select
radio input "true"
select select "Year"
select select "[DEMOGRAPHIC_DATA]"
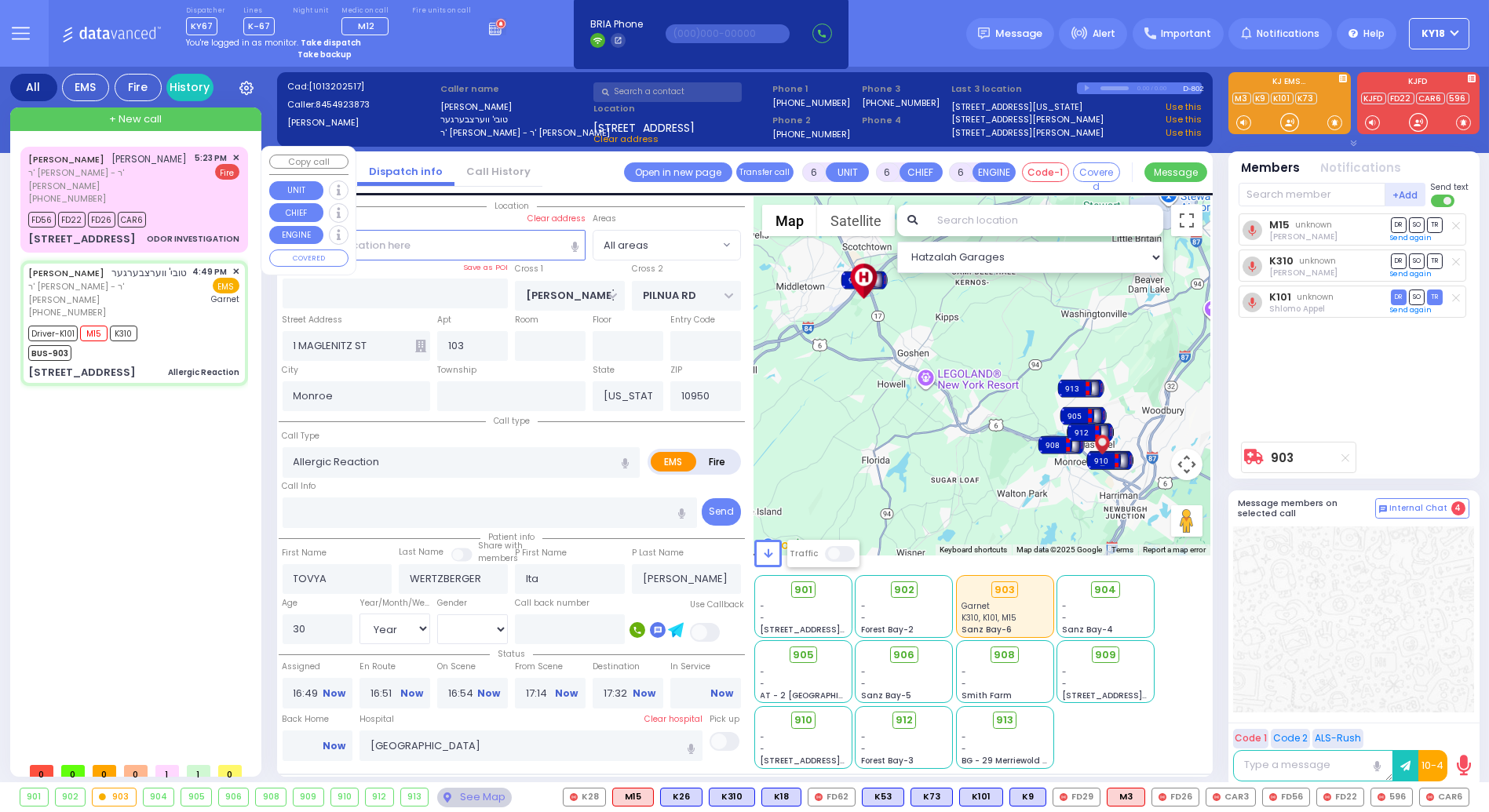
select select "Hatzalah Garages"
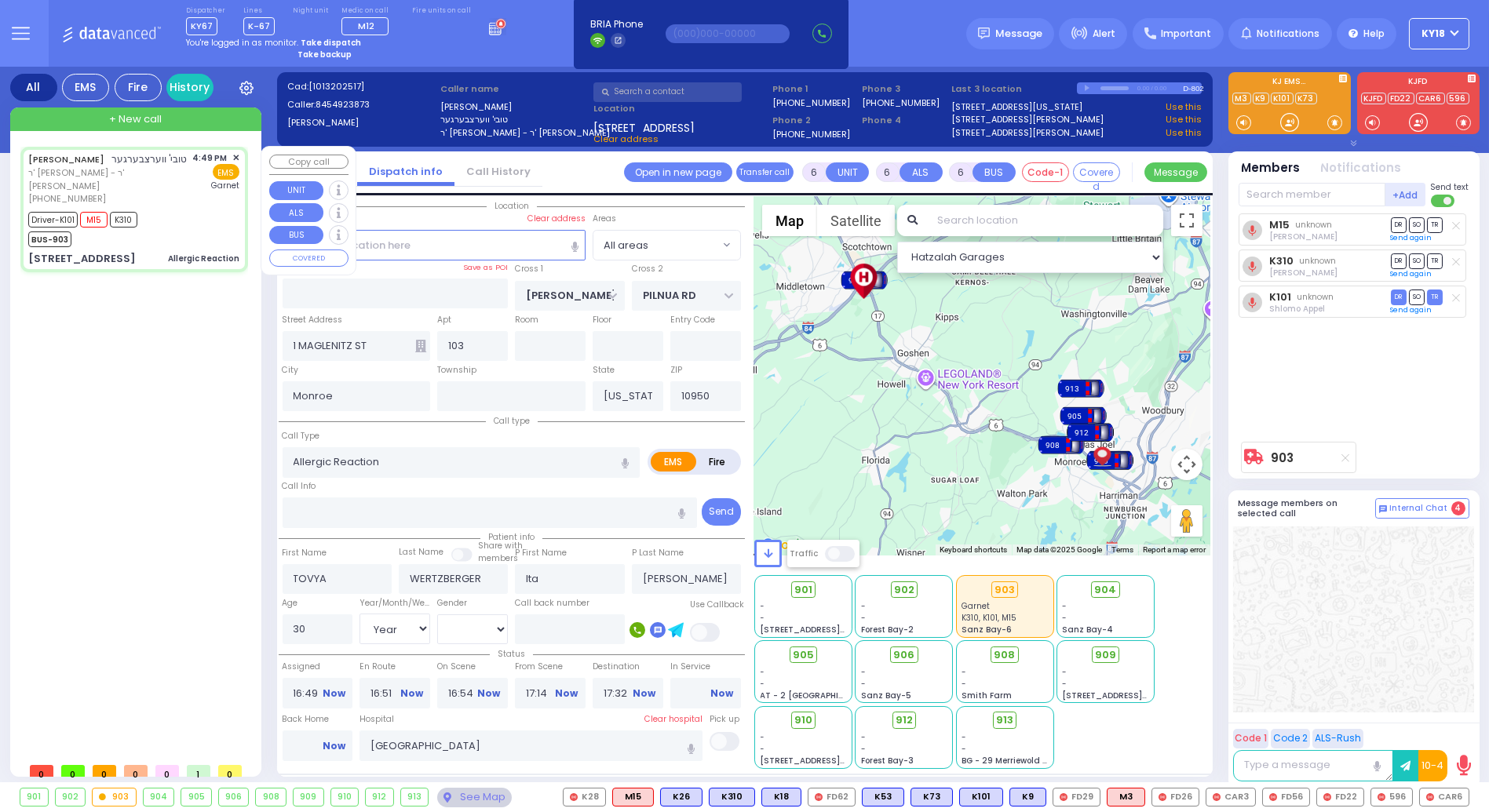
select select
radio input "true"
select select "Year"
select select "[DEMOGRAPHIC_DATA]"
select select "Hatzalah Garages"
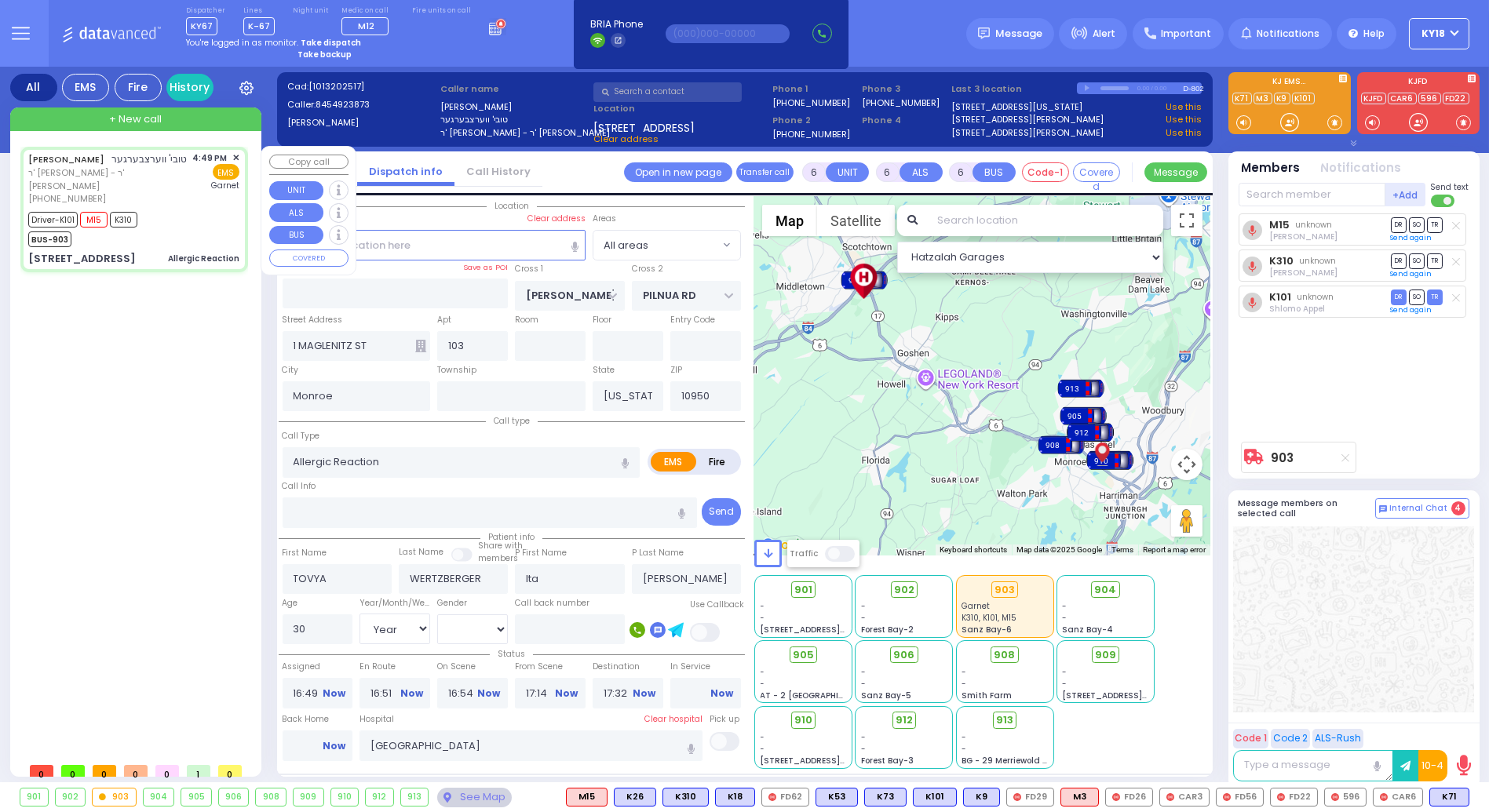
select select
radio input "true"
select select "Year"
select select "[DEMOGRAPHIC_DATA]"
select select "Hatzalah Garages"
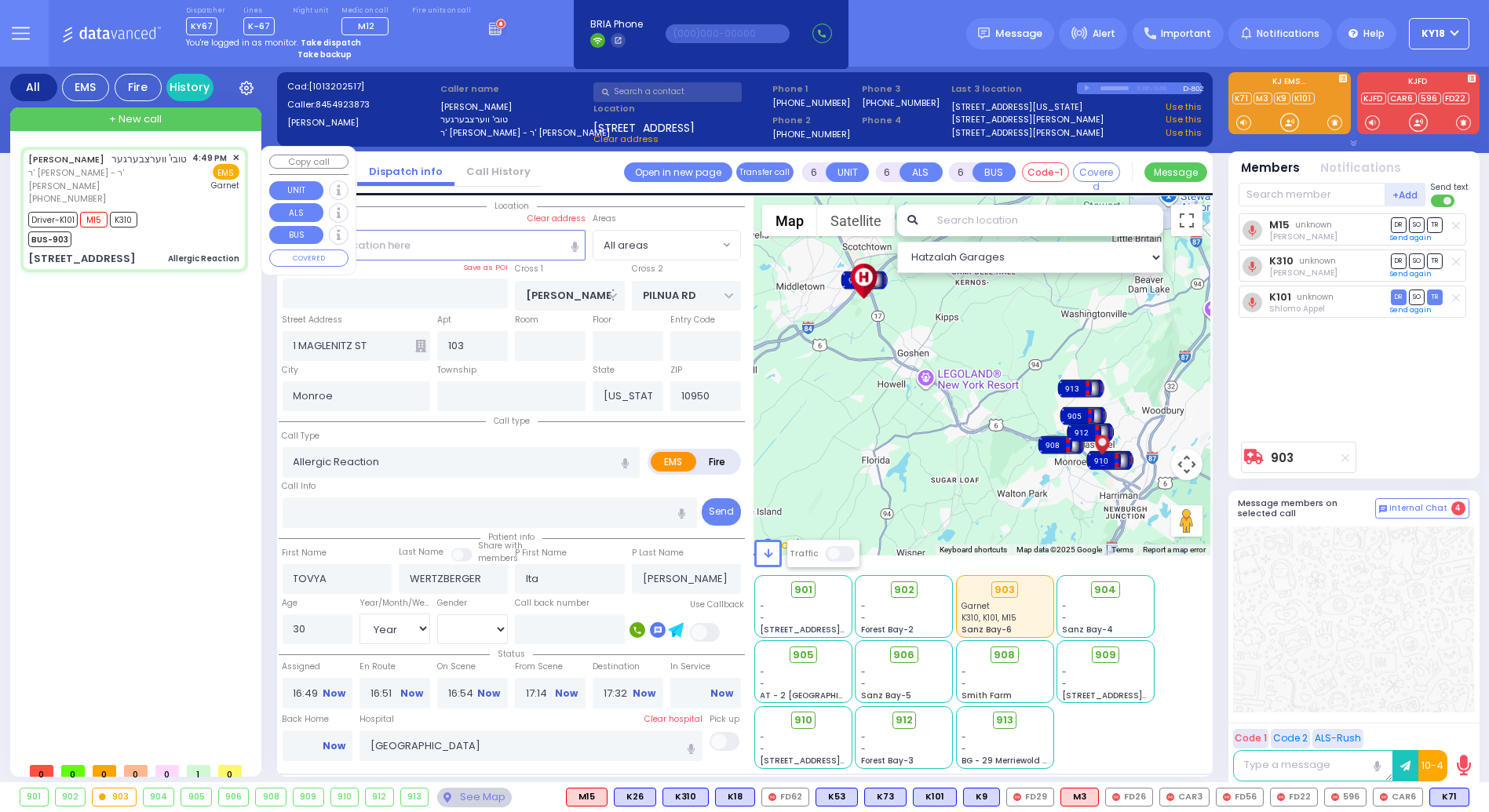
select select
radio input "true"
select select "Year"
select select "[DEMOGRAPHIC_DATA]"
select select "Hatzalah Garages"
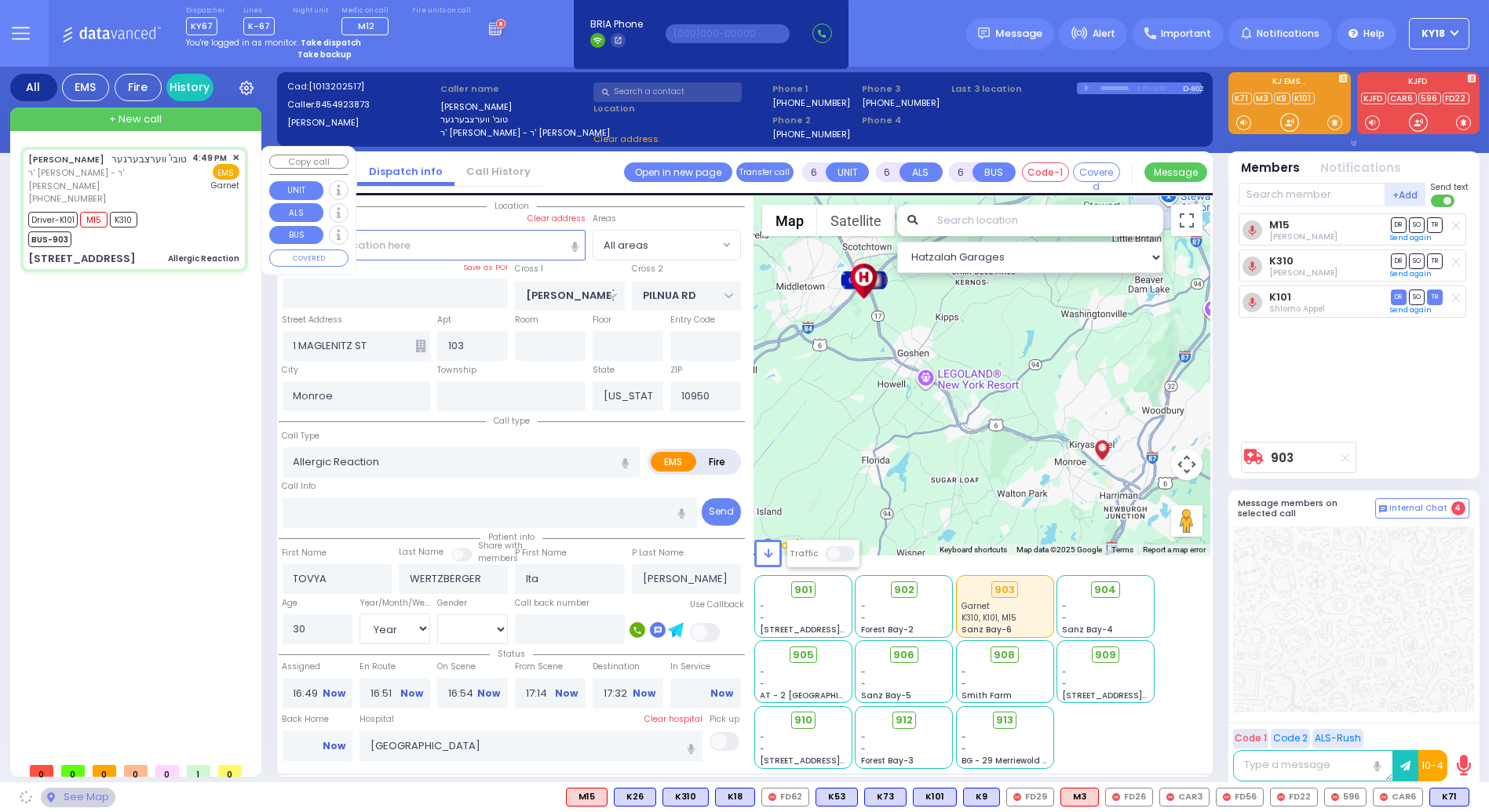
select select
radio input "true"
select select "Year"
select select "[DEMOGRAPHIC_DATA]"
select select "Hatzalah Garages"
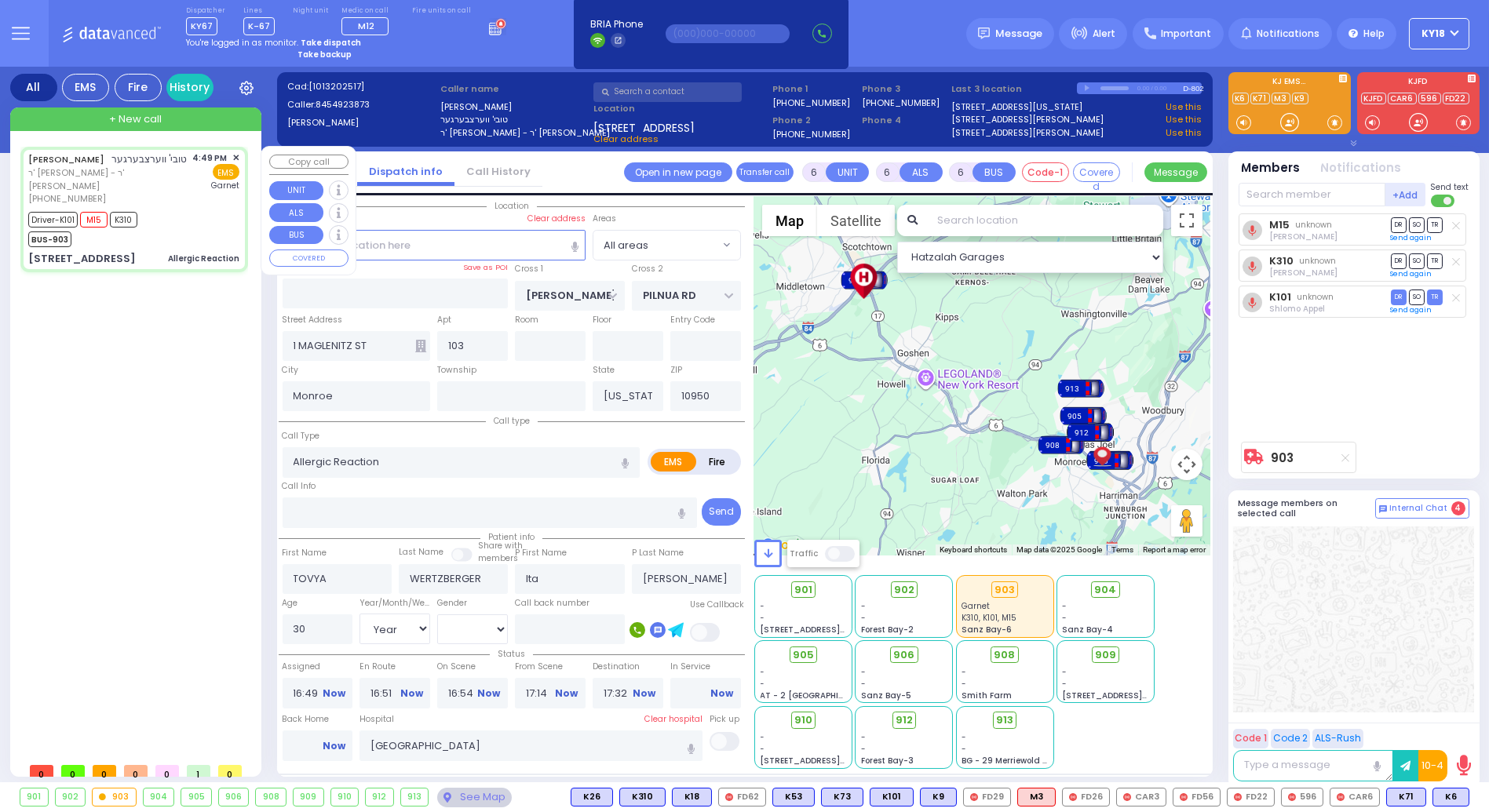
select select
radio input "true"
select select "Year"
select select "[DEMOGRAPHIC_DATA]"
select select "Hatzalah Garages"
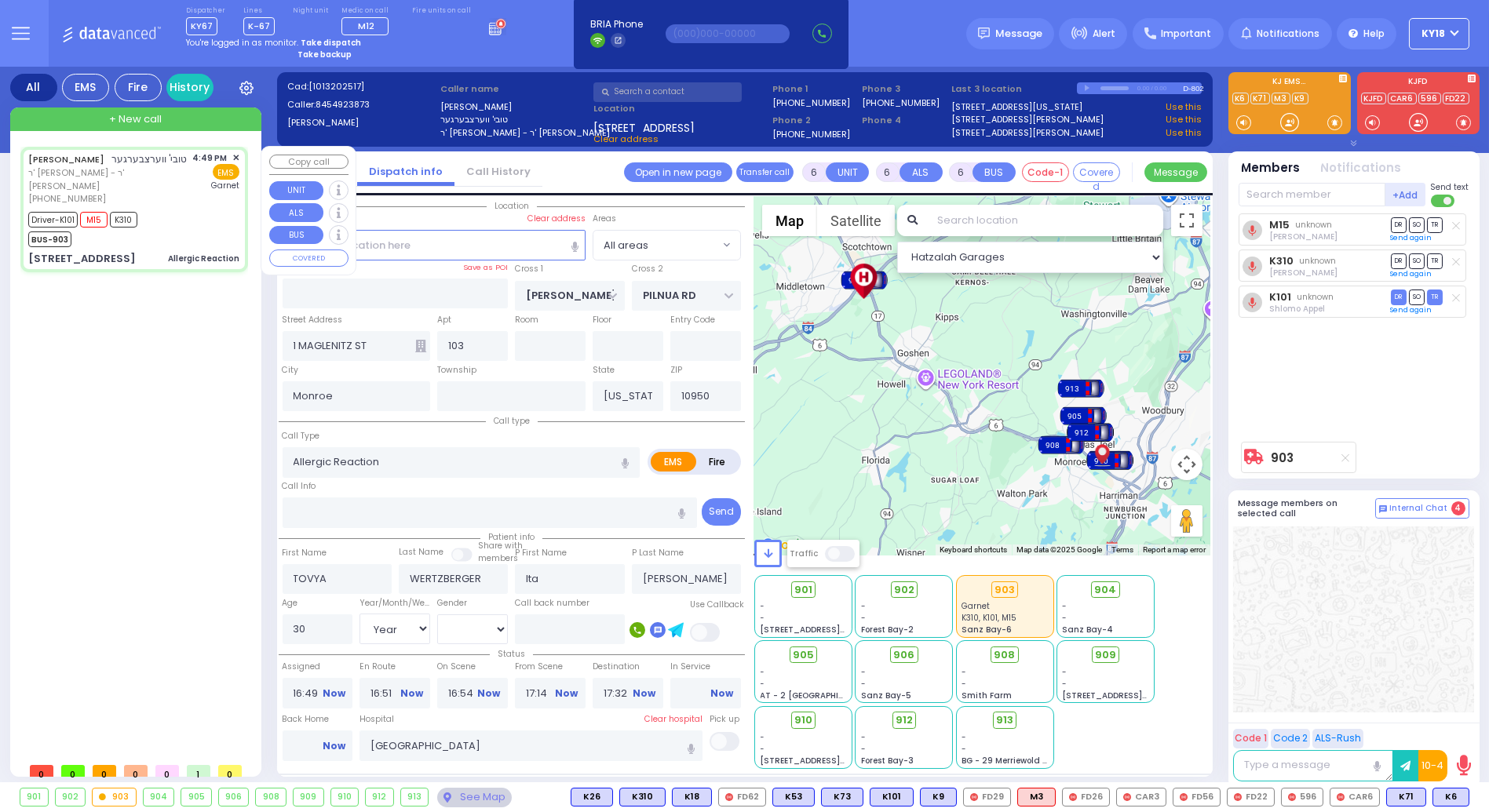
select select
radio input "true"
select select "Year"
select select "[DEMOGRAPHIC_DATA]"
select select "Hatzalah Garages"
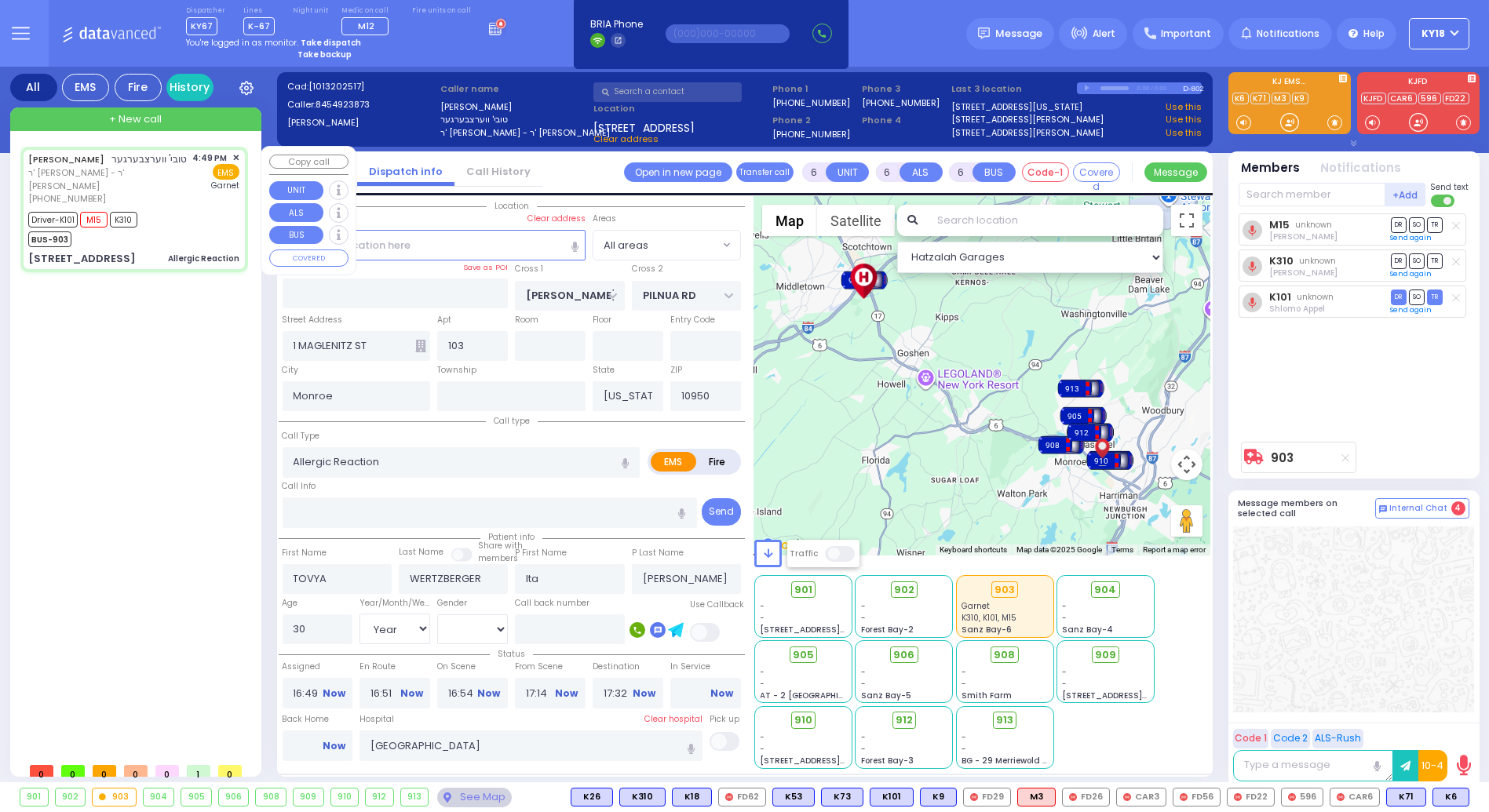
select select
radio input "true"
select select "Year"
select select "[DEMOGRAPHIC_DATA]"
type input "17:40"
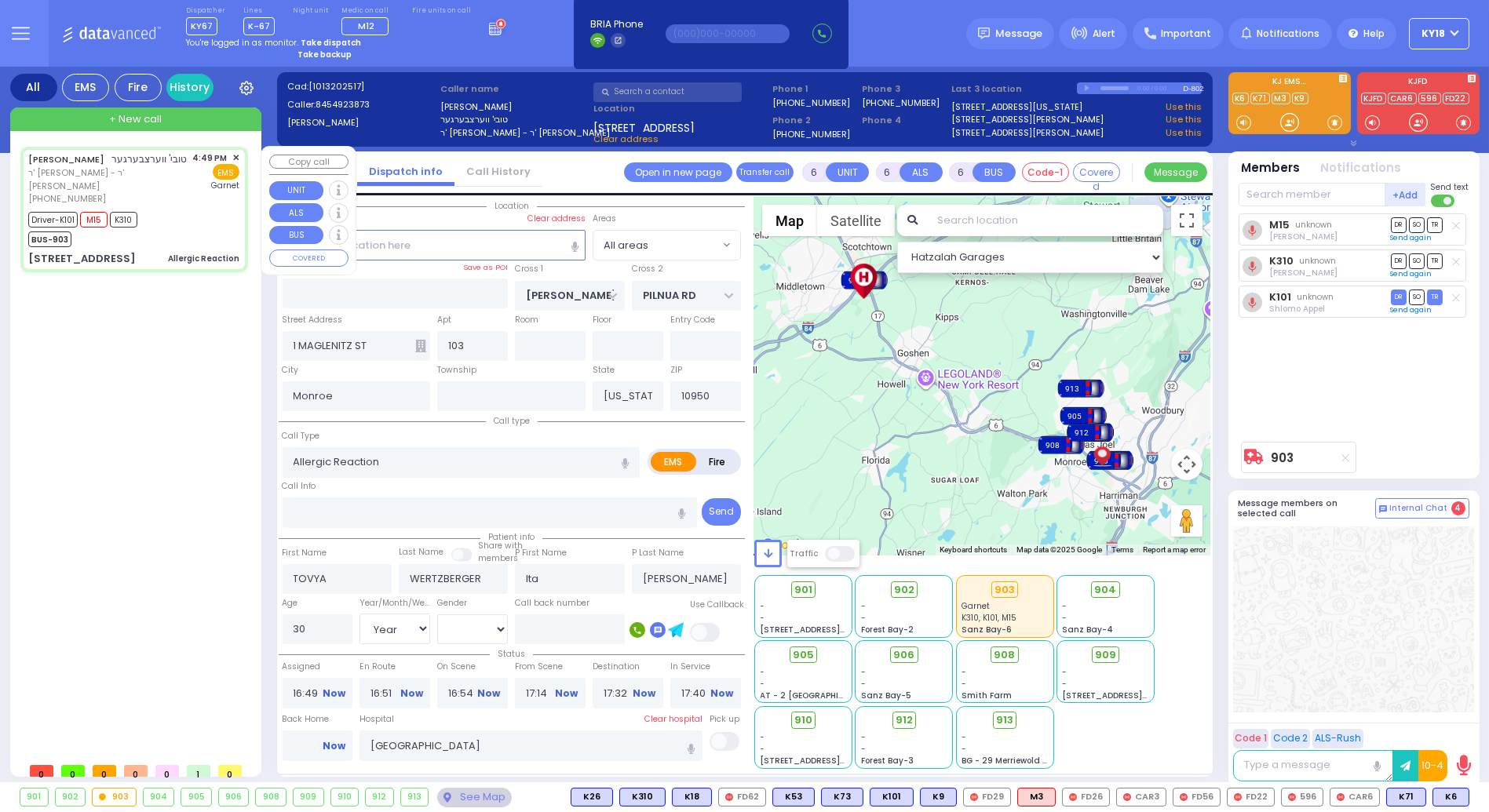
select select "Hatzalah Garages"
select select
radio input "true"
select select "Year"
select select "[DEMOGRAPHIC_DATA]"
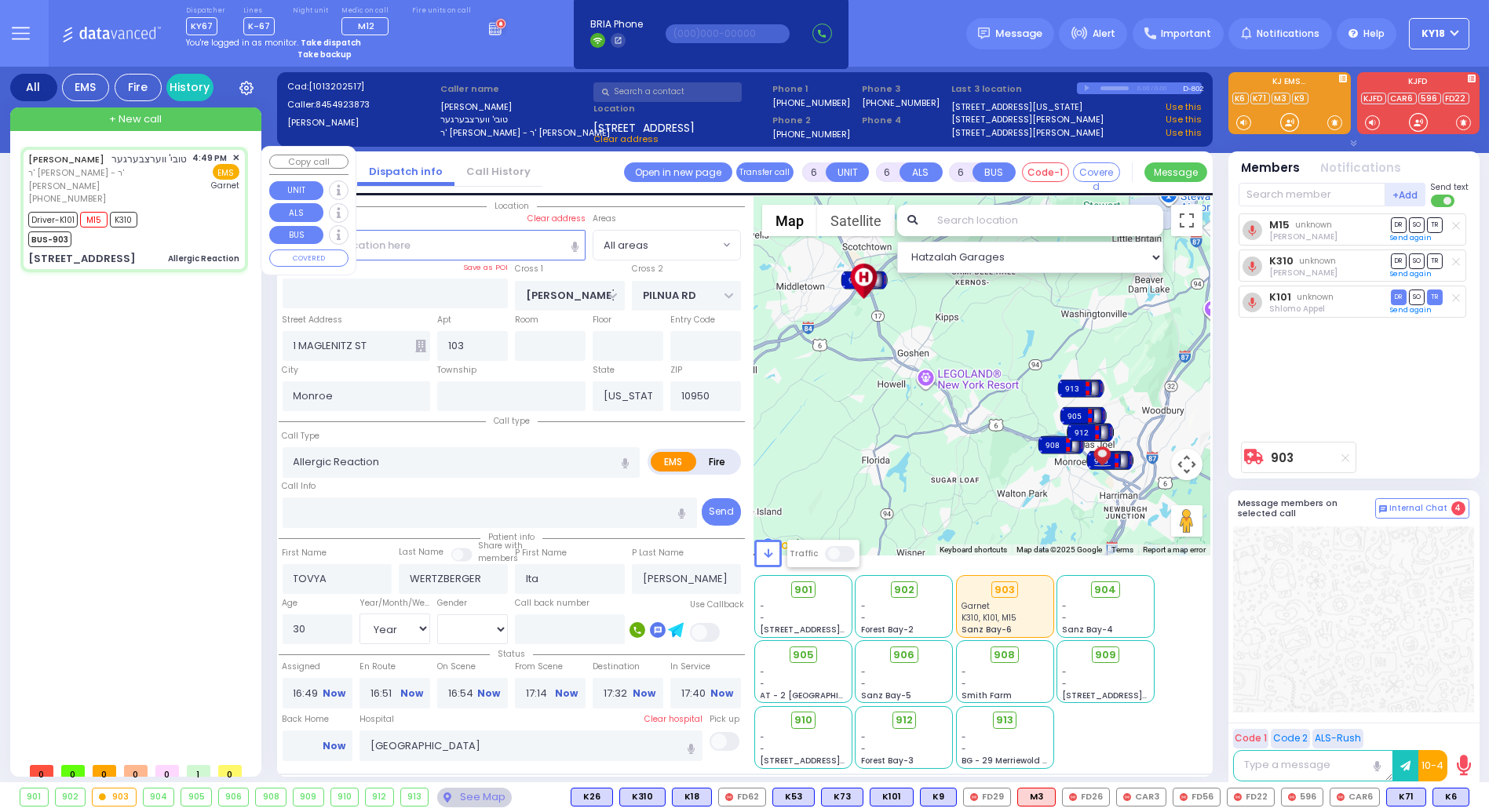
select select "Hatzalah Garages"
select select
radio input "true"
select select "Year"
select select "[DEMOGRAPHIC_DATA]"
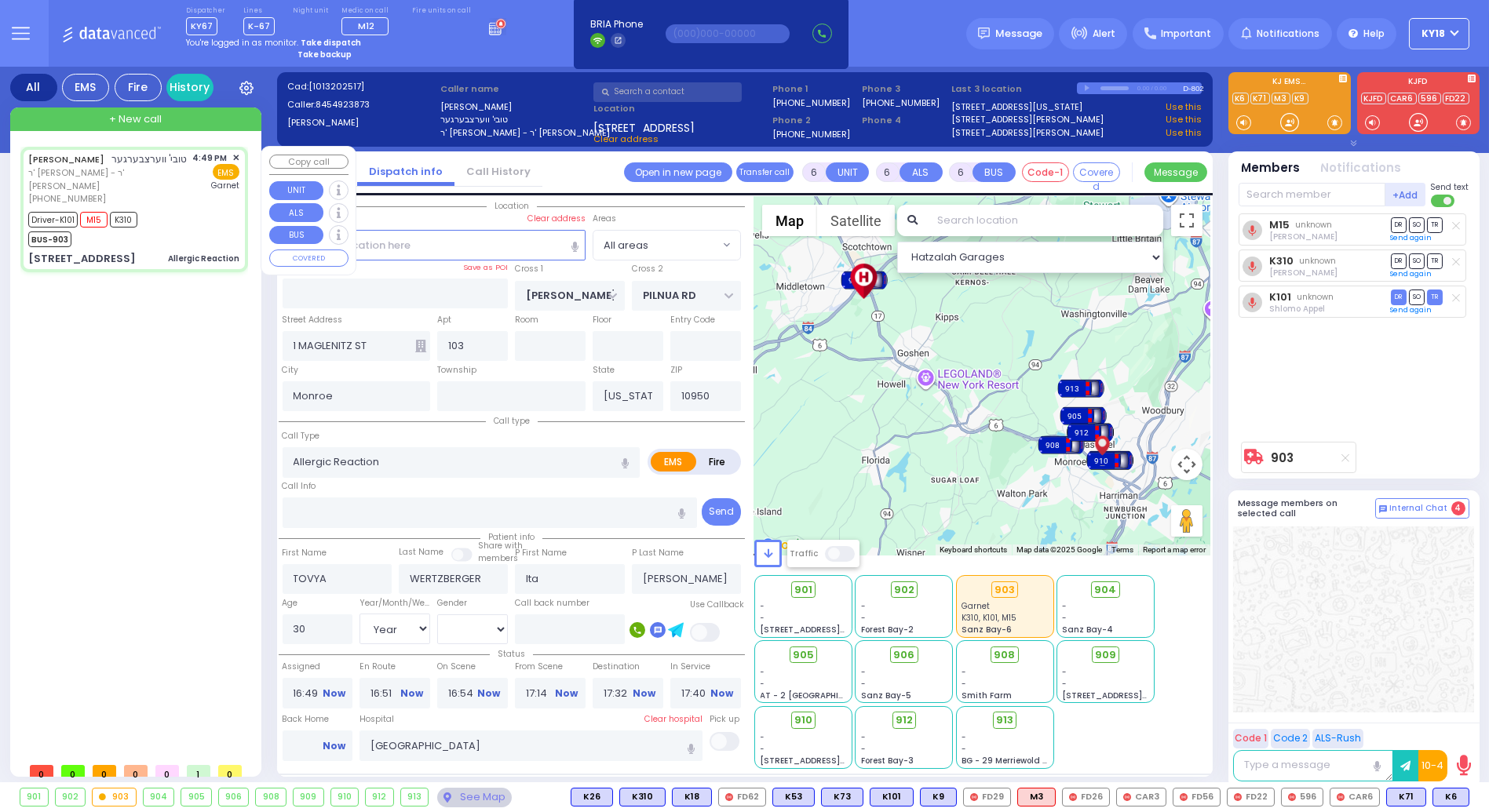
select select "Hatzalah Garages"
select select
radio input "true"
select select "Year"
select select "[DEMOGRAPHIC_DATA]"
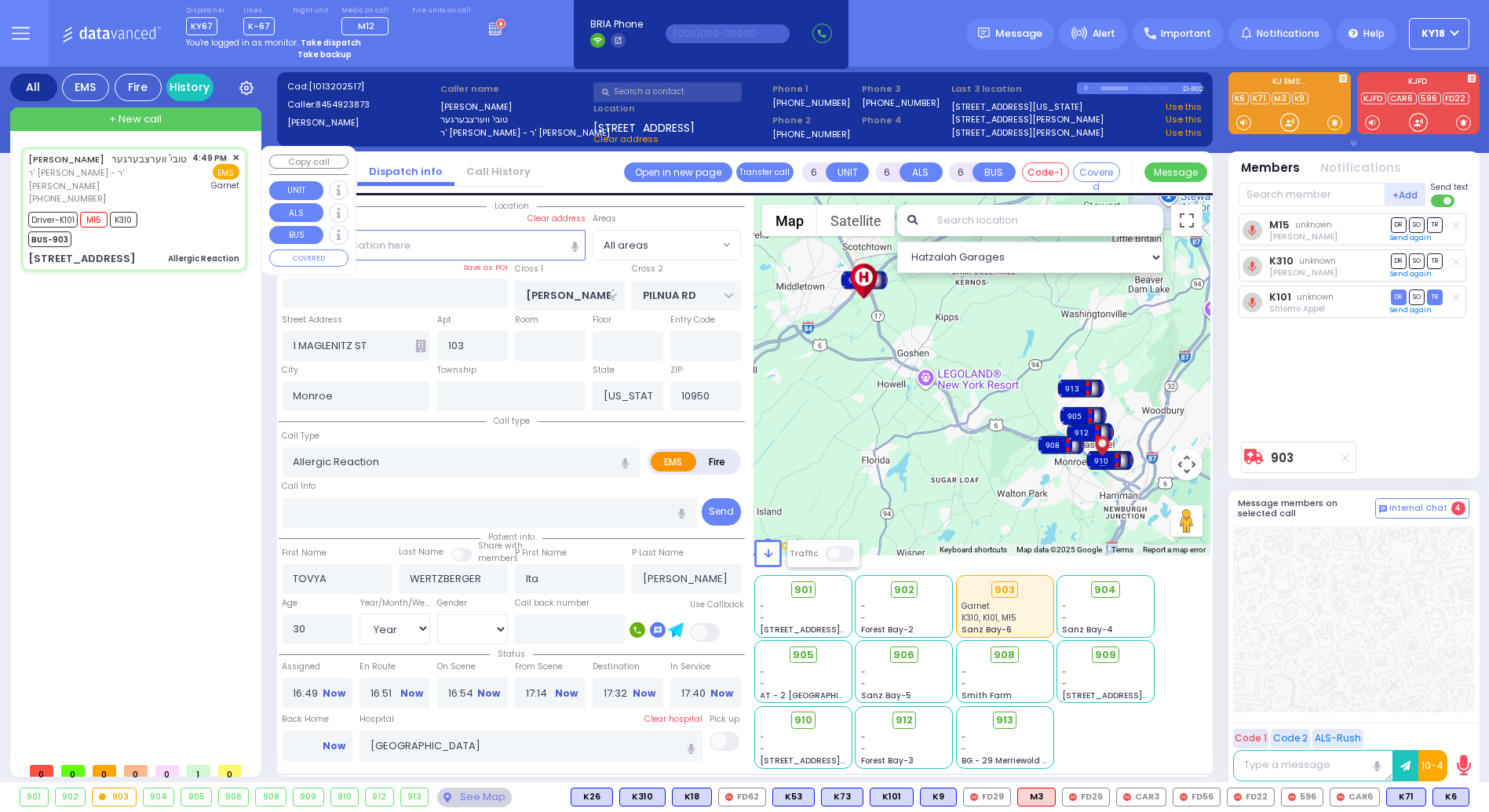
select select "Hatzalah Garages"
select select
radio input "true"
select select "Year"
select select "[DEMOGRAPHIC_DATA]"
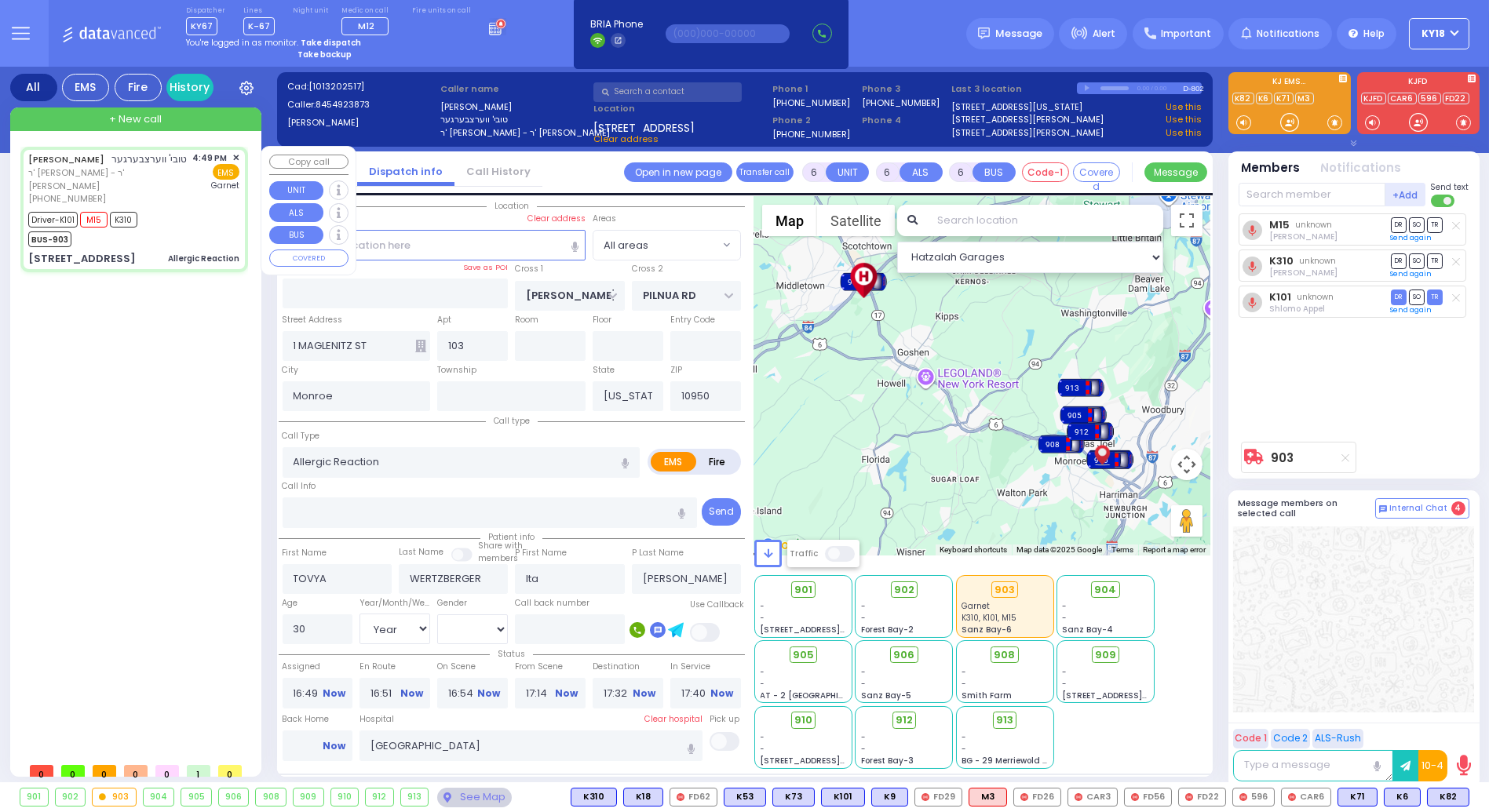
select select "Hatzalah Garages"
select select
radio input "true"
select select "Year"
select select "[DEMOGRAPHIC_DATA]"
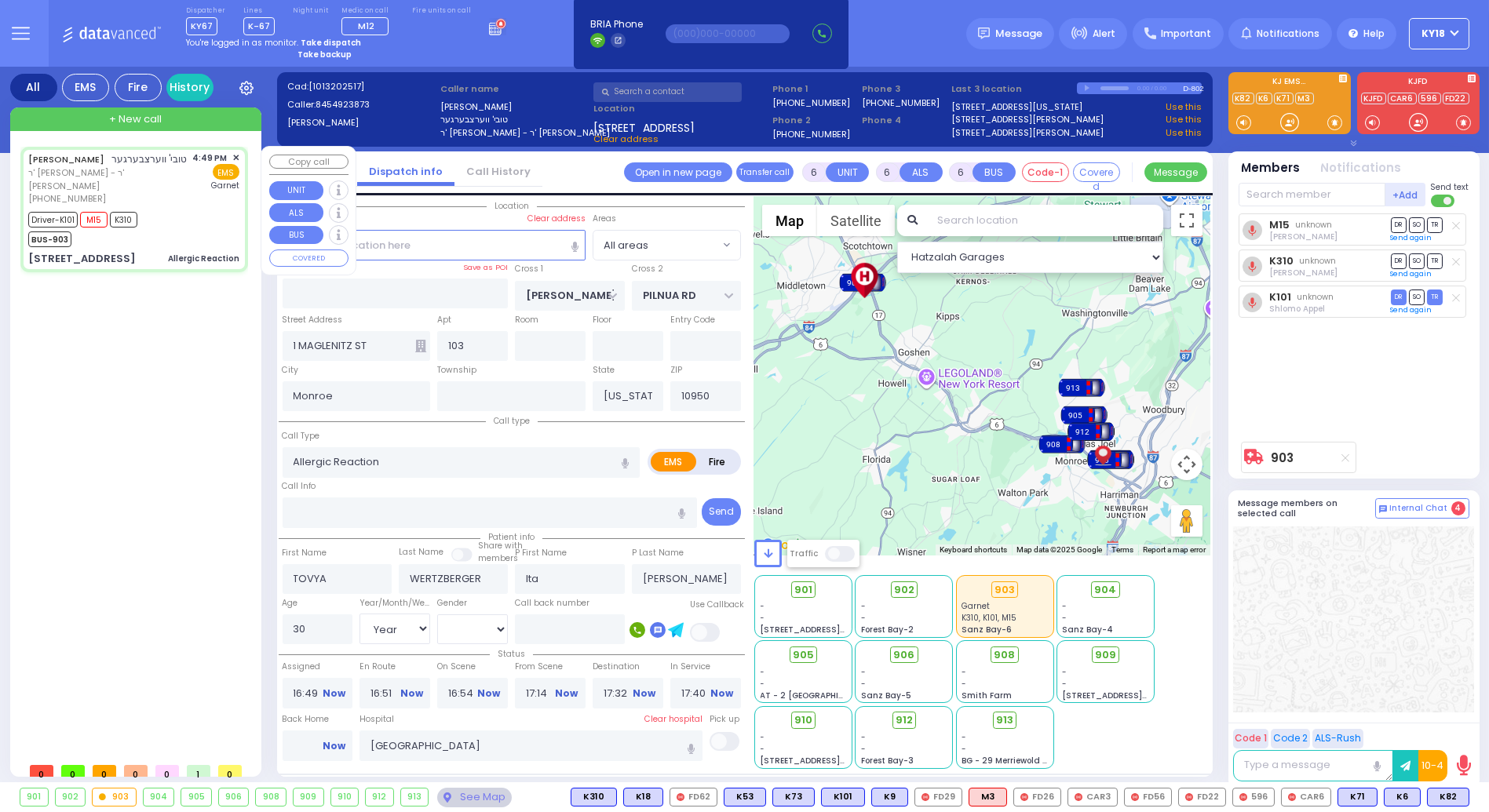
select select "Hatzalah Garages"
